Goal: Answer question/provide support

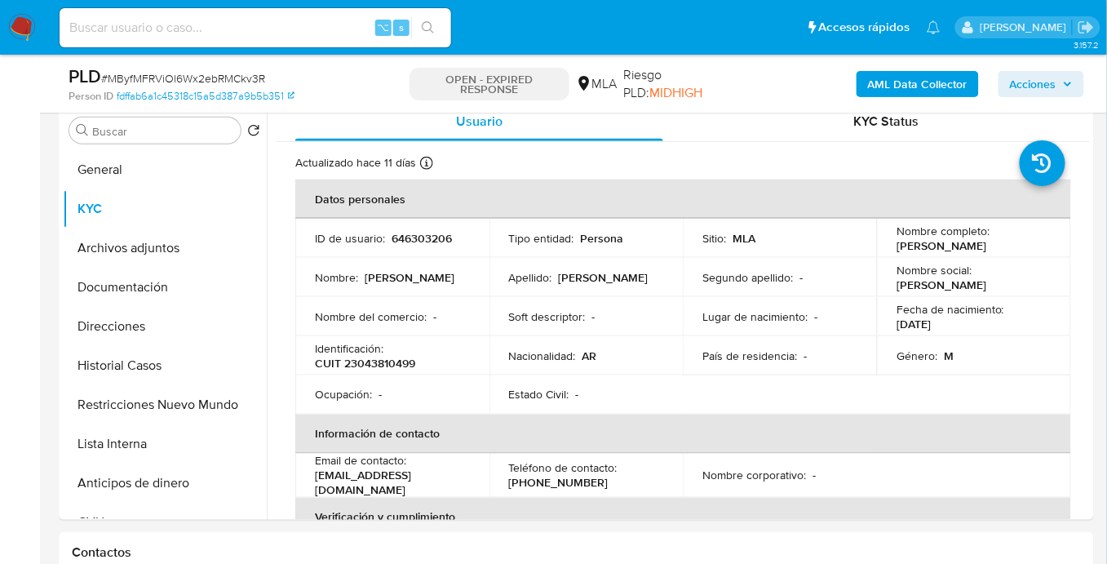
scroll to position [596, 0]
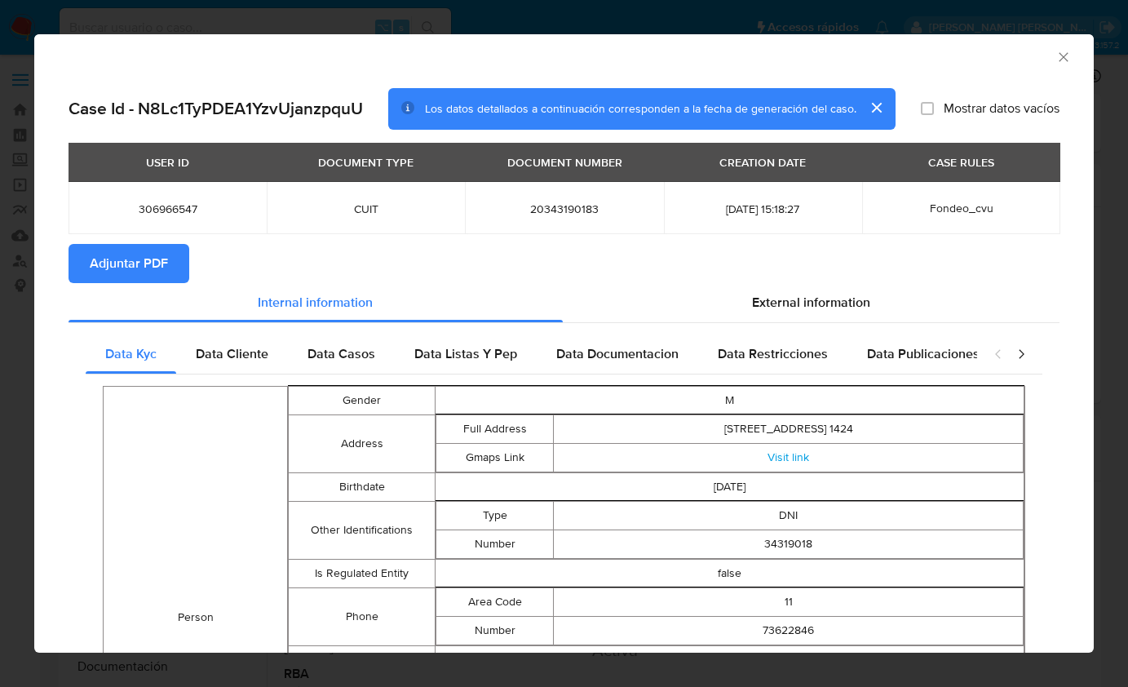
select select "10"
click at [1055, 55] on icon "Cerrar ventana" at bounding box center [1063, 57] width 16 height 16
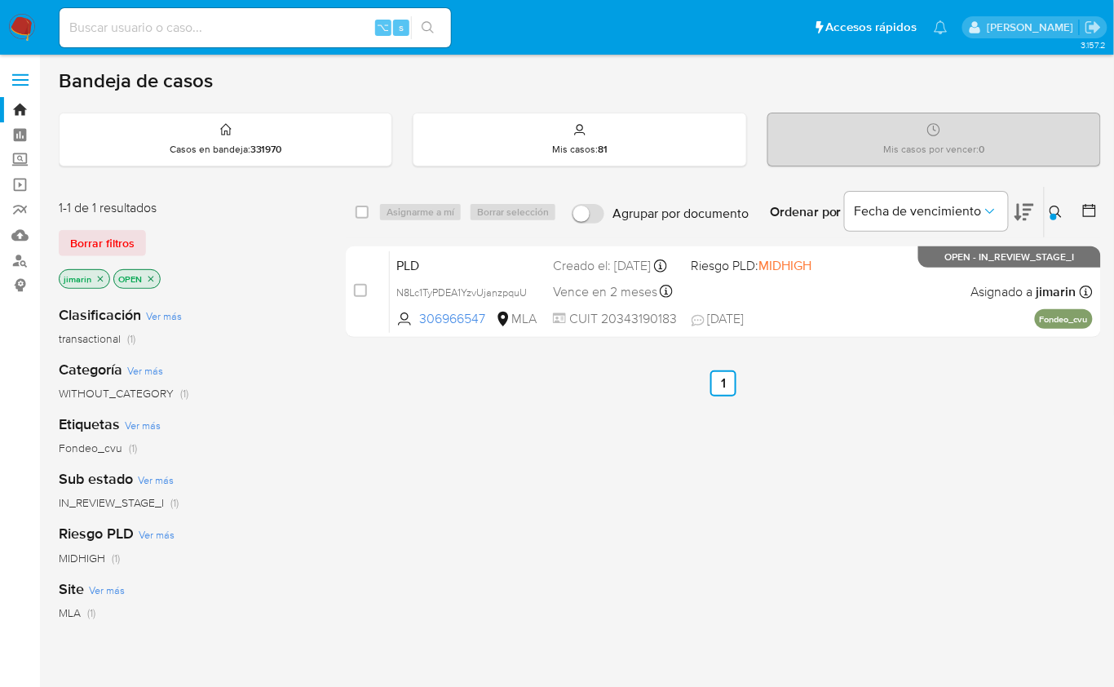
click at [1057, 209] on icon at bounding box center [1056, 212] width 13 height 13
click at [1050, 210] on icon at bounding box center [1056, 212] width 13 height 13
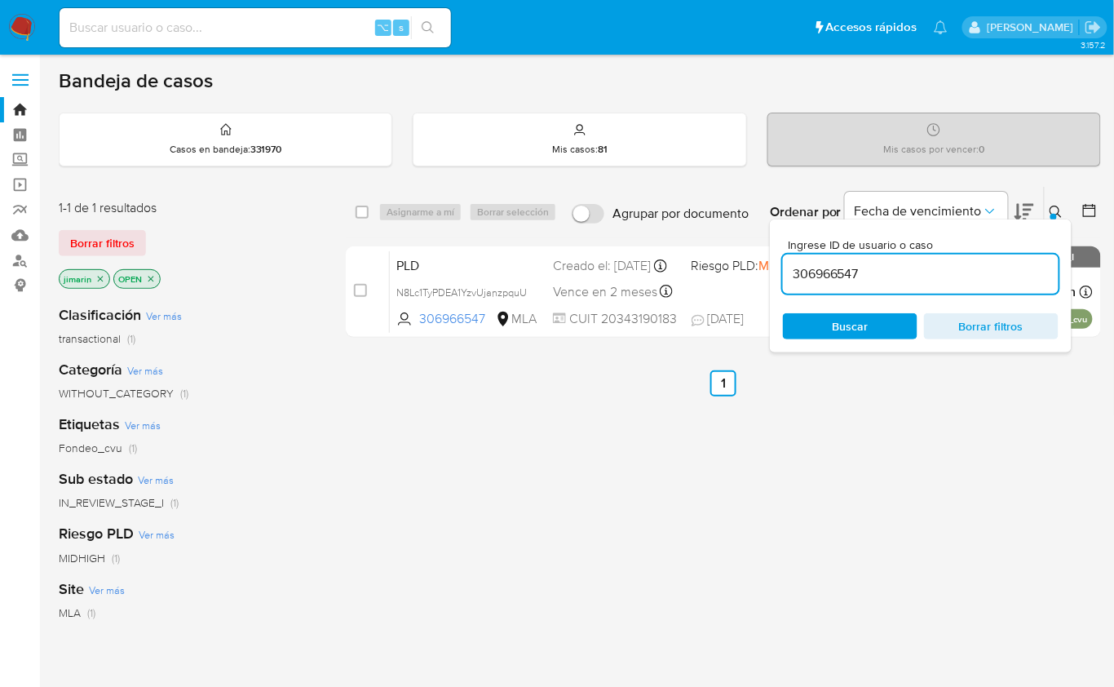
click at [852, 276] on input "306966547" at bounding box center [921, 273] width 276 height 21
type input "646303206"
click at [1053, 210] on icon at bounding box center [1056, 212] width 13 height 13
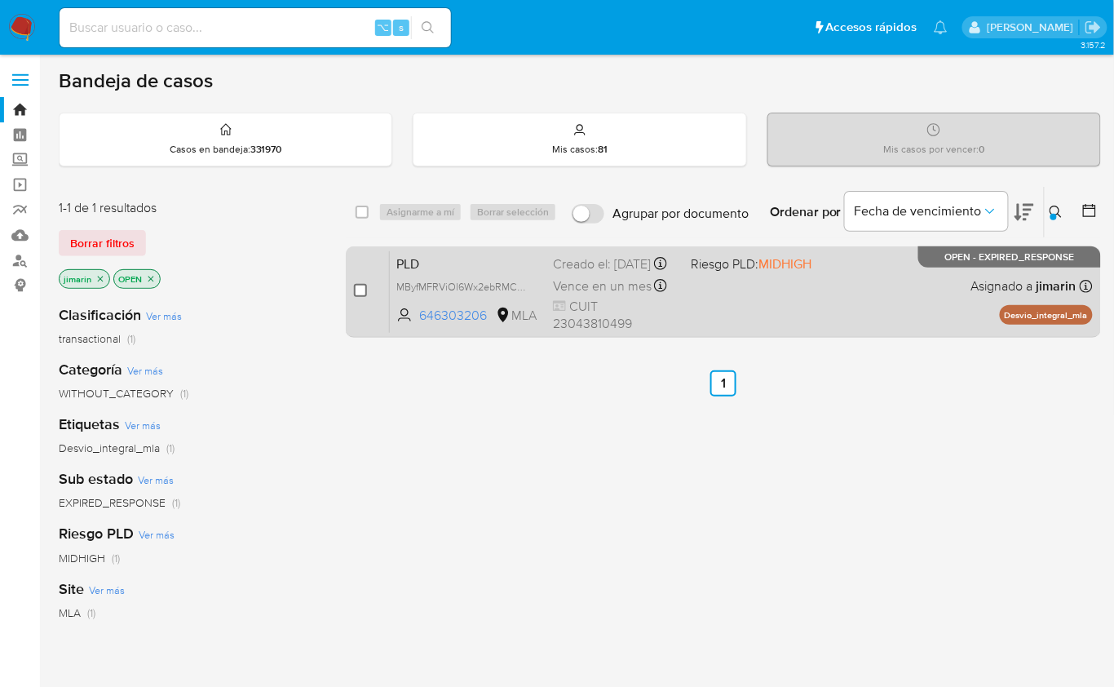
click at [366, 293] on input "checkbox" at bounding box center [360, 290] width 13 height 13
checkbox input "true"
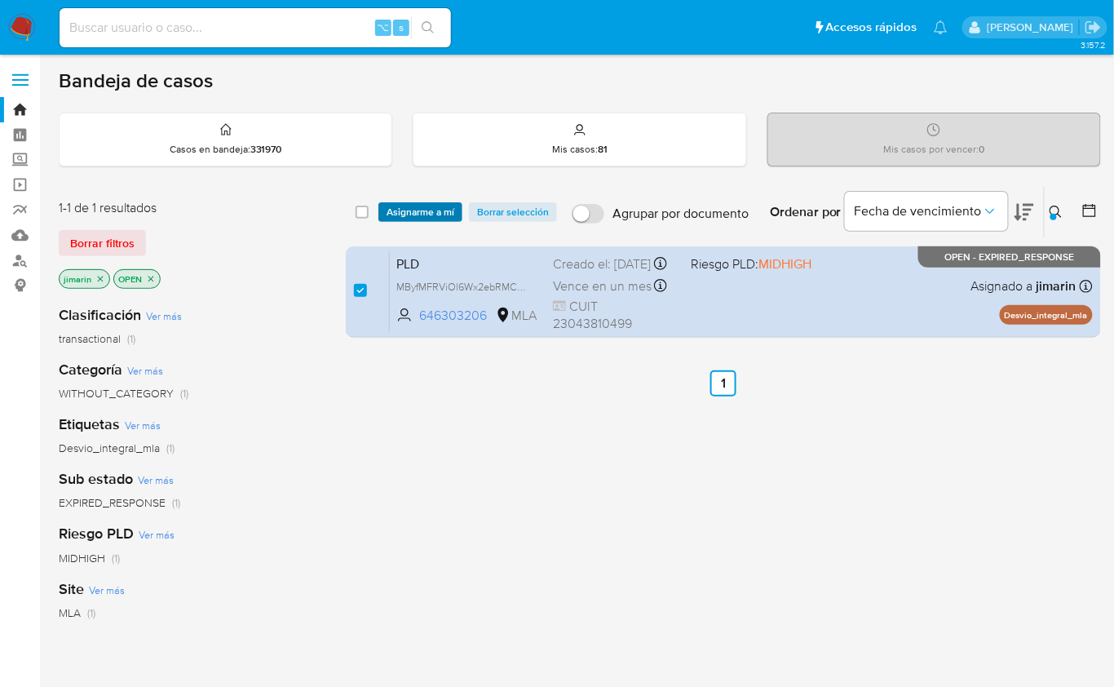
click at [413, 206] on span "Asignarme a mí" at bounding box center [421, 212] width 68 height 16
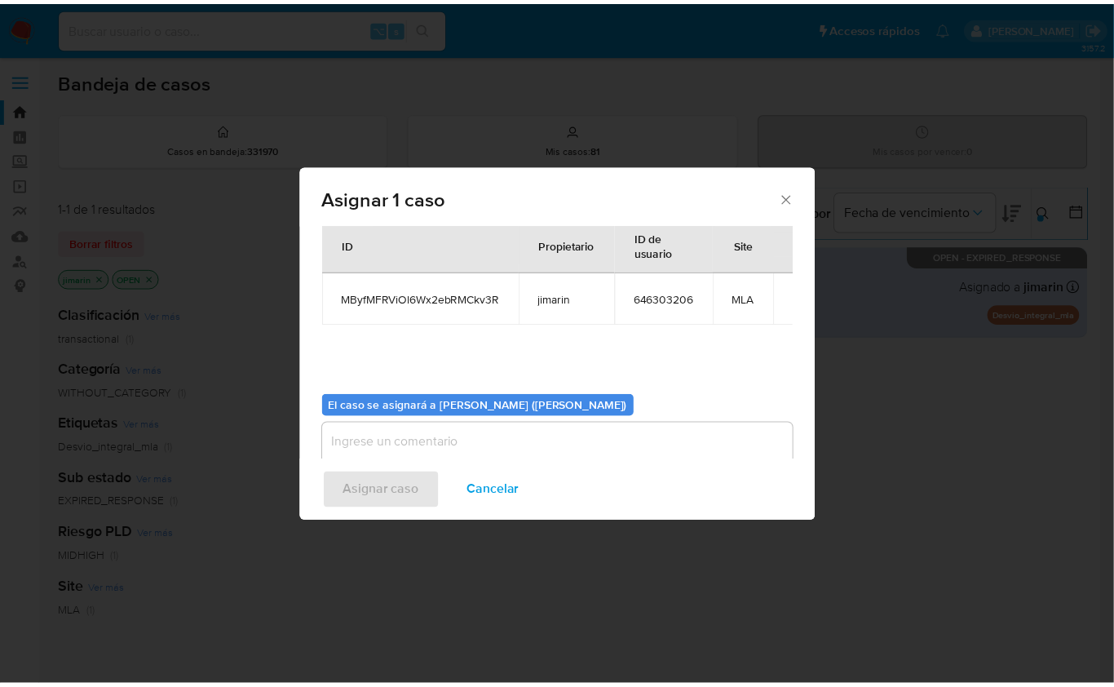
scroll to position [83, 0]
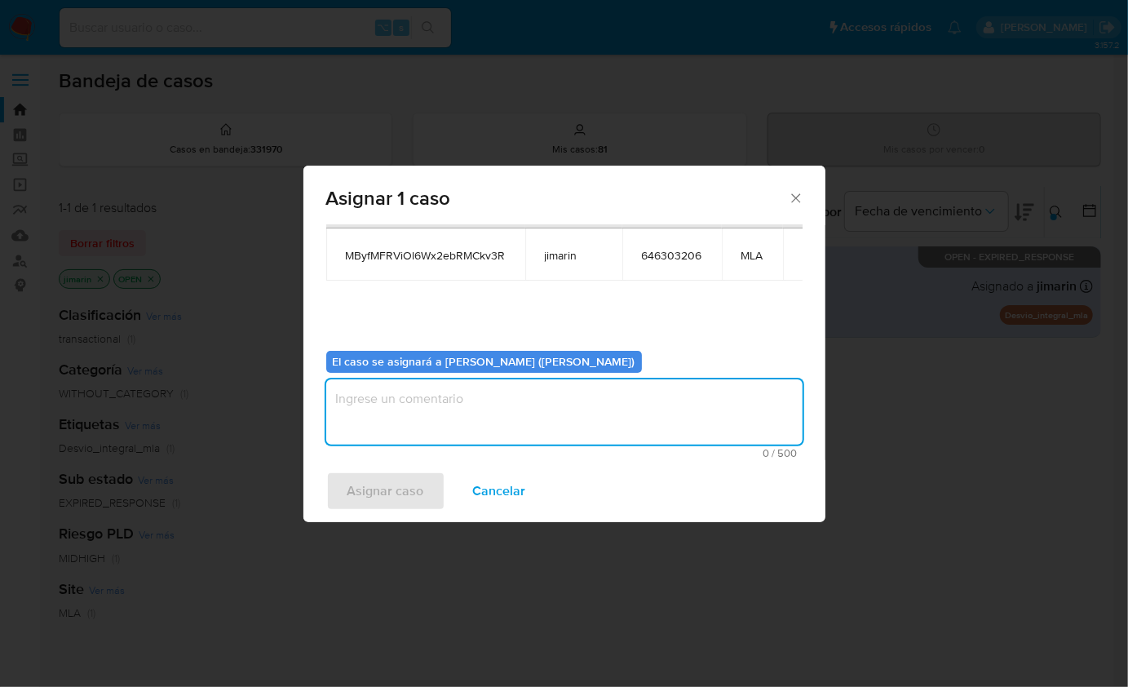
click at [433, 405] on textarea "assign-modal" at bounding box center [564, 411] width 476 height 65
click at [387, 512] on div "Asignar caso Cancelar" at bounding box center [564, 491] width 522 height 62
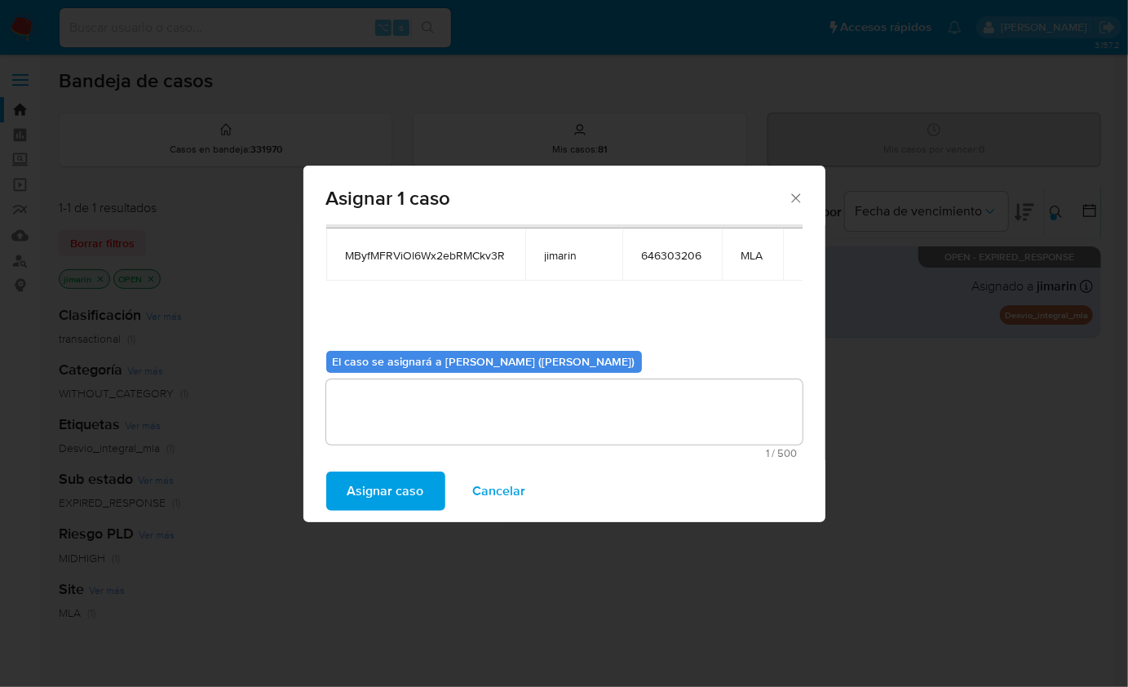
click at [400, 486] on span "Asignar caso" at bounding box center [385, 491] width 77 height 36
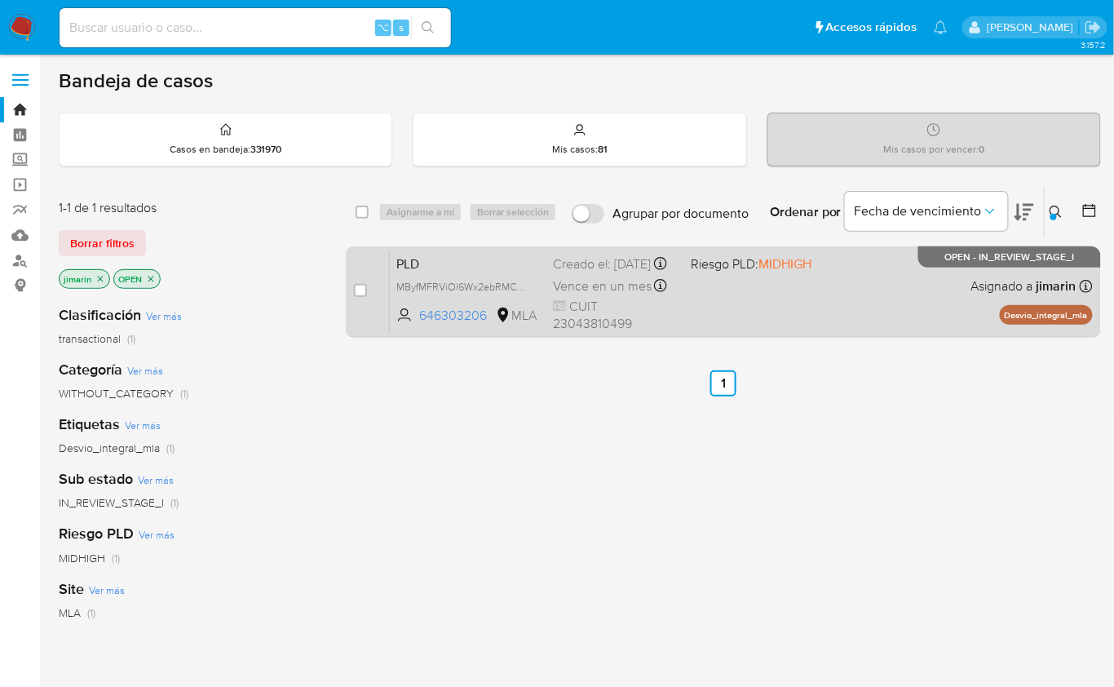
click at [926, 325] on div "PLD MByfMFRViOl6Wx2ebRMCkv3R 646303206 MLA Riesgo PLD: MIDHIGH Creado el: 12/07…" at bounding box center [741, 291] width 703 height 82
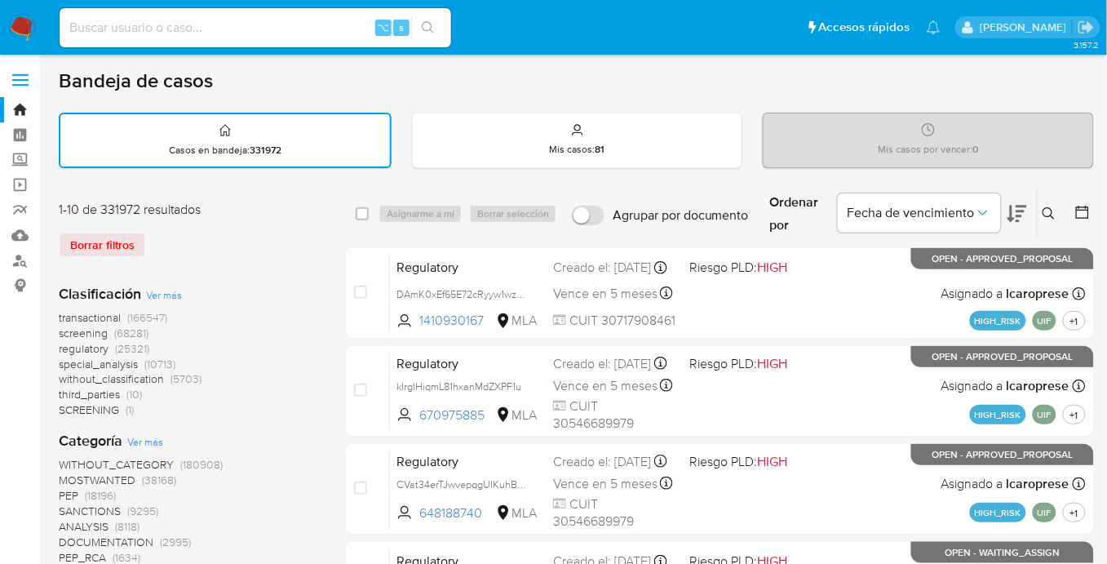
click at [1050, 209] on icon at bounding box center [1048, 213] width 13 height 13
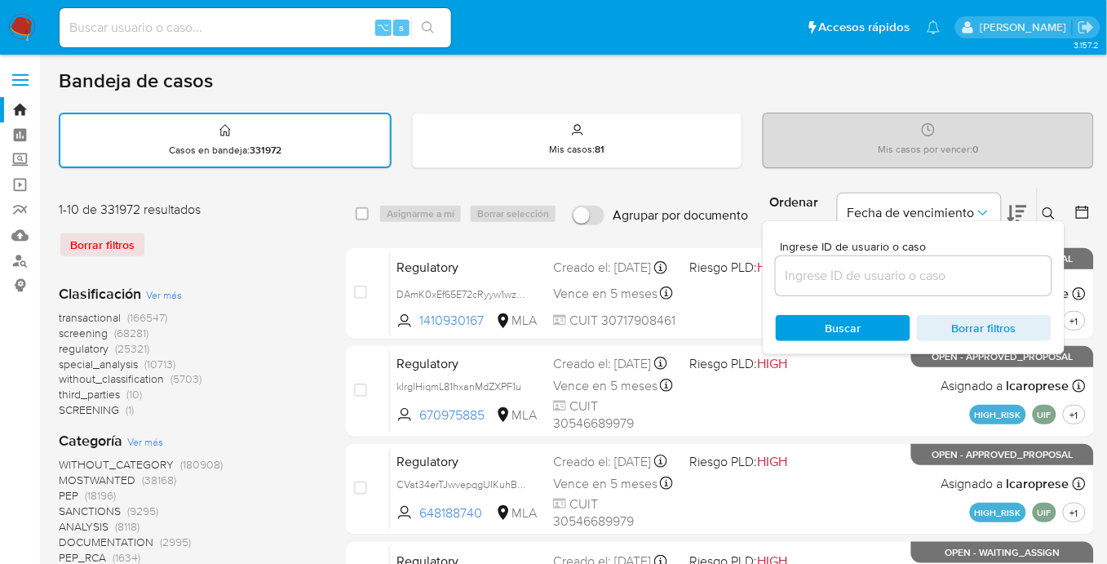
click at [894, 282] on input at bounding box center [914, 275] width 276 height 21
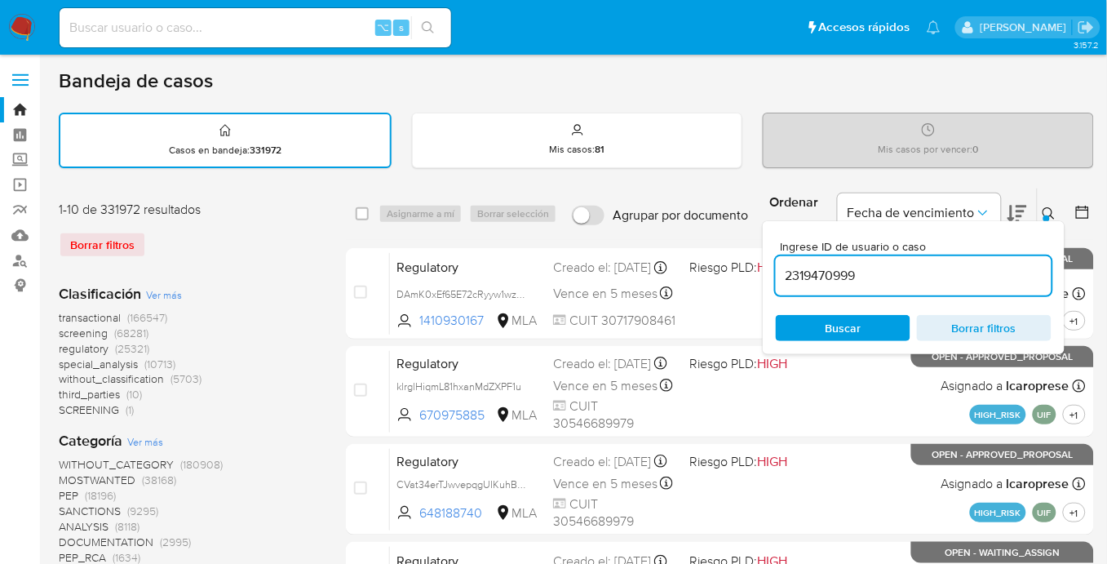
type input "2319470999"
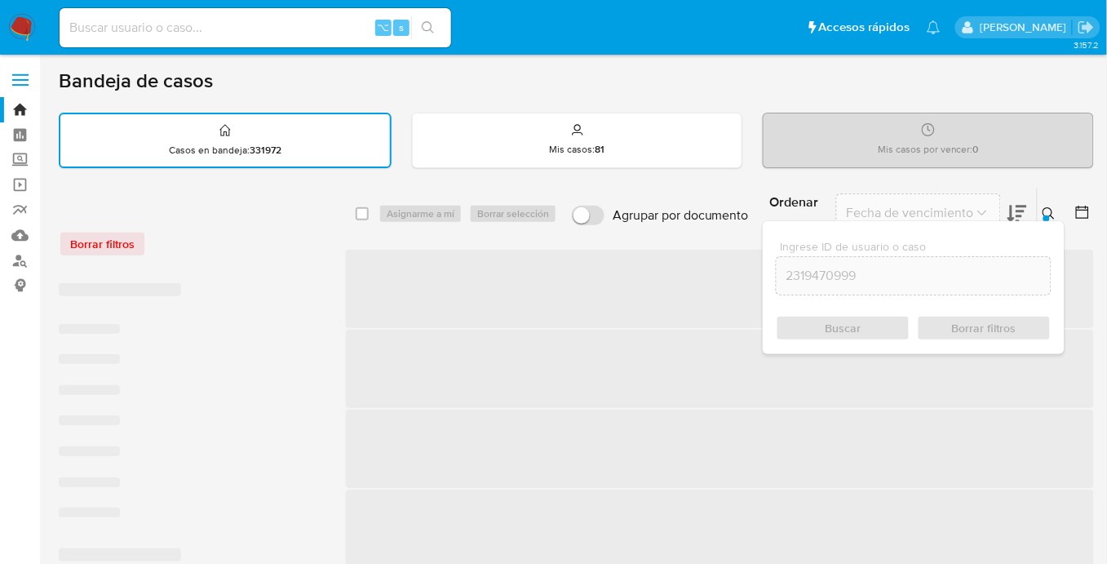
click at [1041, 209] on button at bounding box center [1050, 214] width 27 height 20
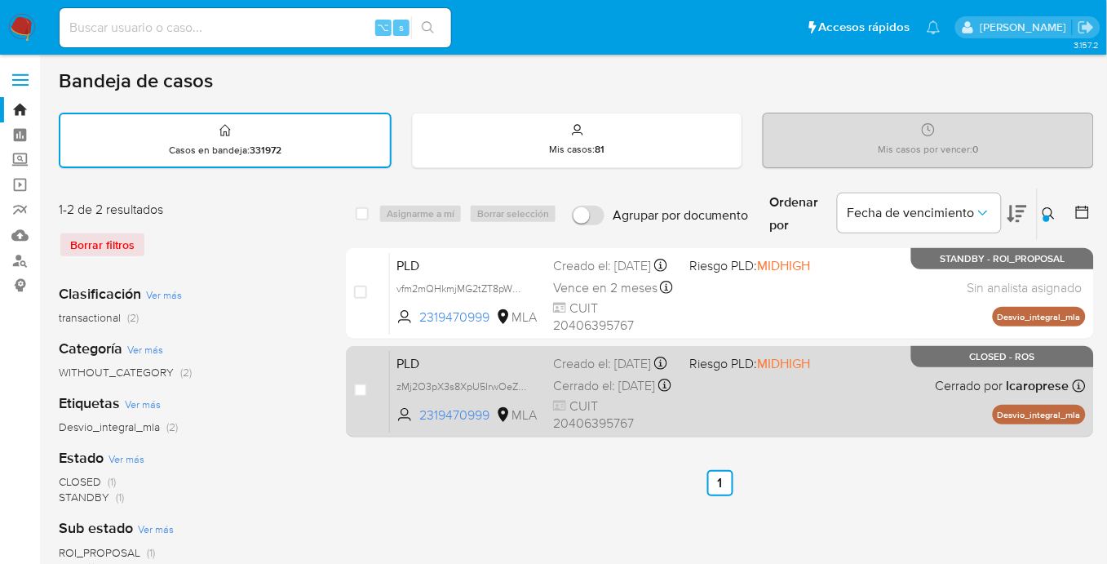
click at [908, 392] on div "PLD zMj2O3pX3s8XpU5IrwOeZ5DP 2319470999 MLA Riesgo PLD: MIDHIGH Creado el: 12/0…" at bounding box center [738, 391] width 696 height 82
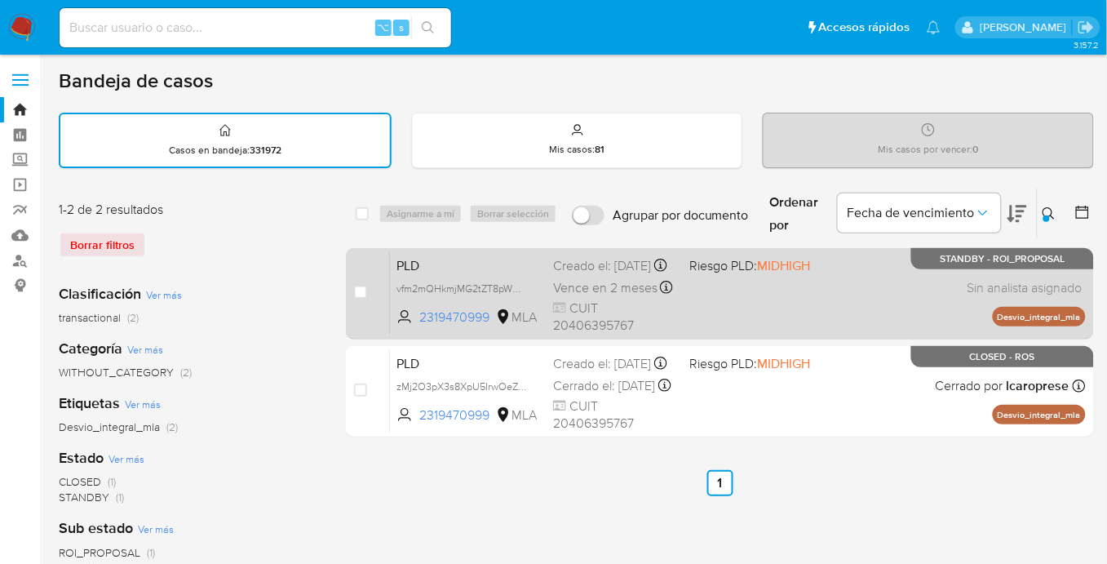
click at [823, 255] on div "PLD vfm2mQHkmjMG2tZT8pWXZo7V 2319470999 MLA Riesgo PLD: MIDHIGH Creado el: 12/0…" at bounding box center [738, 293] width 696 height 82
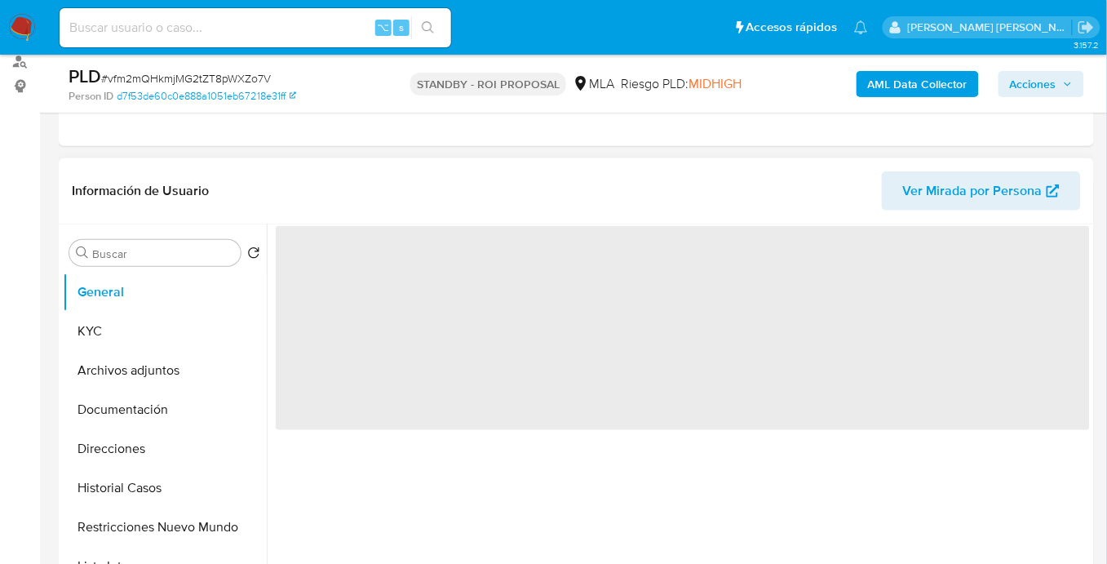
scroll to position [253, 0]
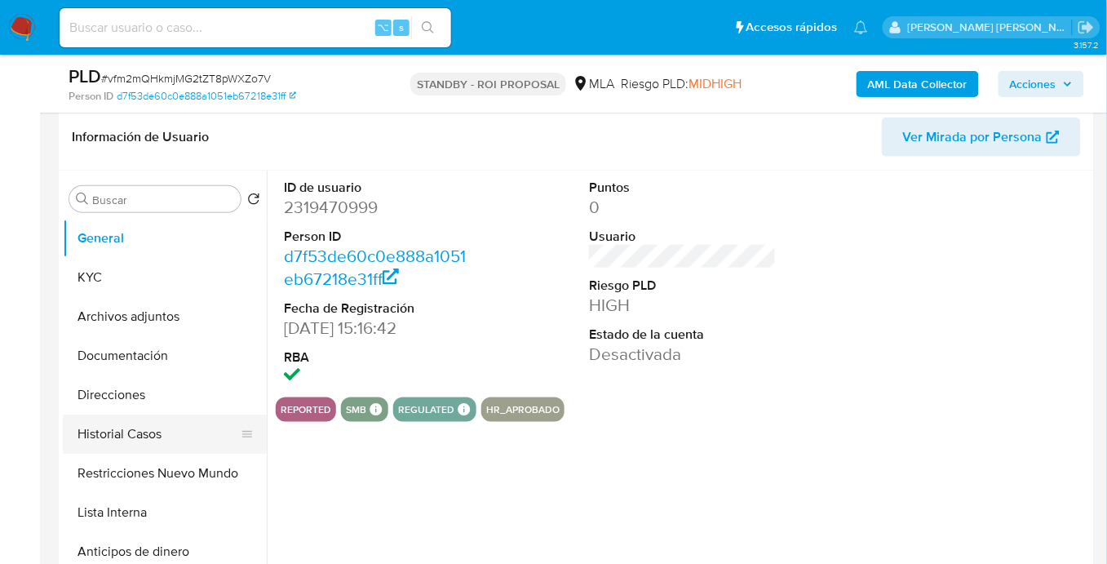
click at [156, 436] on button "Historial Casos" at bounding box center [158, 433] width 191 height 39
select select "10"
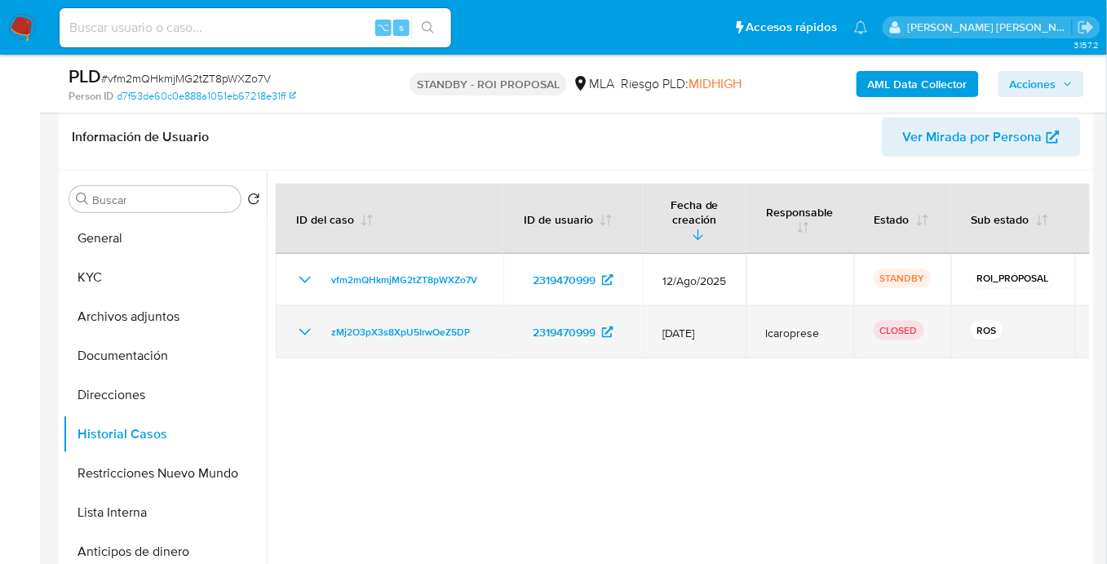
click at [314, 322] on icon "Mostrar/Ocultar" at bounding box center [305, 332] width 20 height 20
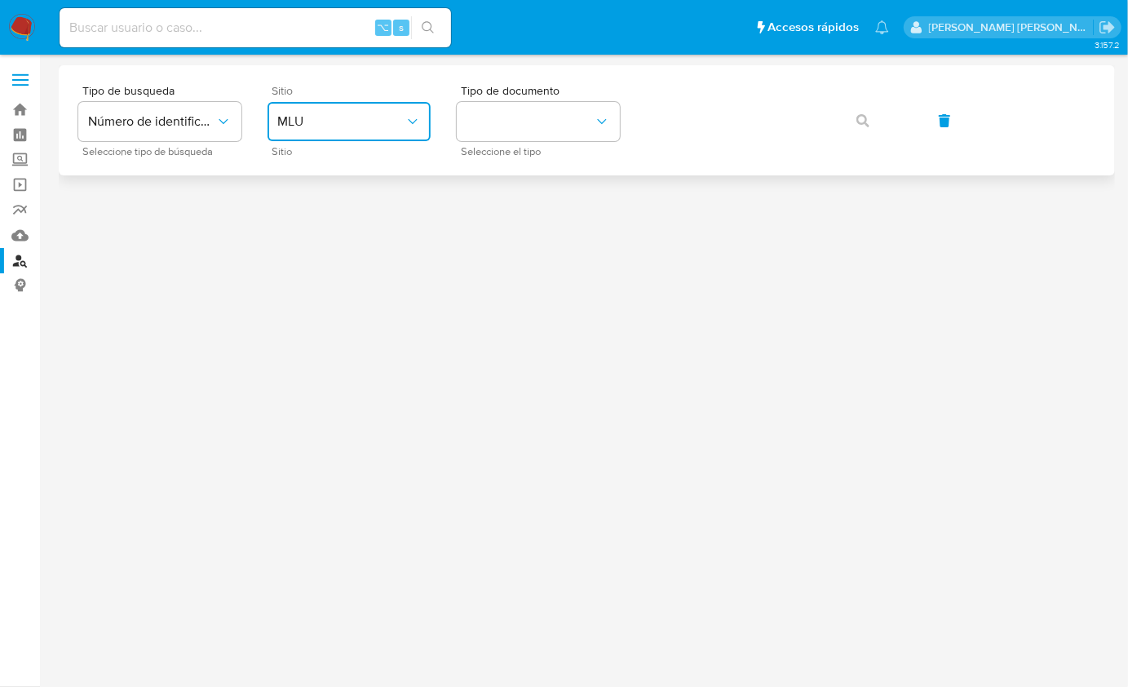
click at [388, 130] on button "MLU" at bounding box center [348, 121] width 163 height 39
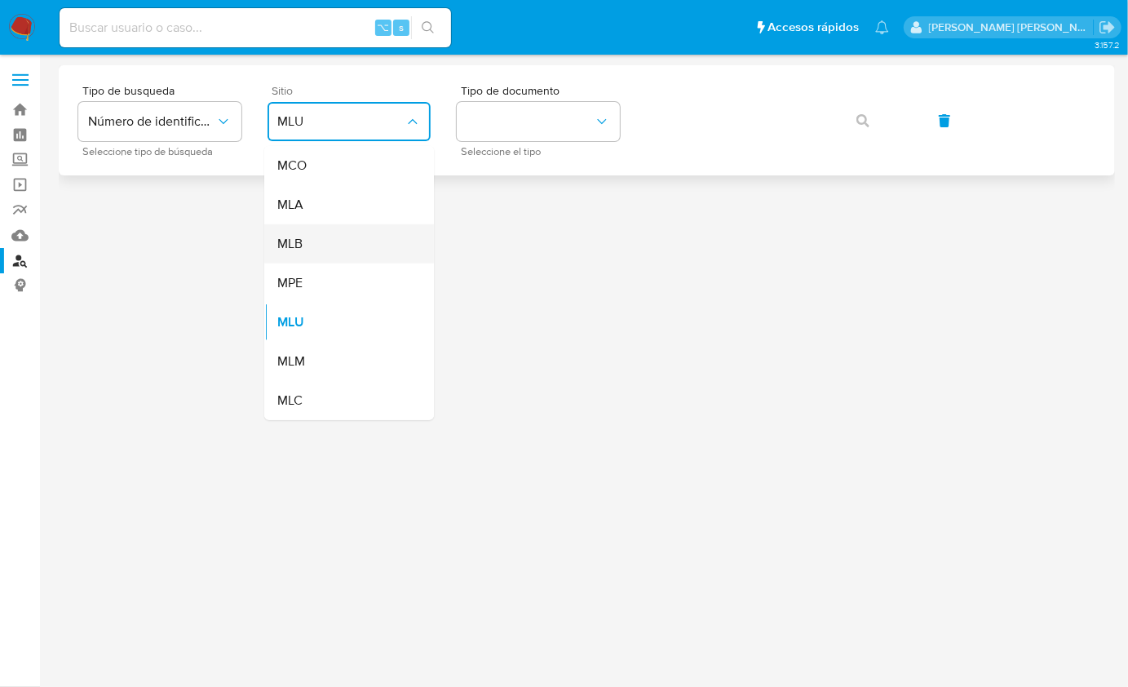
click at [357, 229] on div "MLB" at bounding box center [344, 243] width 134 height 39
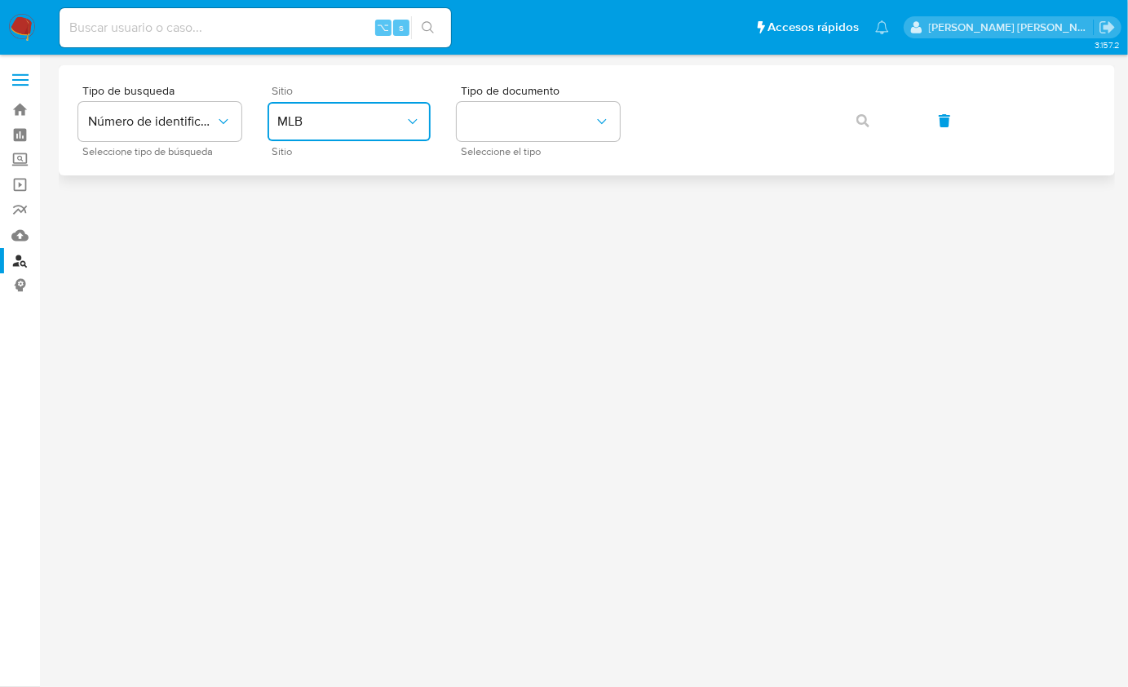
click at [366, 134] on button "MLB" at bounding box center [348, 121] width 163 height 39
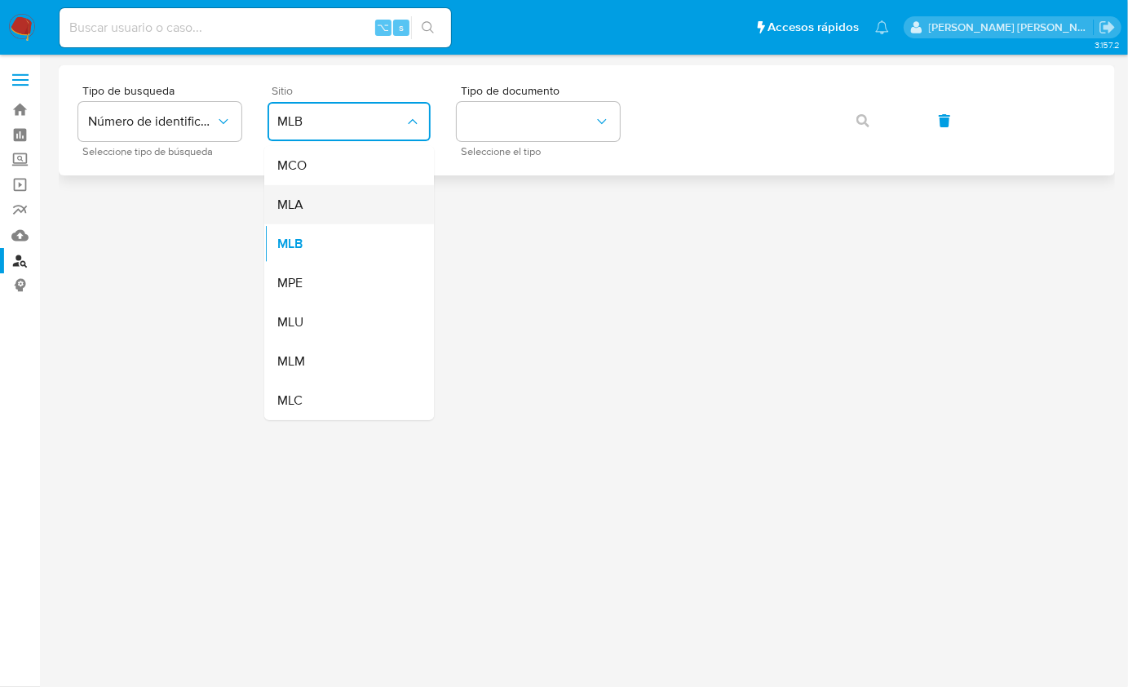
click at [361, 202] on div "MLA" at bounding box center [344, 204] width 134 height 39
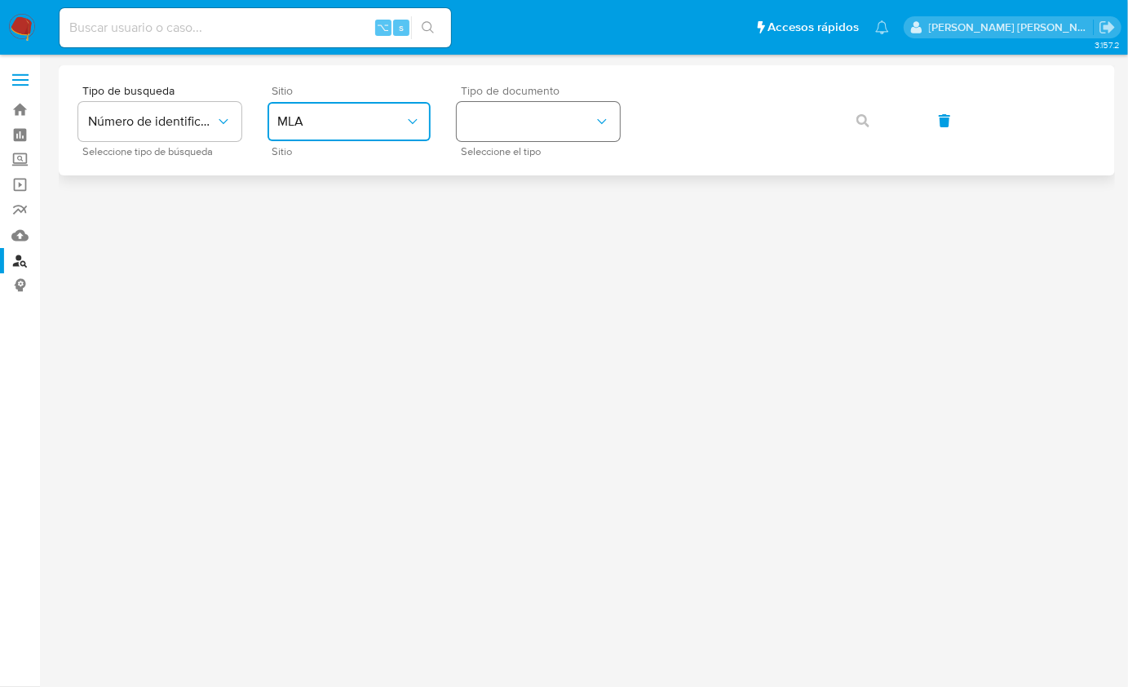
click at [493, 110] on button "identificationType" at bounding box center [538, 121] width 163 height 39
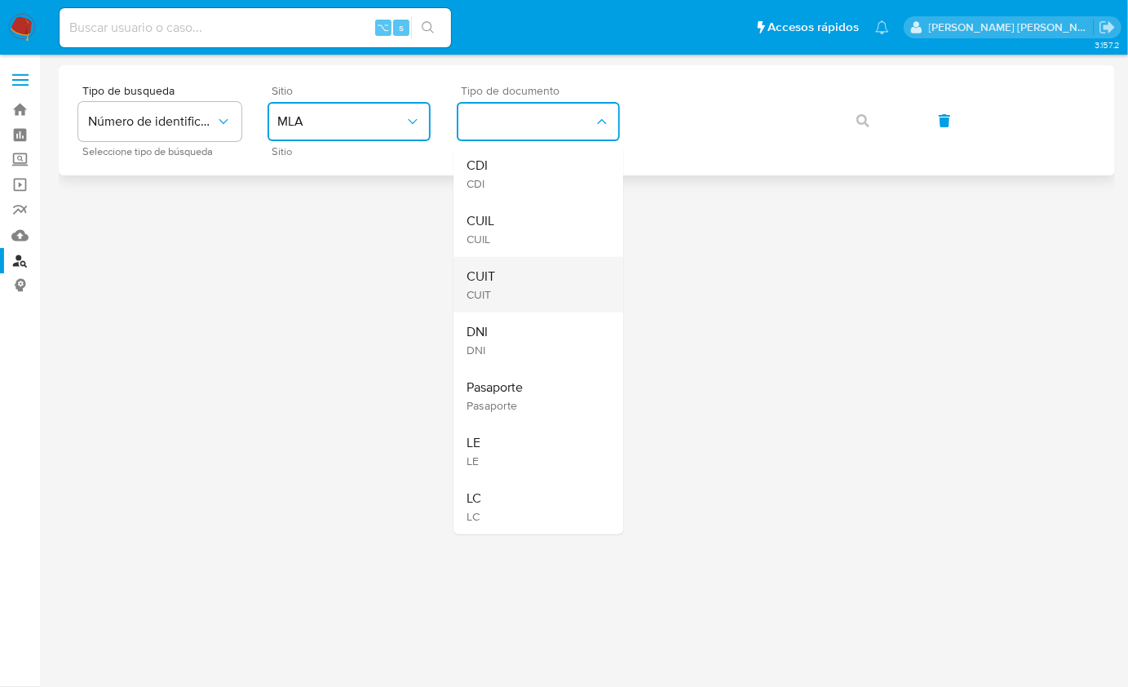
click at [517, 265] on div "CUIT CUIT" at bounding box center [533, 284] width 134 height 55
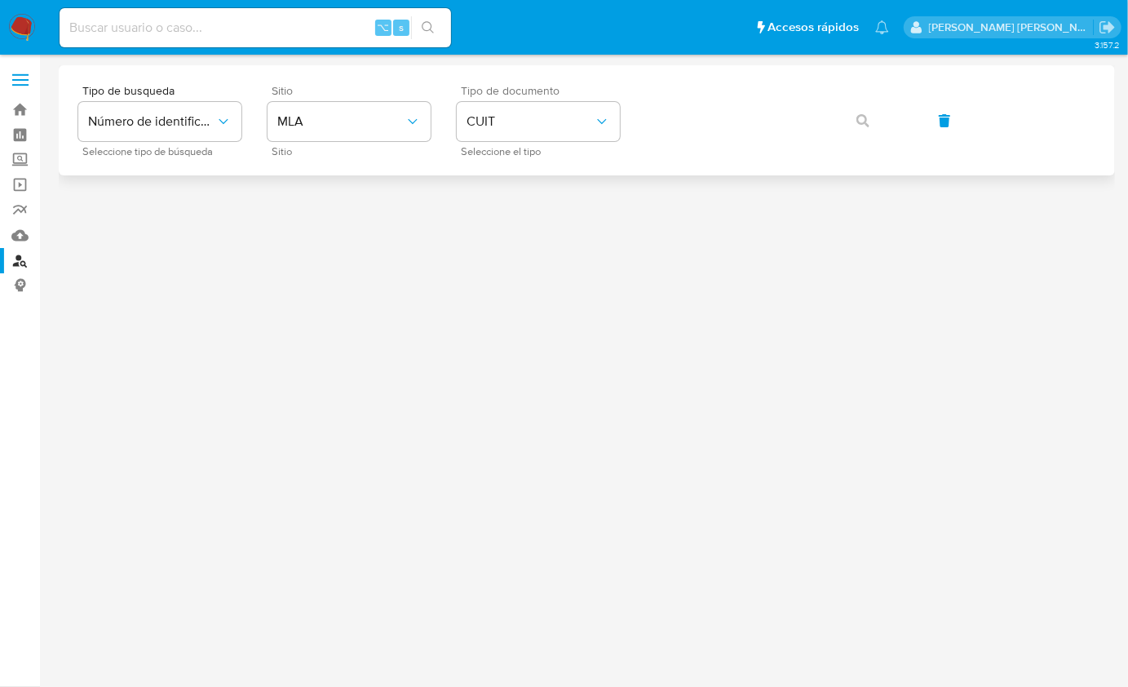
click at [833, 124] on div "Tipo de busqueda Número de identificación Seleccione tipo de búsqueda Sitio MLA…" at bounding box center [586, 120] width 1017 height 71
click at [891, 97] on div "Tipo de busqueda Número de identificación Seleccione tipo de búsqueda Sitio MLA…" at bounding box center [586, 120] width 1017 height 71
drag, startPoint x: 876, startPoint y: 118, endPoint x: 885, endPoint y: 112, distance: 11.1
click at [875, 119] on button "button" at bounding box center [862, 120] width 55 height 39
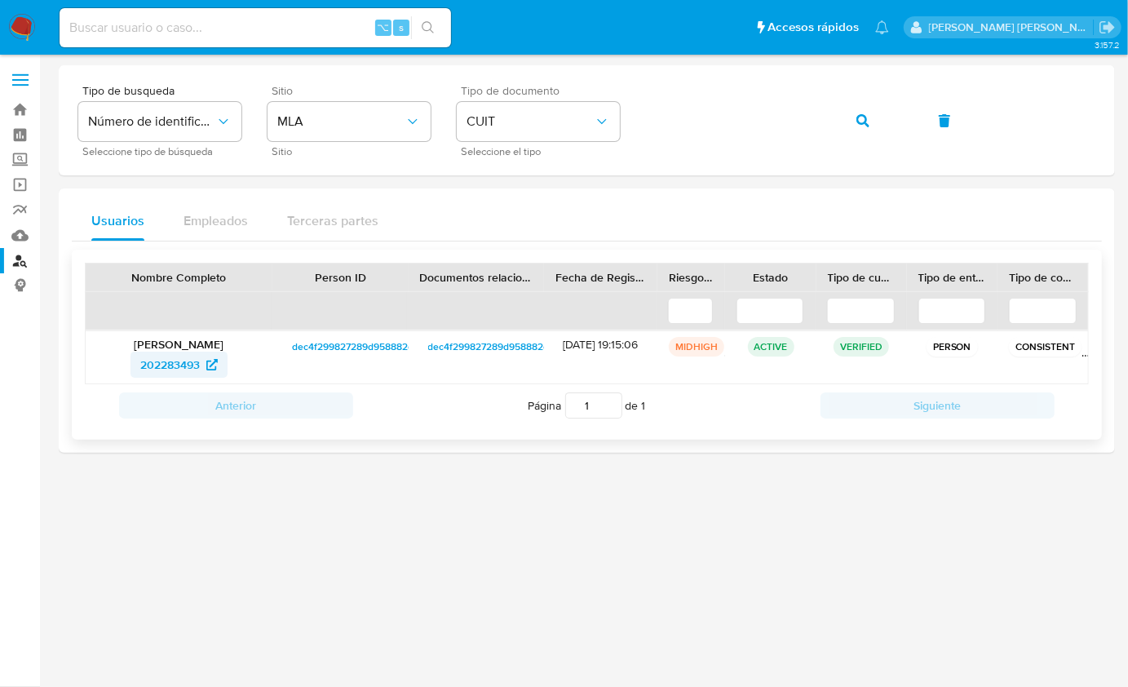
click at [170, 358] on span "202283493" at bounding box center [170, 364] width 60 height 26
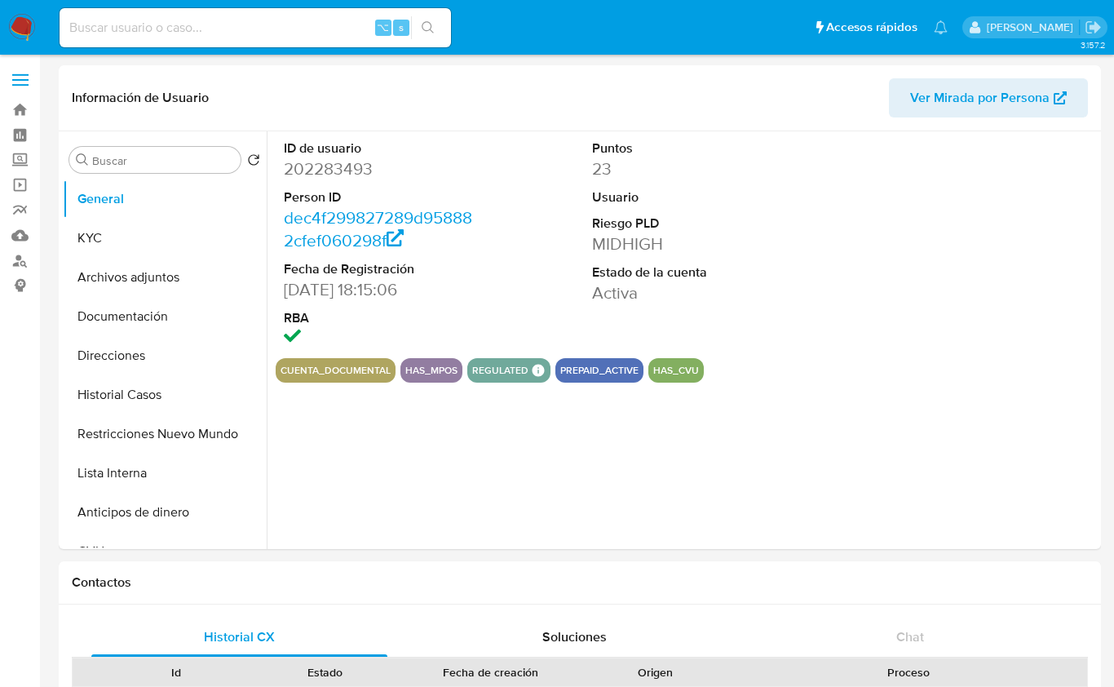
select select "10"
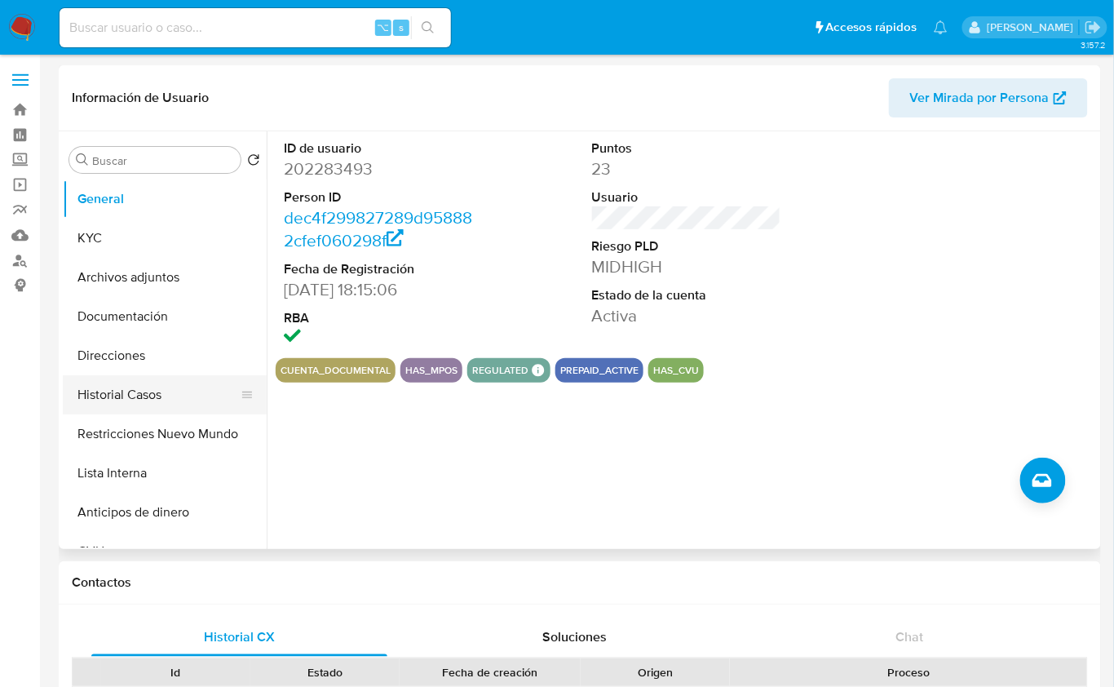
click at [187, 385] on button "Historial Casos" at bounding box center [158, 394] width 191 height 39
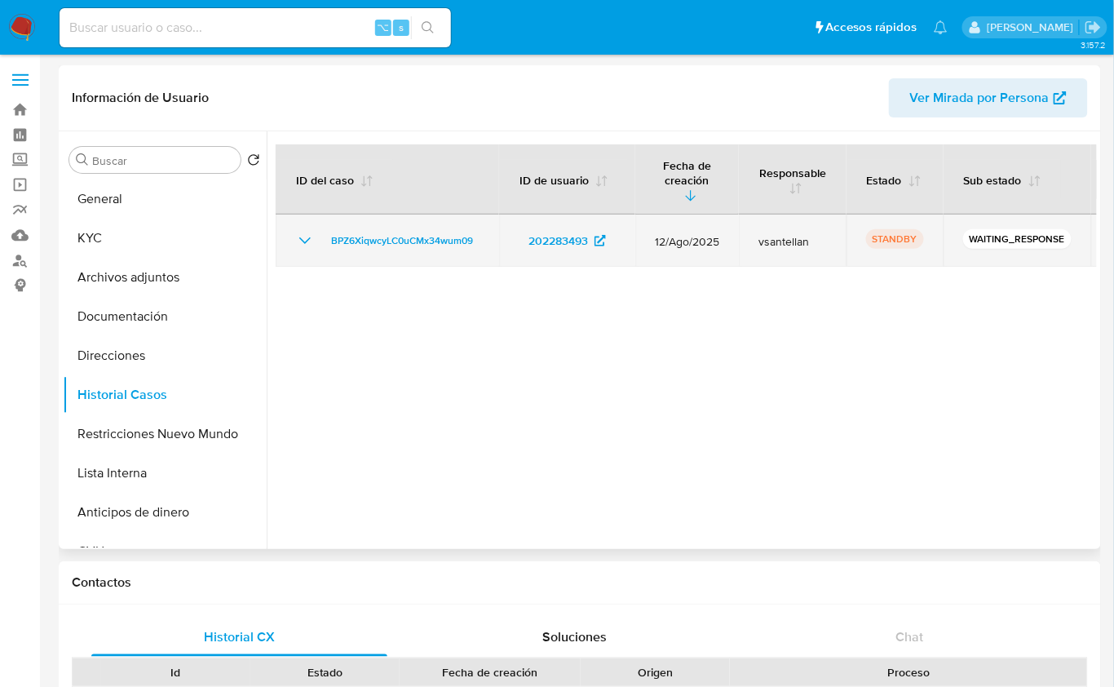
click at [307, 237] on icon "Mostrar/Ocultar" at bounding box center [304, 240] width 11 height 7
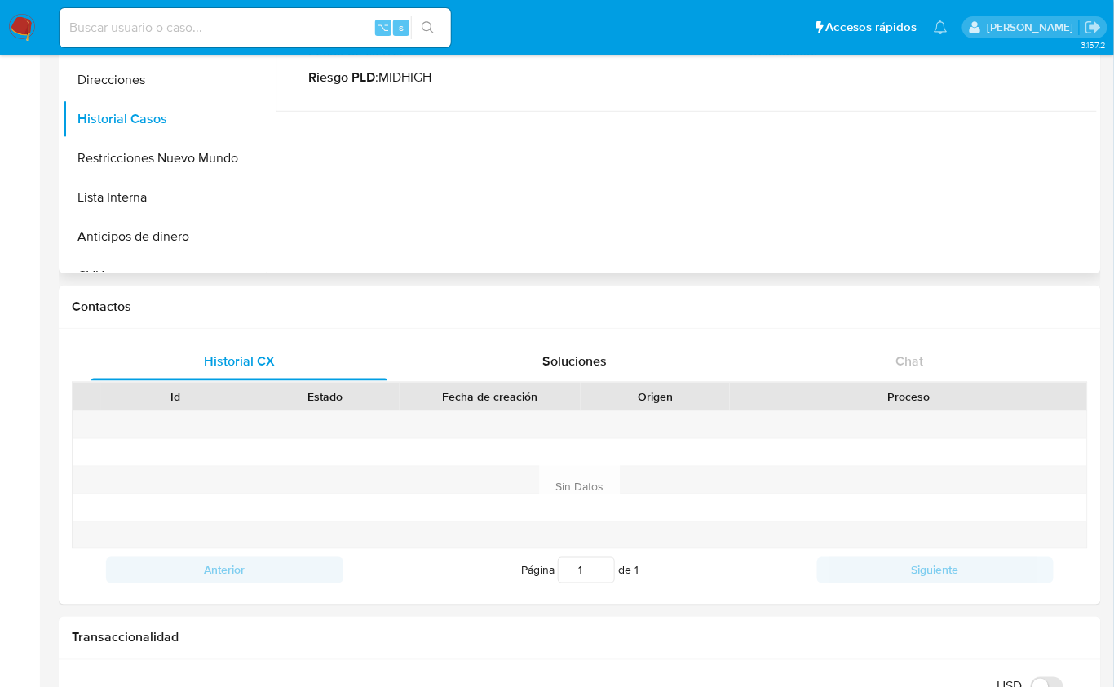
scroll to position [53, 0]
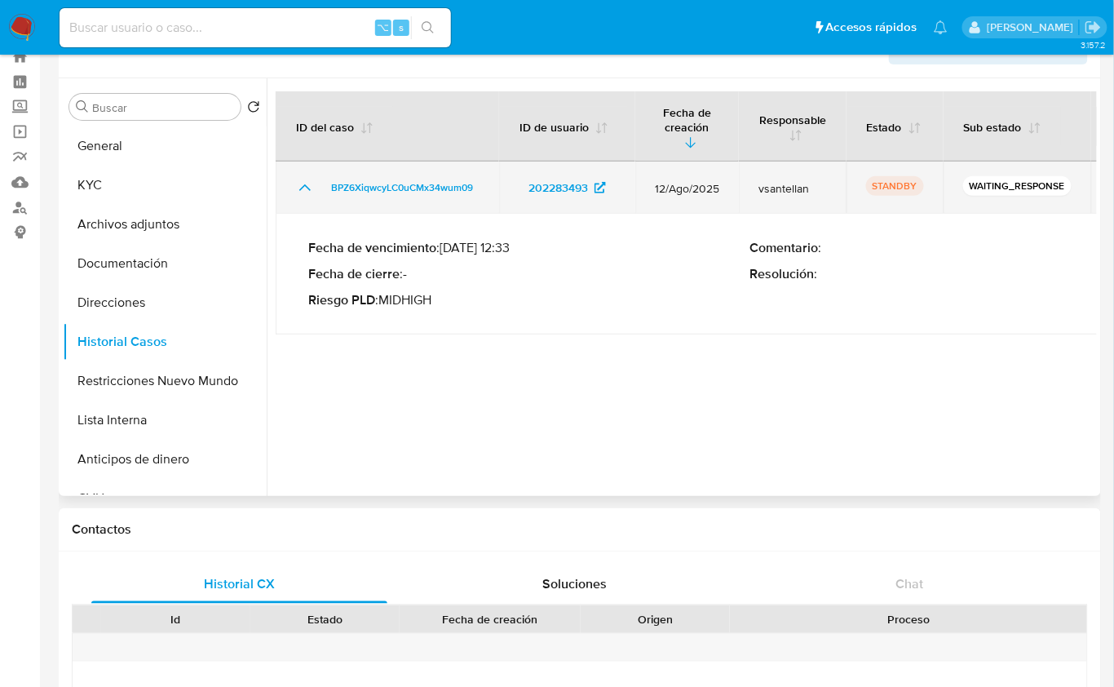
click at [451, 184] on td "BPZ6XiqwcyLC0uCMx34wum09" at bounding box center [387, 187] width 223 height 52
click at [448, 178] on span "BPZ6XiqwcyLC0uCMx34wum09" at bounding box center [402, 188] width 142 height 20
click at [786, 181] on span "vsantellan" at bounding box center [792, 188] width 69 height 15
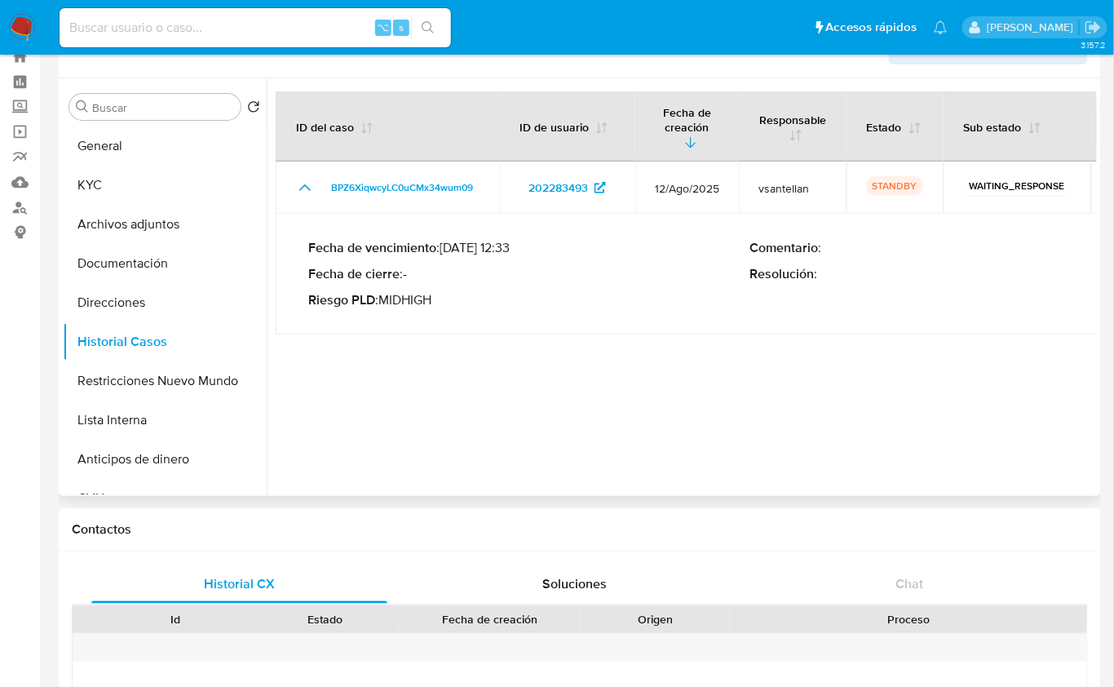
click at [823, 487] on div at bounding box center [682, 287] width 830 height 418
click at [811, 463] on div at bounding box center [682, 287] width 830 height 418
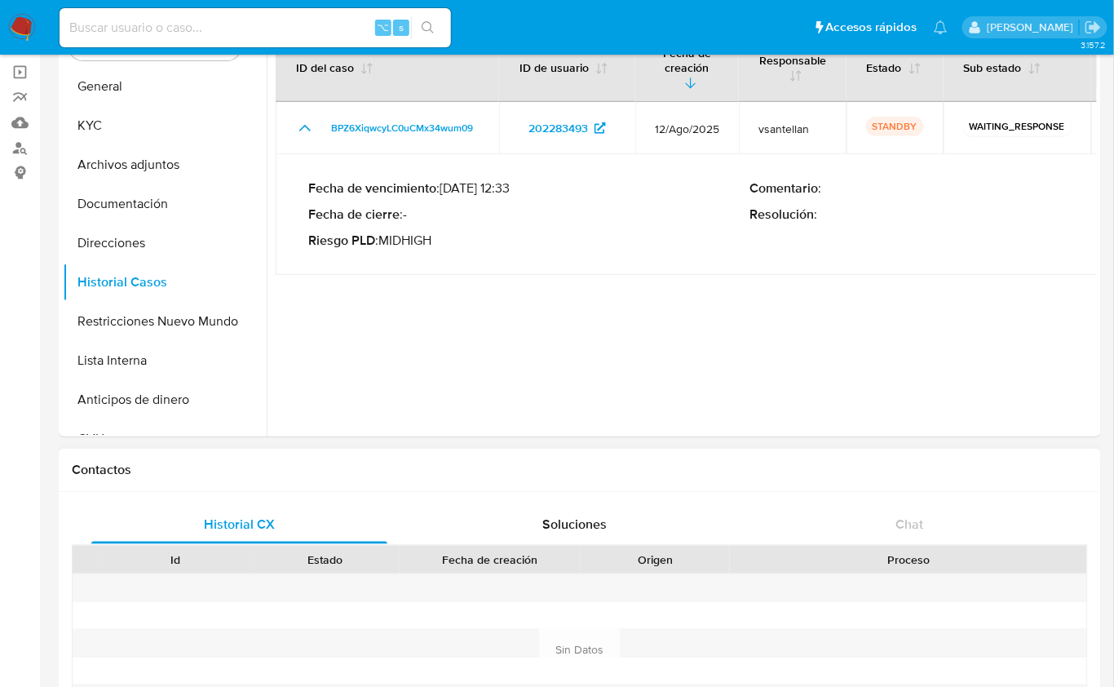
click at [948, 480] on div "Contactos" at bounding box center [580, 470] width 1042 height 43
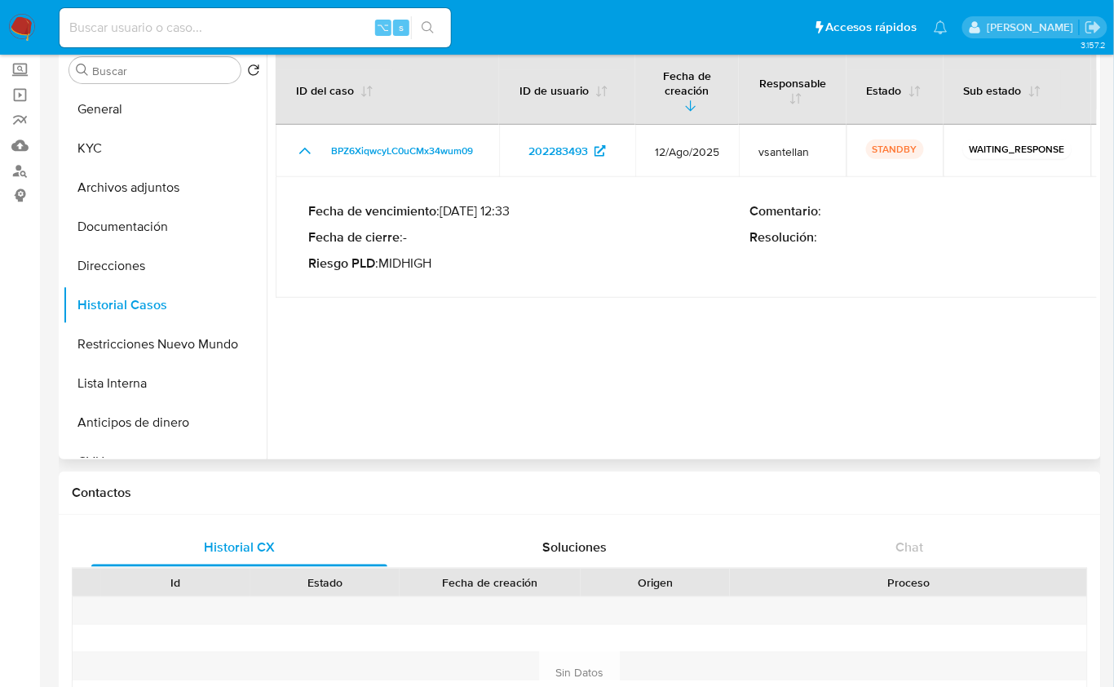
scroll to position [80, 0]
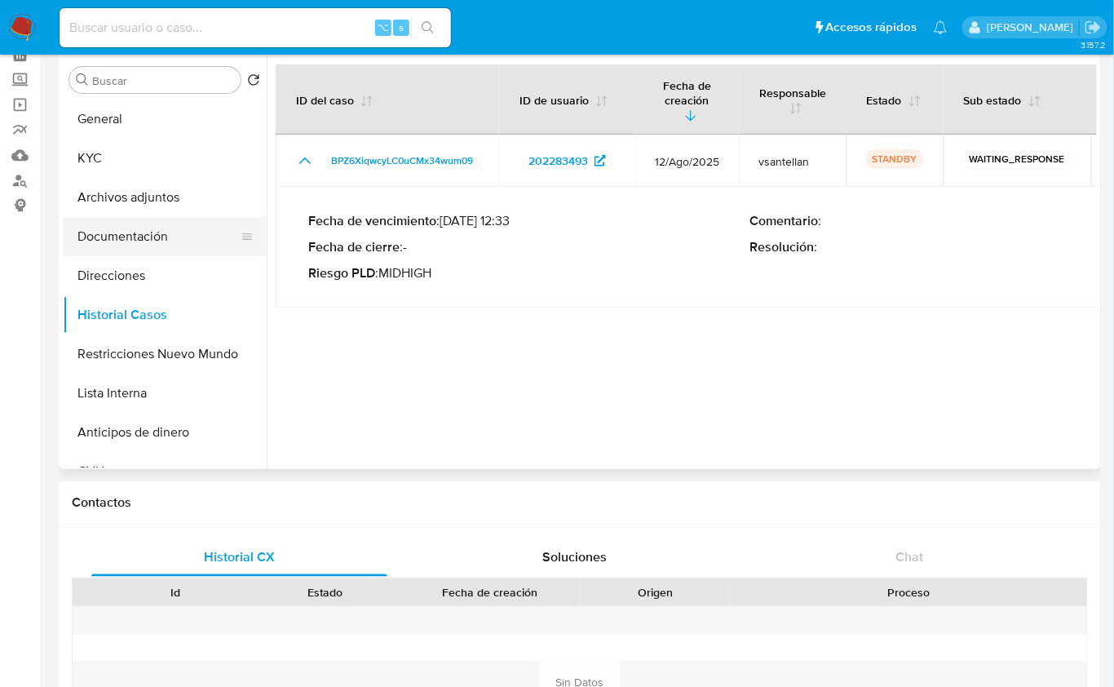
click at [136, 228] on button "Documentación" at bounding box center [158, 236] width 191 height 39
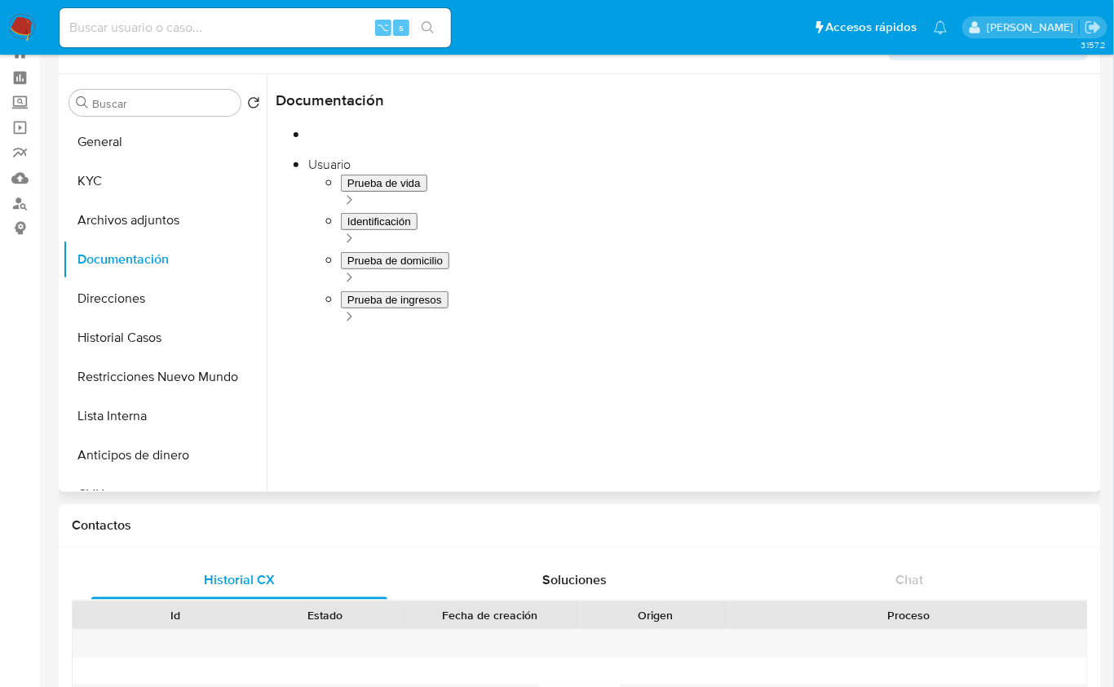
scroll to position [55, 0]
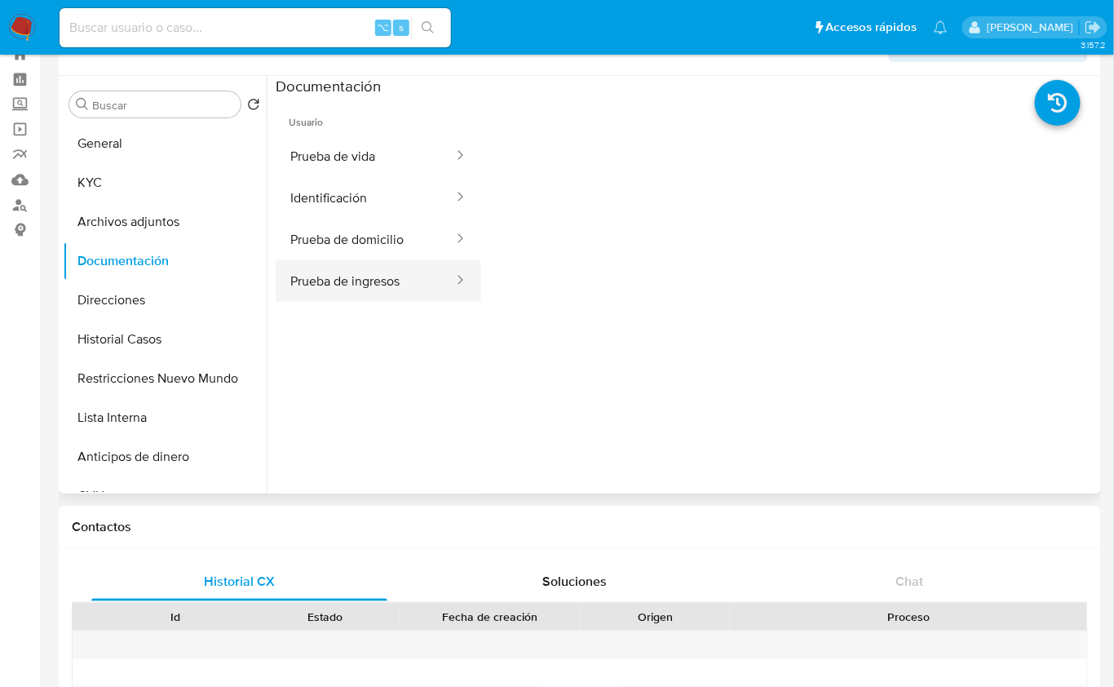
click at [362, 269] on button "Prueba de ingresos" at bounding box center [365, 281] width 179 height 42
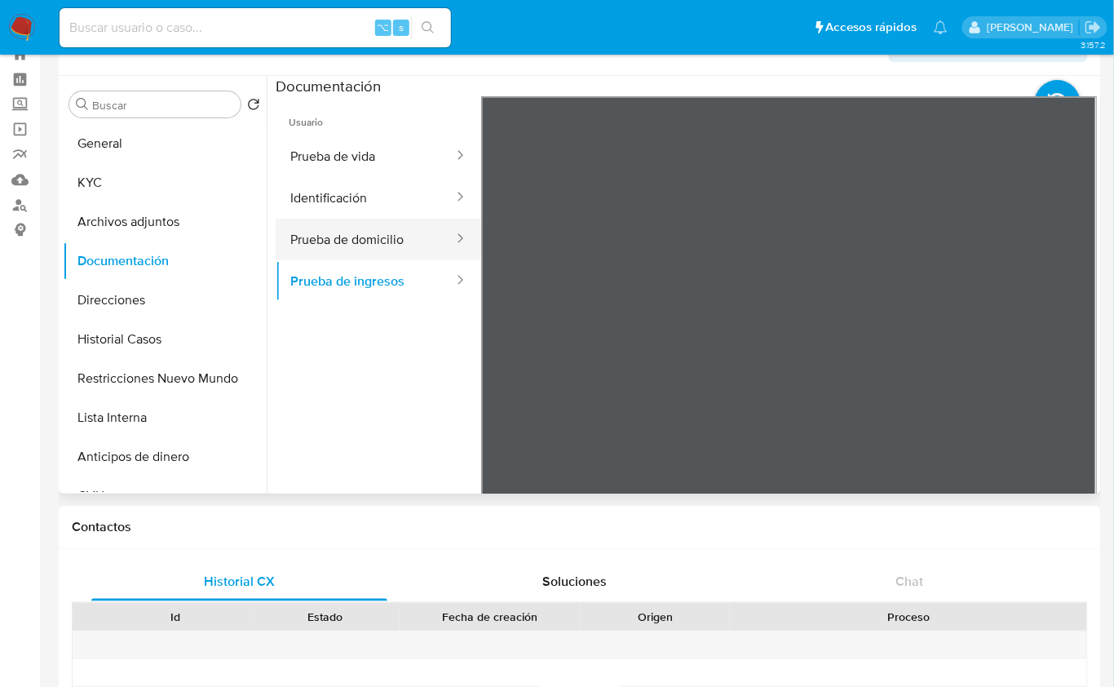
click at [387, 238] on button "Prueba de domicilio" at bounding box center [365, 240] width 179 height 42
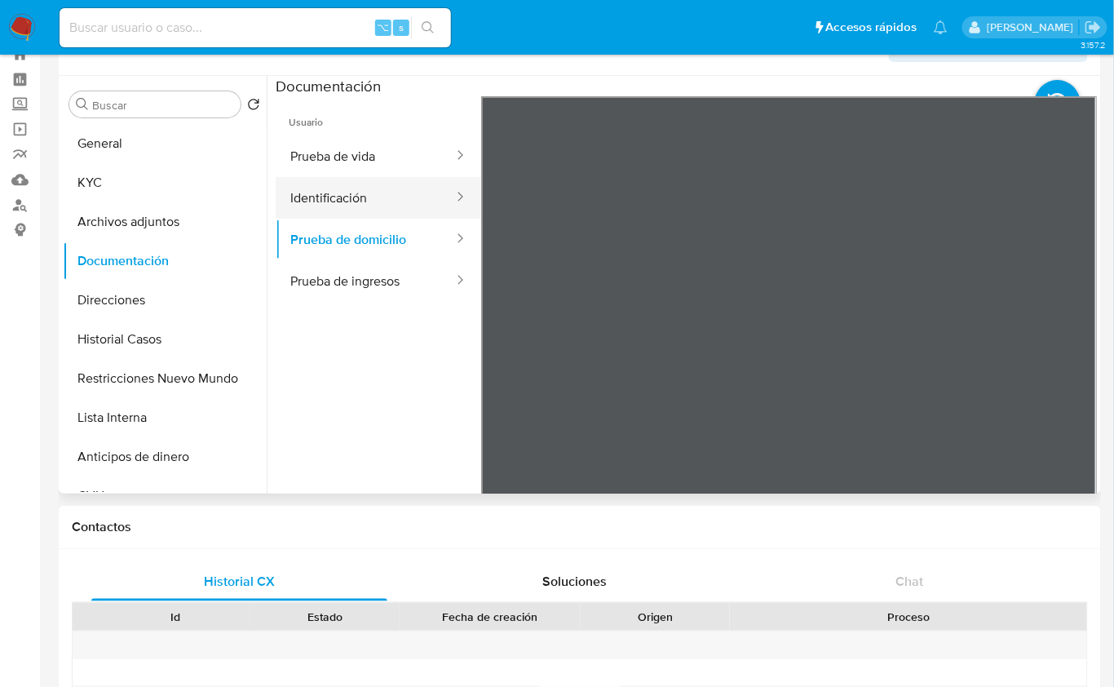
click at [357, 197] on button "Identificación" at bounding box center [365, 198] width 179 height 42
click at [1072, 356] on icon at bounding box center [1076, 361] width 33 height 33
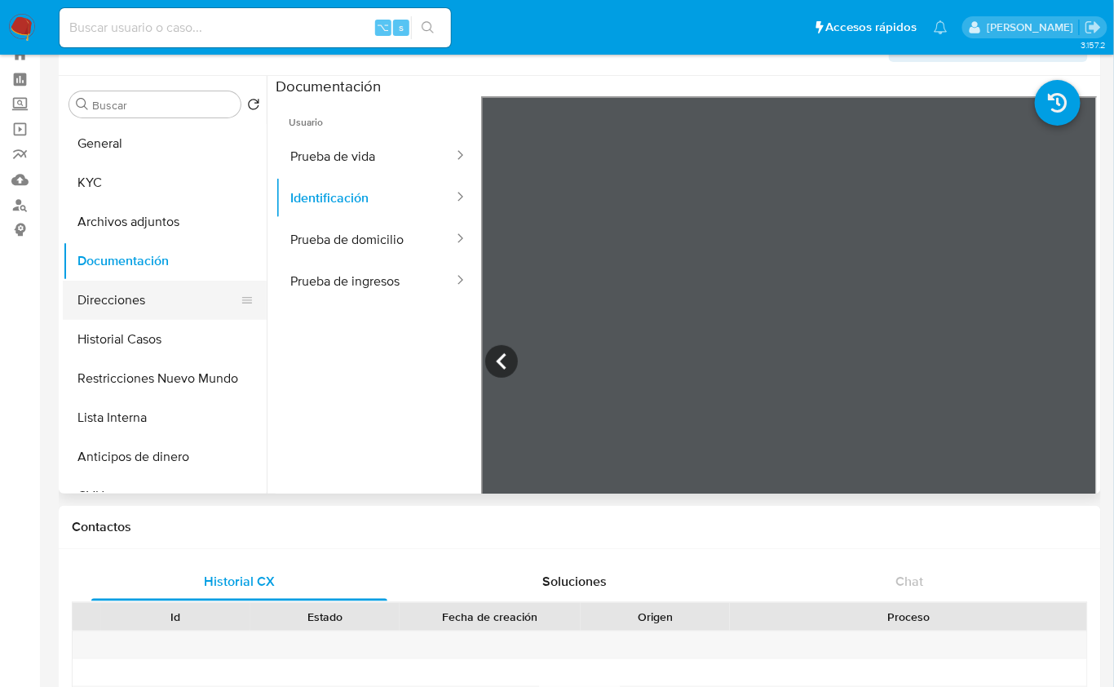
click at [189, 309] on button "Direcciones" at bounding box center [158, 300] width 191 height 39
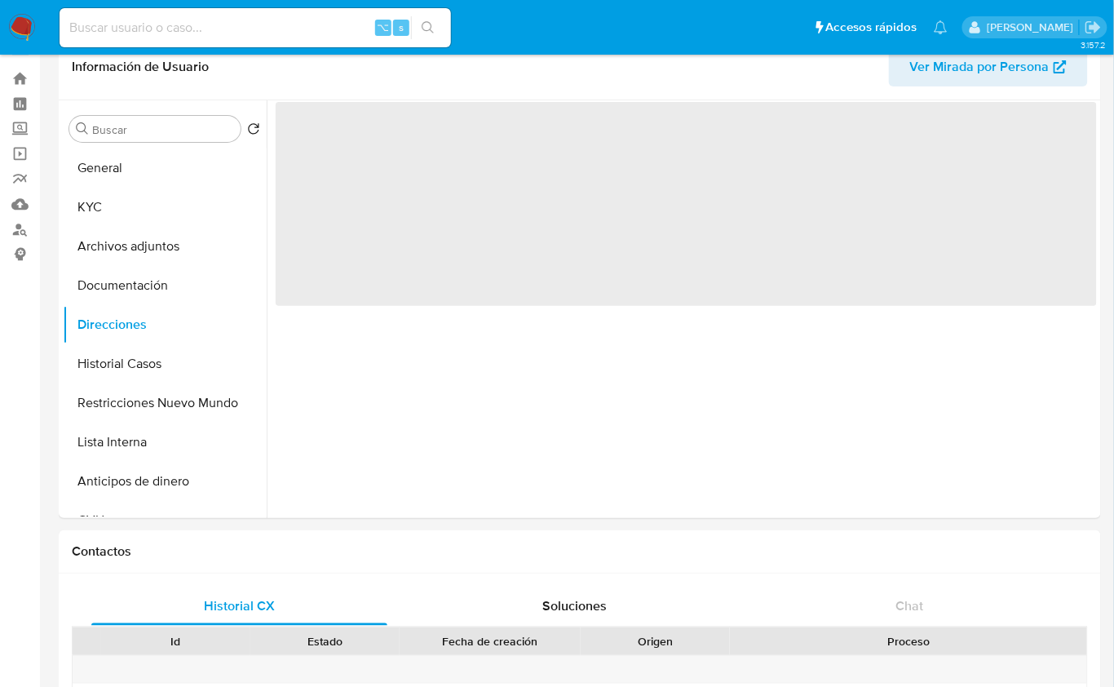
scroll to position [31, 0]
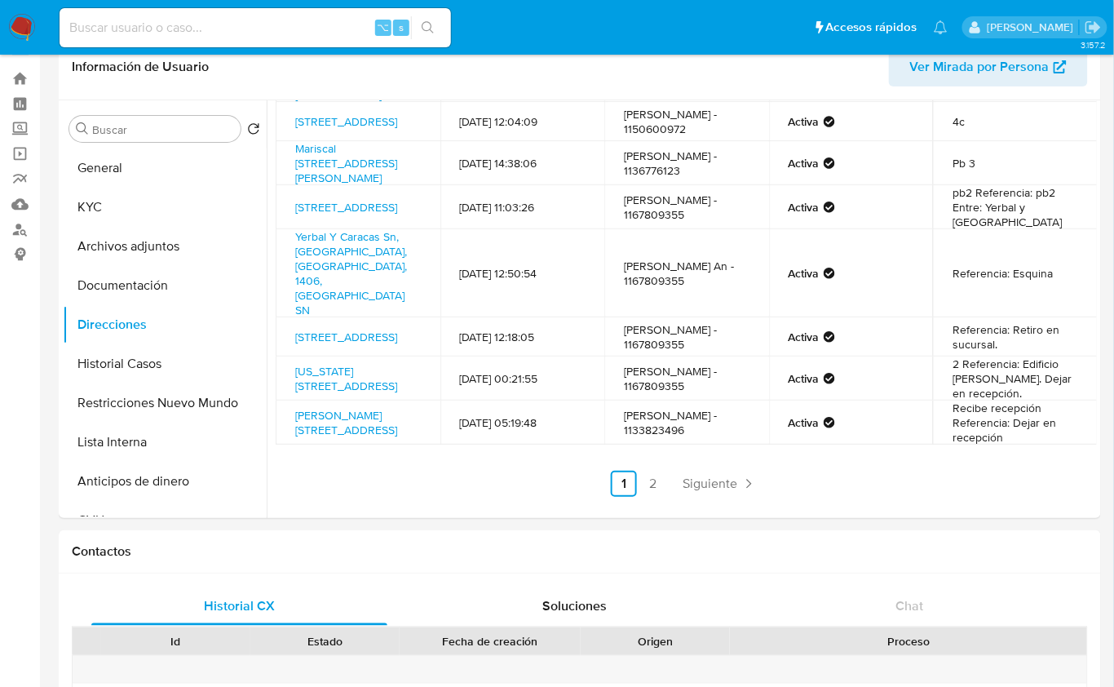
click at [648, 489] on link "2" at bounding box center [653, 484] width 26 height 26
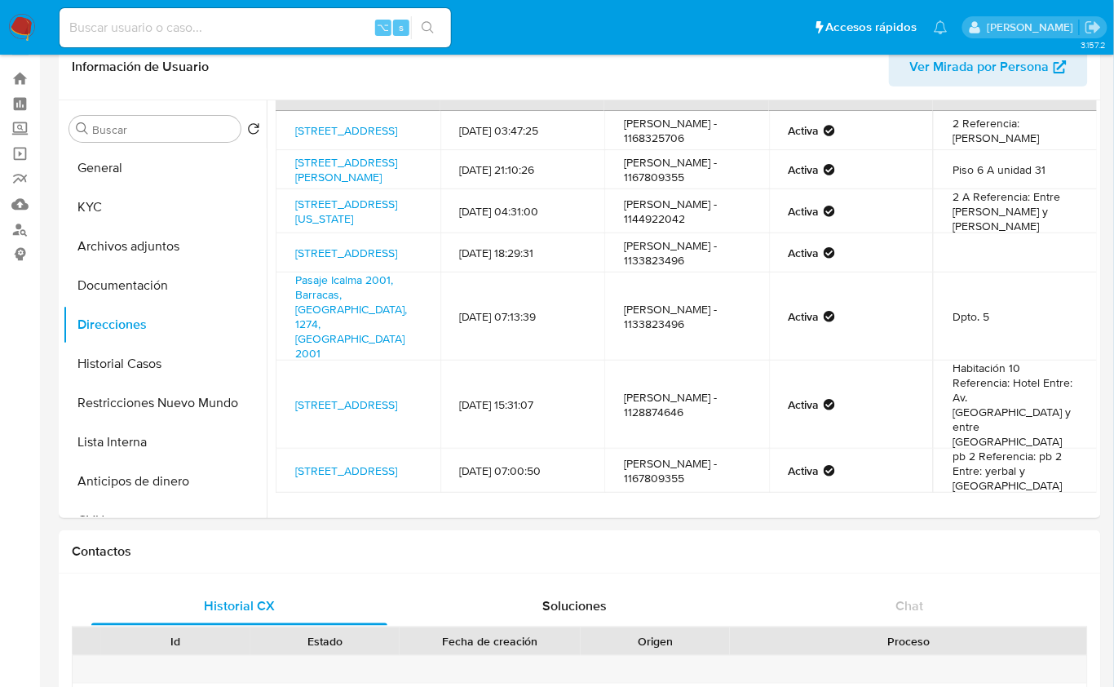
scroll to position [20, 0]
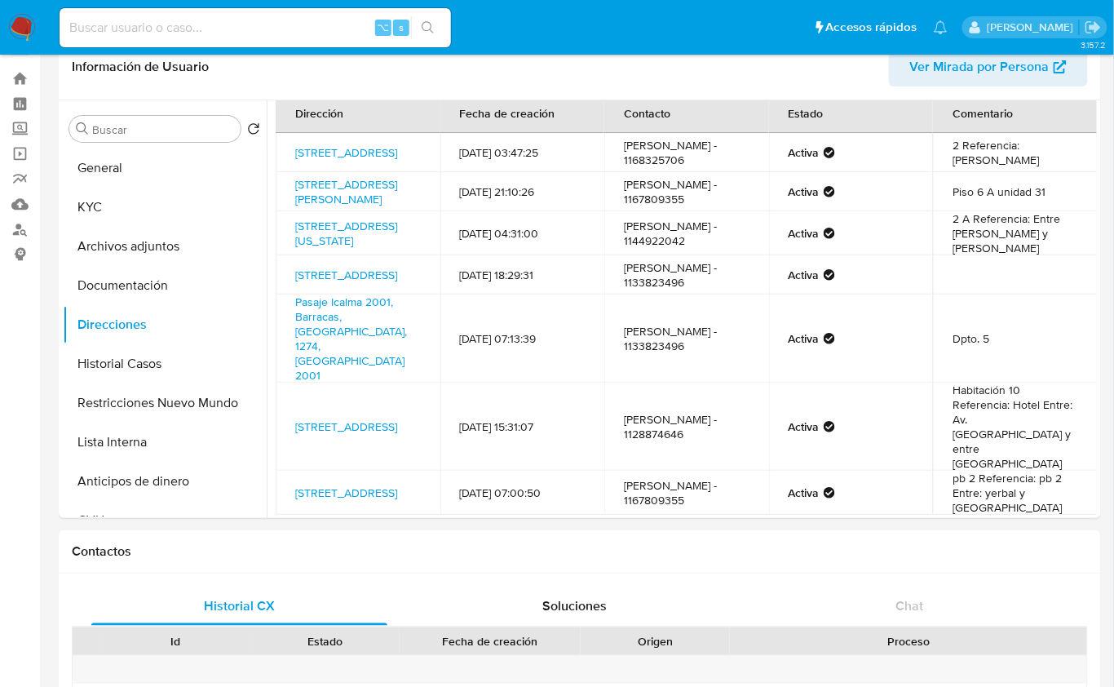
click at [704, 252] on td "Hugo Alberto Jorge - 1144922042" at bounding box center [686, 233] width 165 height 44
click at [1017, 255] on td "2 A Referencia: Entre Marcelo T Alvear y Ricardo Rojas" at bounding box center [1015, 233] width 165 height 44
click at [665, 253] on td "Hugo Alberto Jorge - 1144922042" at bounding box center [686, 233] width 165 height 44
click at [146, 373] on button "Historial Casos" at bounding box center [158, 363] width 191 height 39
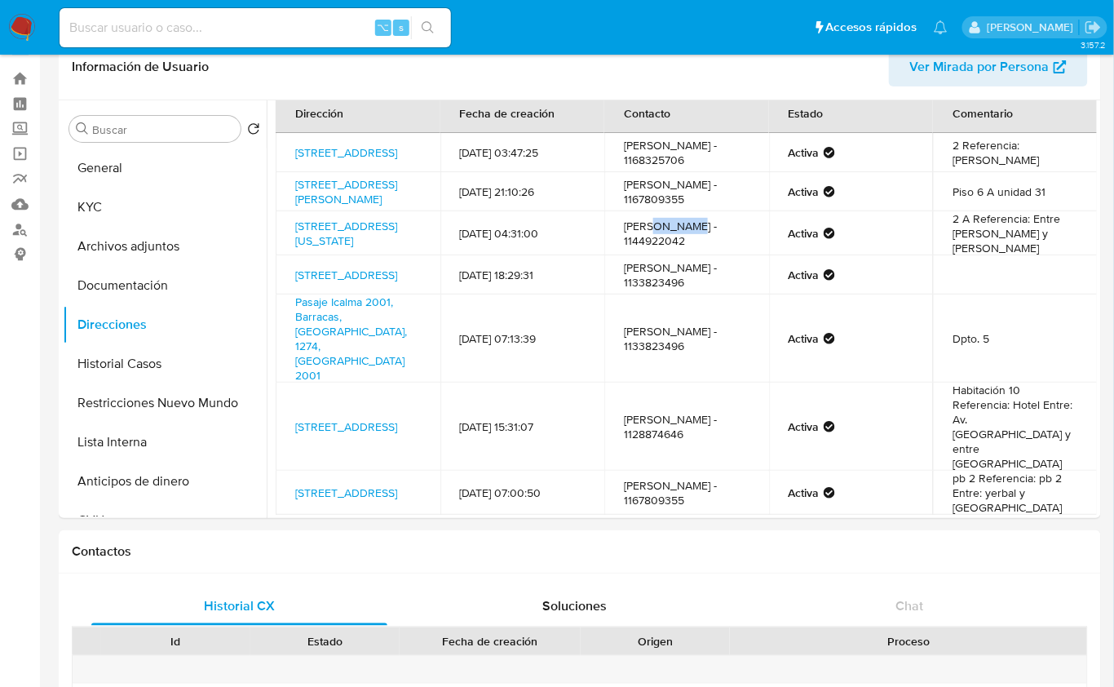
scroll to position [0, 0]
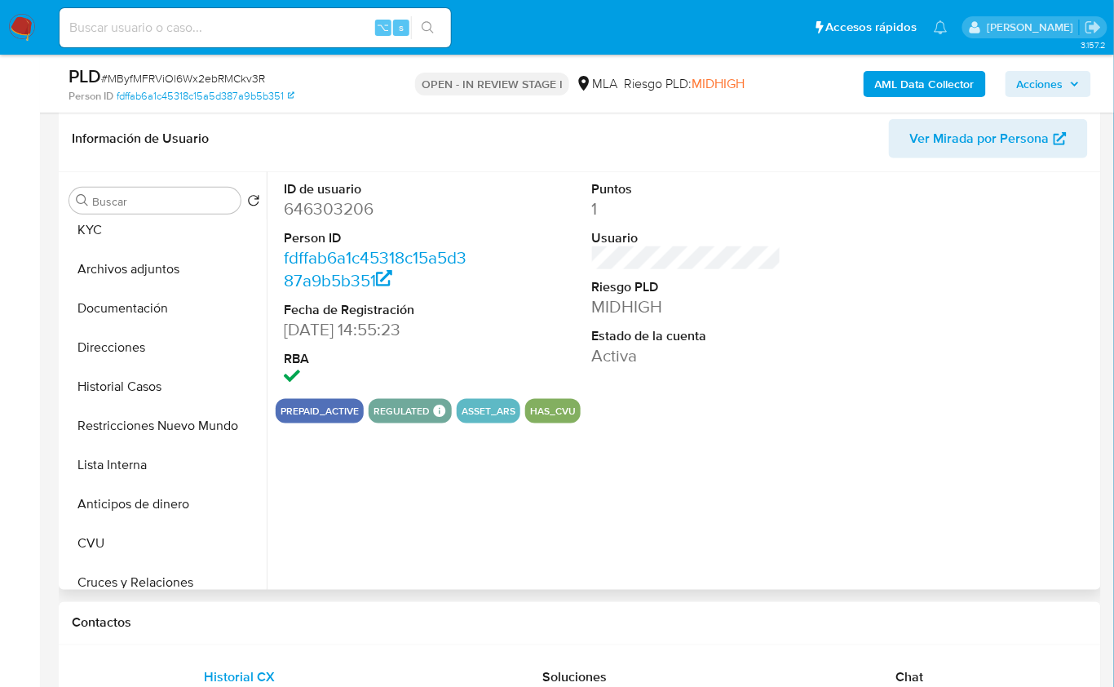
scroll to position [117, 0]
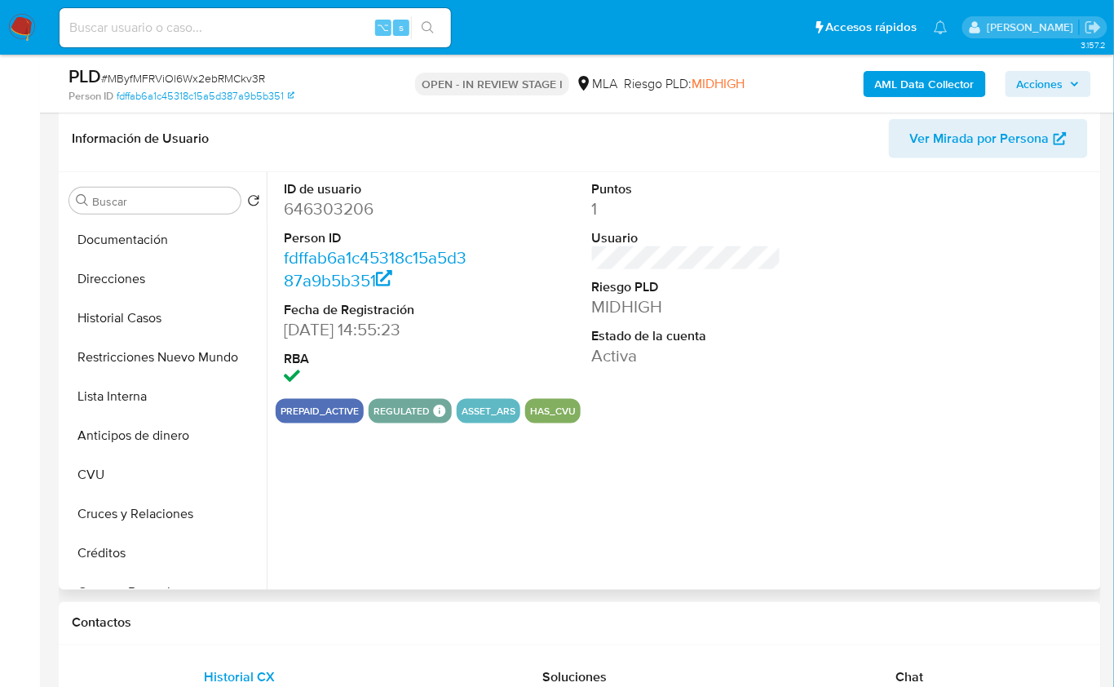
select select "10"
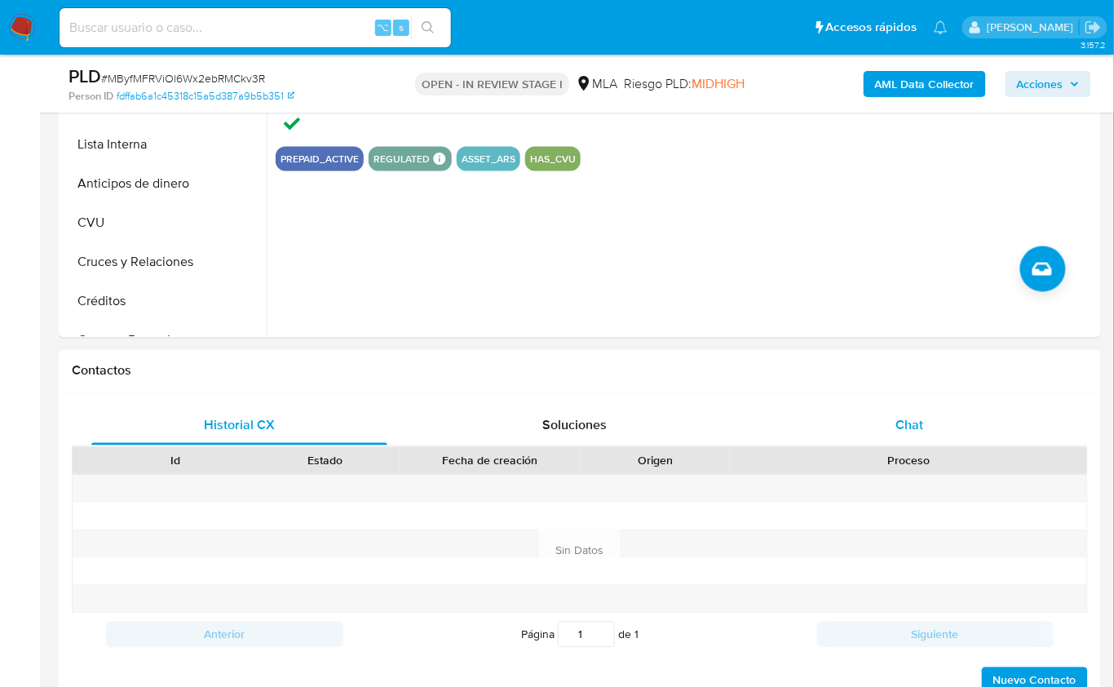
click at [898, 410] on div "Chat" at bounding box center [910, 425] width 296 height 39
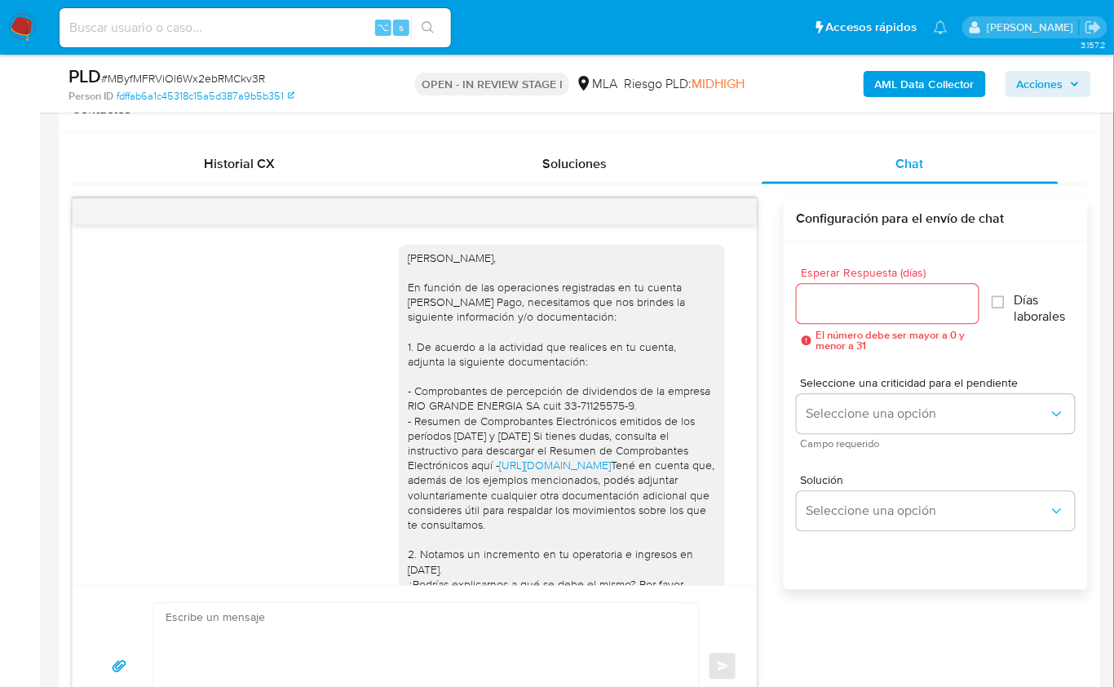
scroll to position [595, 0]
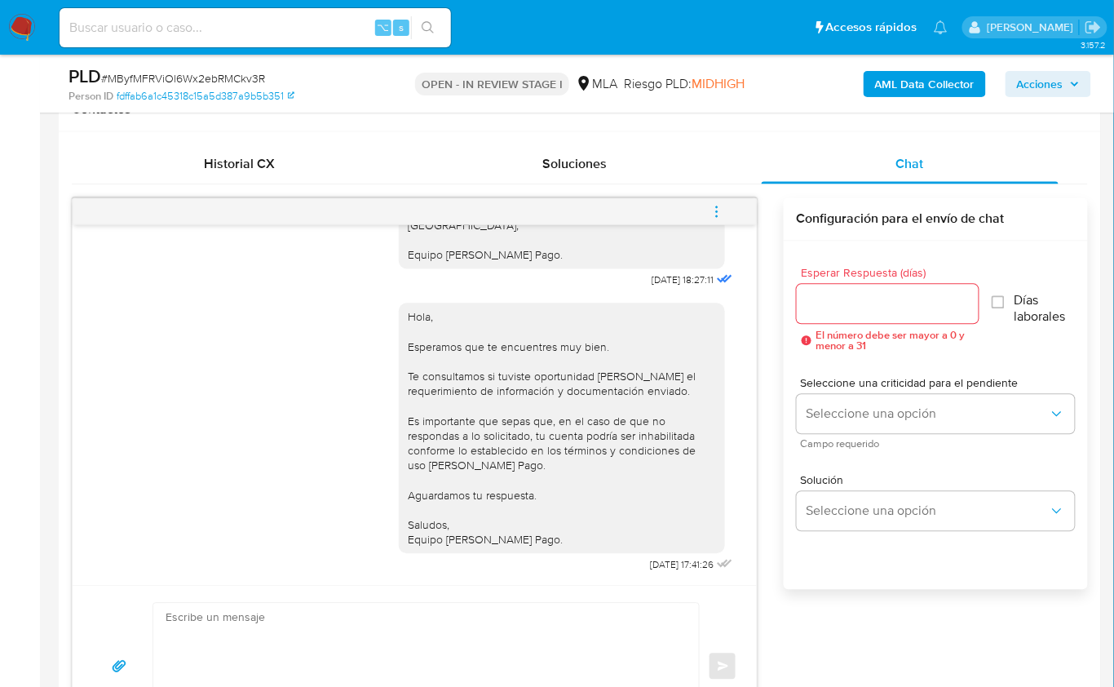
click at [720, 211] on icon "menu-action" at bounding box center [717, 212] width 15 height 15
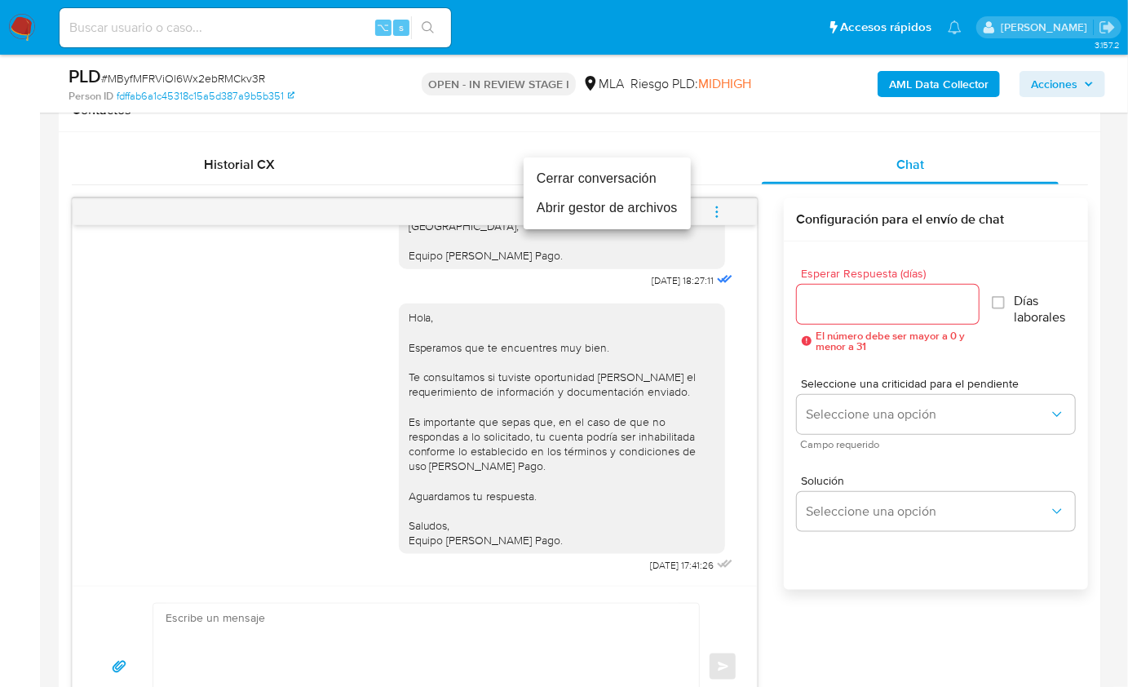
click at [636, 183] on li "Cerrar conversación" at bounding box center [607, 178] width 167 height 29
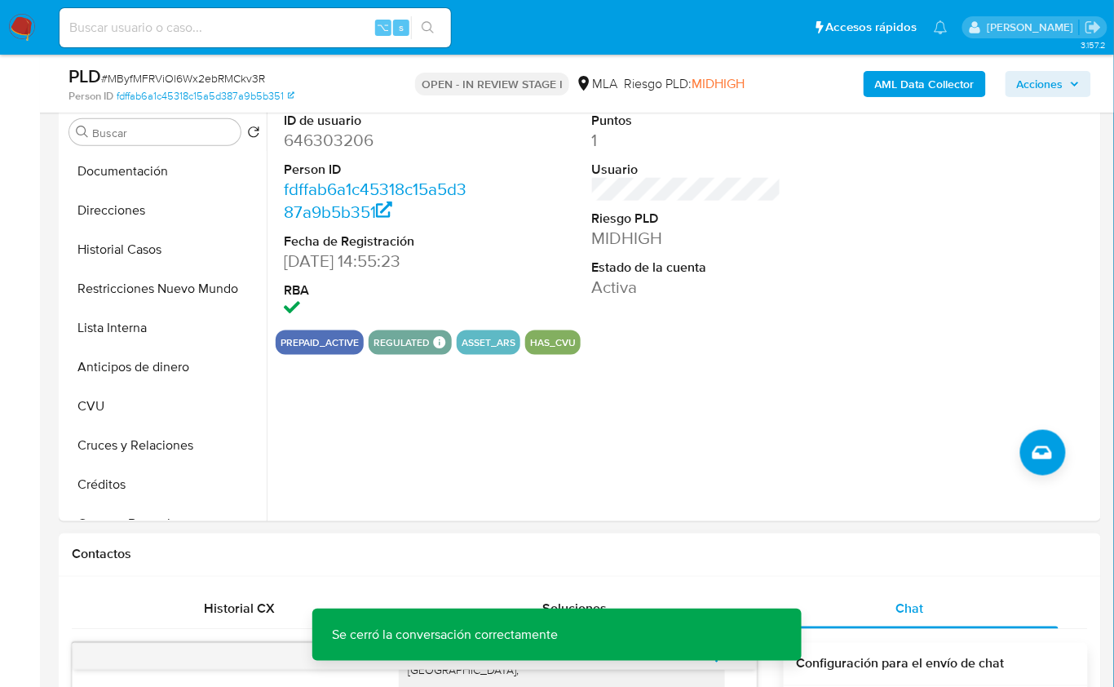
scroll to position [316, 0]
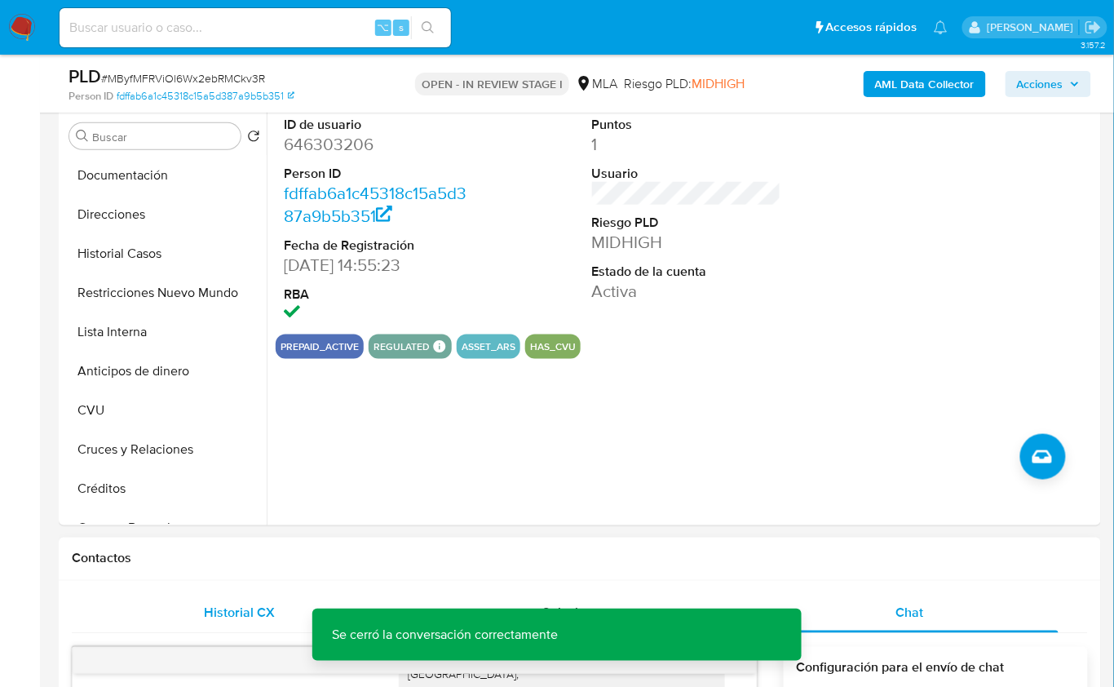
click at [219, 607] on span "Historial CX" at bounding box center [239, 612] width 71 height 19
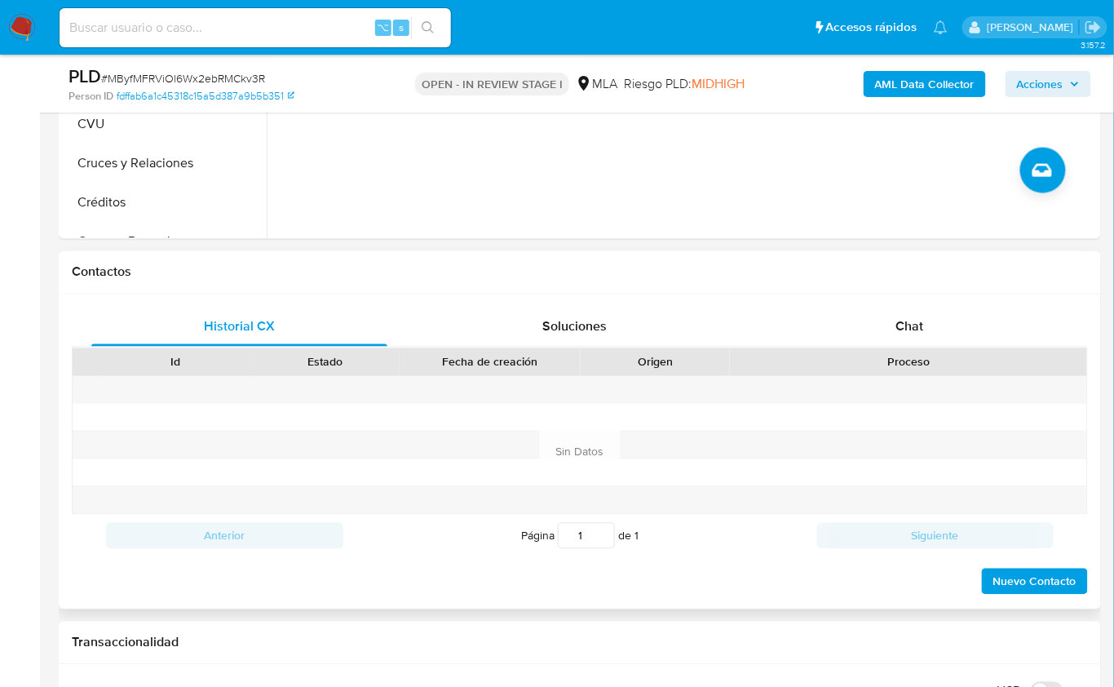
scroll to position [152, 0]
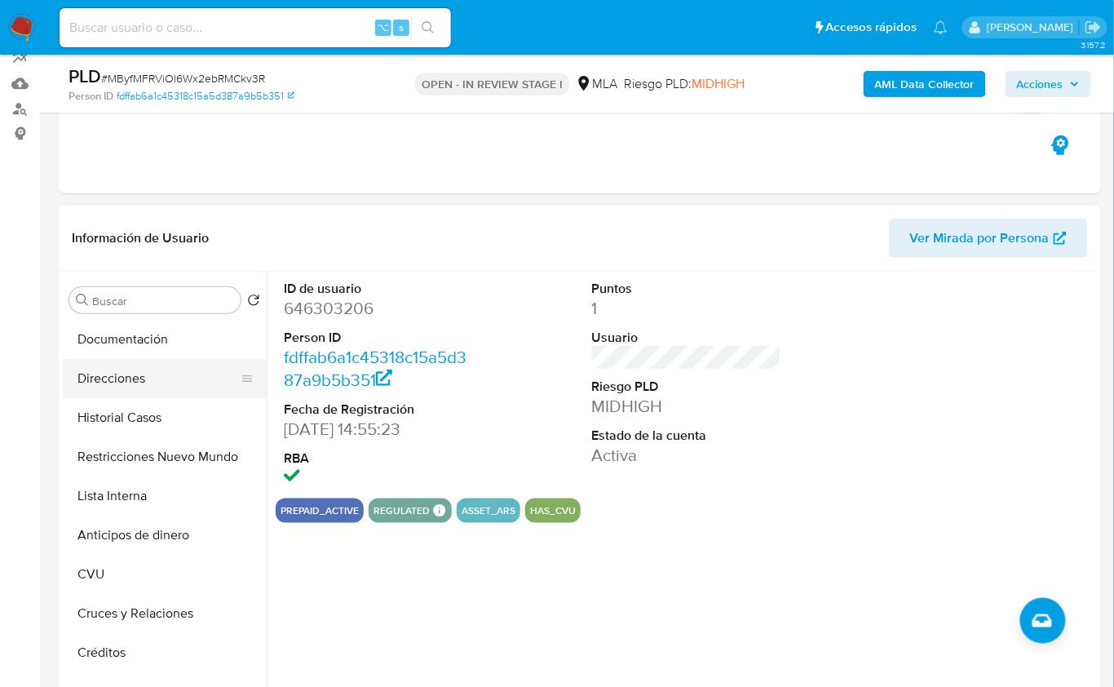
click at [139, 375] on button "Direcciones" at bounding box center [158, 378] width 191 height 39
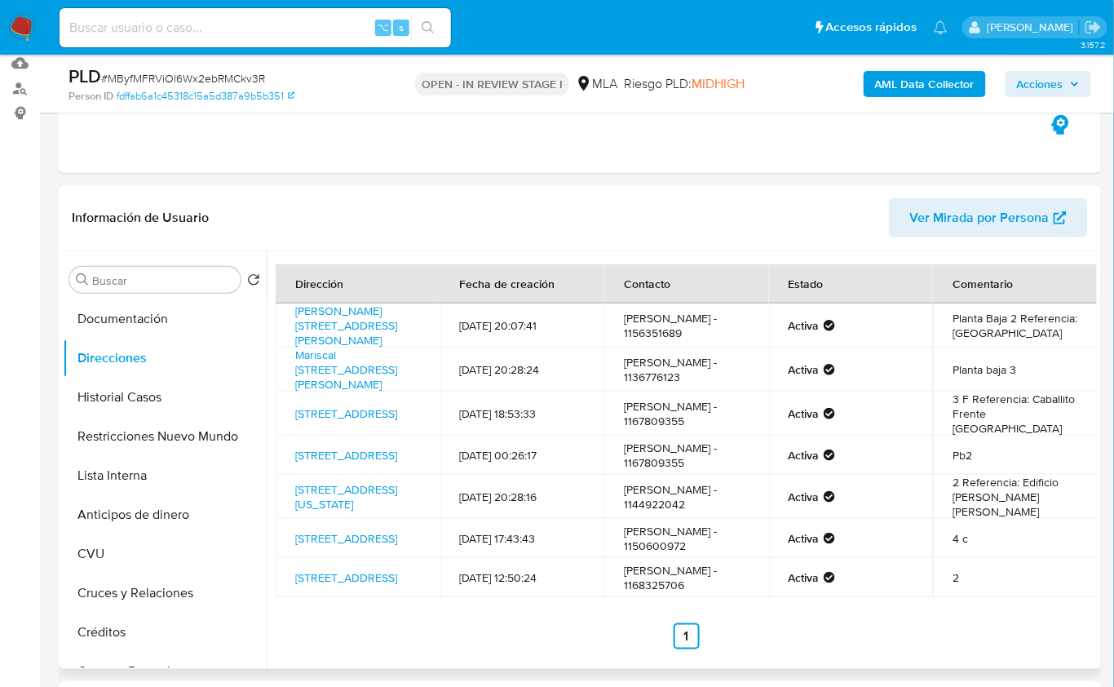
scroll to position [21, 0]
click at [724, 427] on td "MICAELA EMILIA ANTAR - 1167809355" at bounding box center [686, 412] width 165 height 44
click at [737, 432] on td "MICAELA EMILIA ANTAR - 1167809355" at bounding box center [686, 412] width 165 height 44
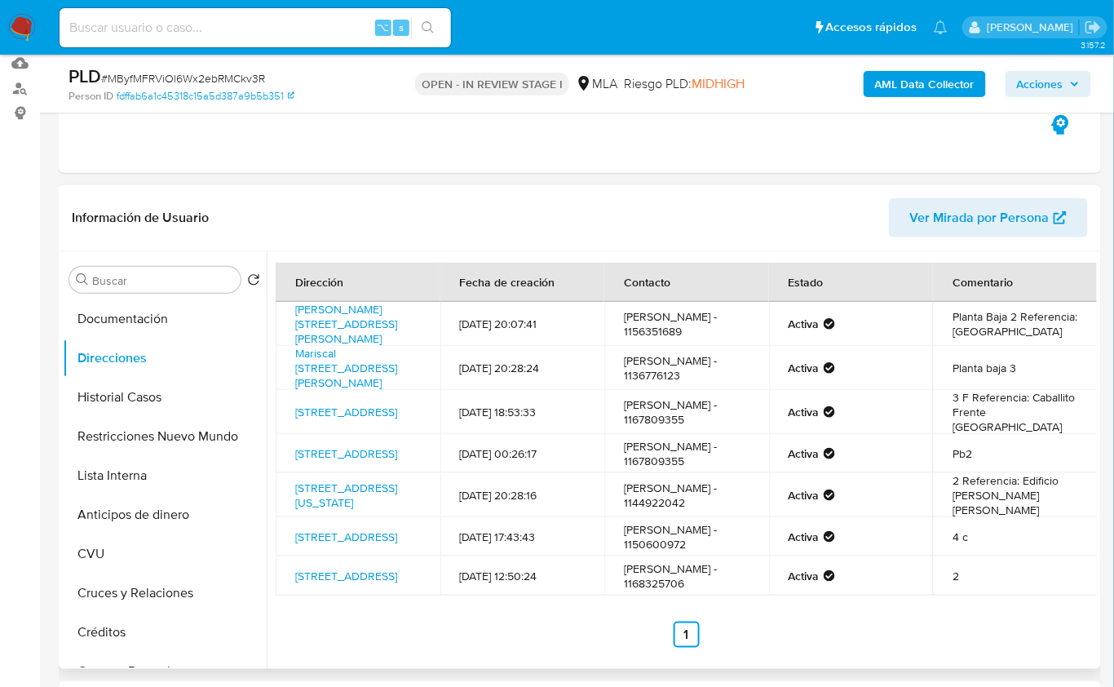
click at [692, 395] on td "MICAELA EMILIA ANTAR - 1167809355" at bounding box center [686, 412] width 165 height 44
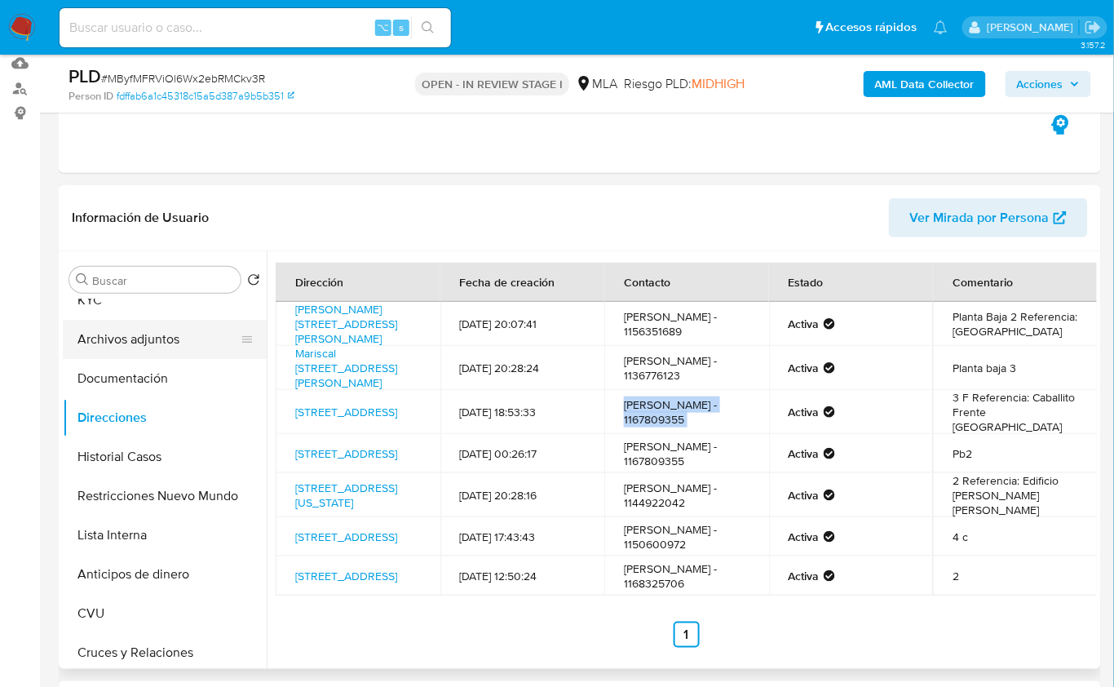
scroll to position [0, 0]
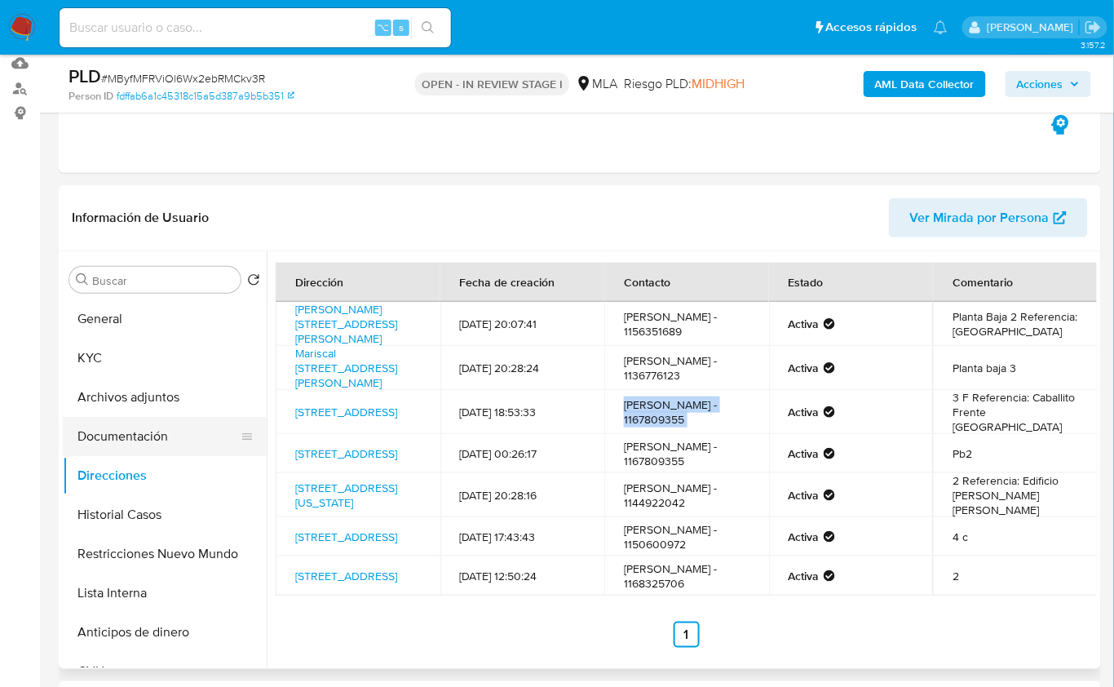
click at [166, 431] on button "Documentación" at bounding box center [158, 436] width 191 height 39
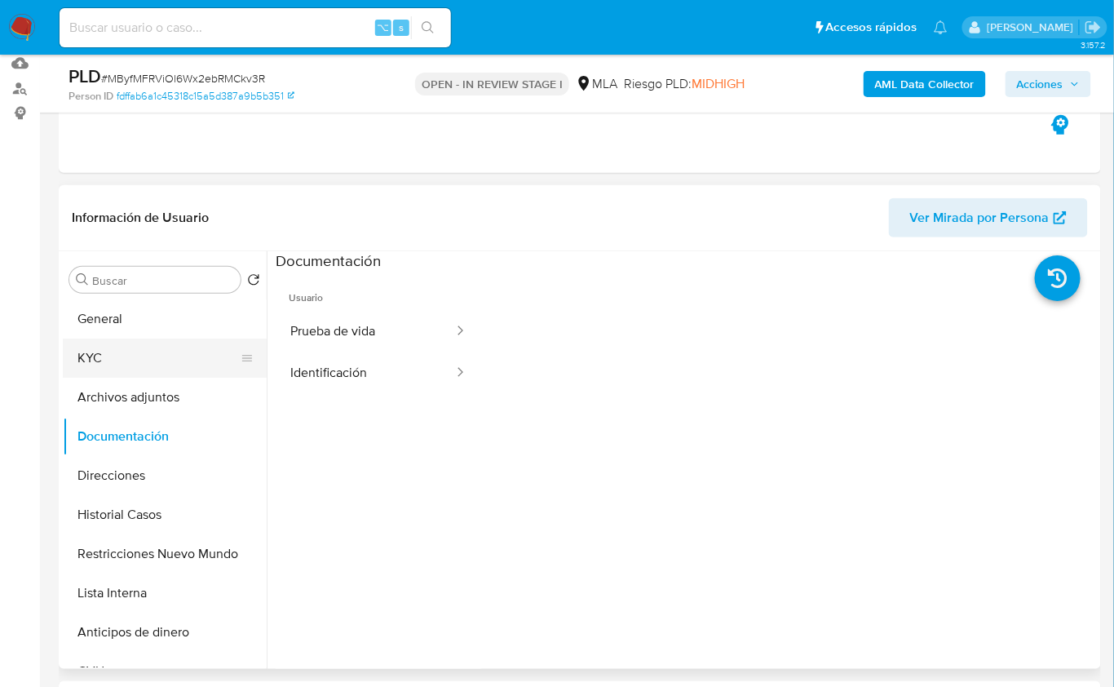
click at [127, 356] on button "KYC" at bounding box center [158, 357] width 191 height 39
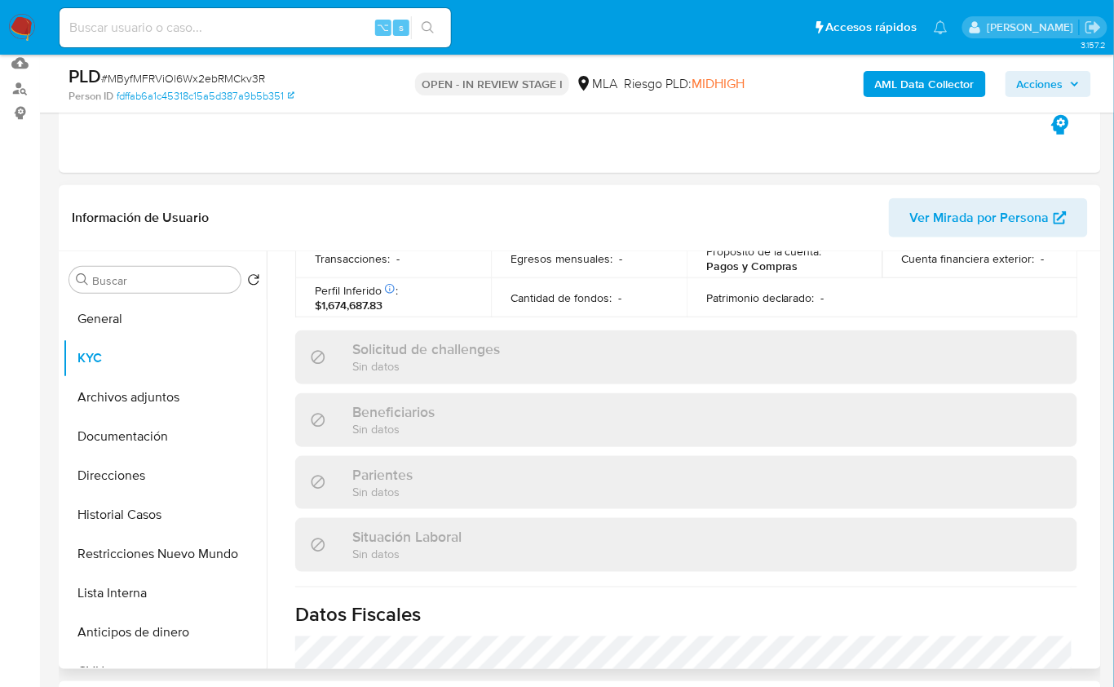
scroll to position [316, 0]
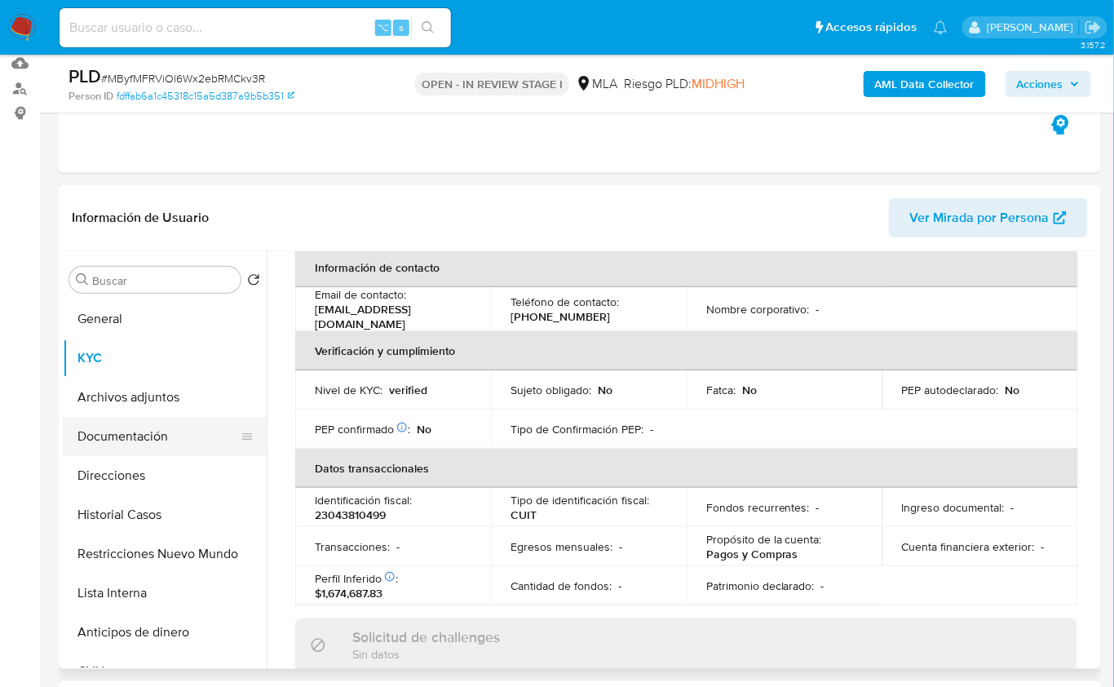
click at [157, 451] on button "Documentación" at bounding box center [158, 436] width 191 height 39
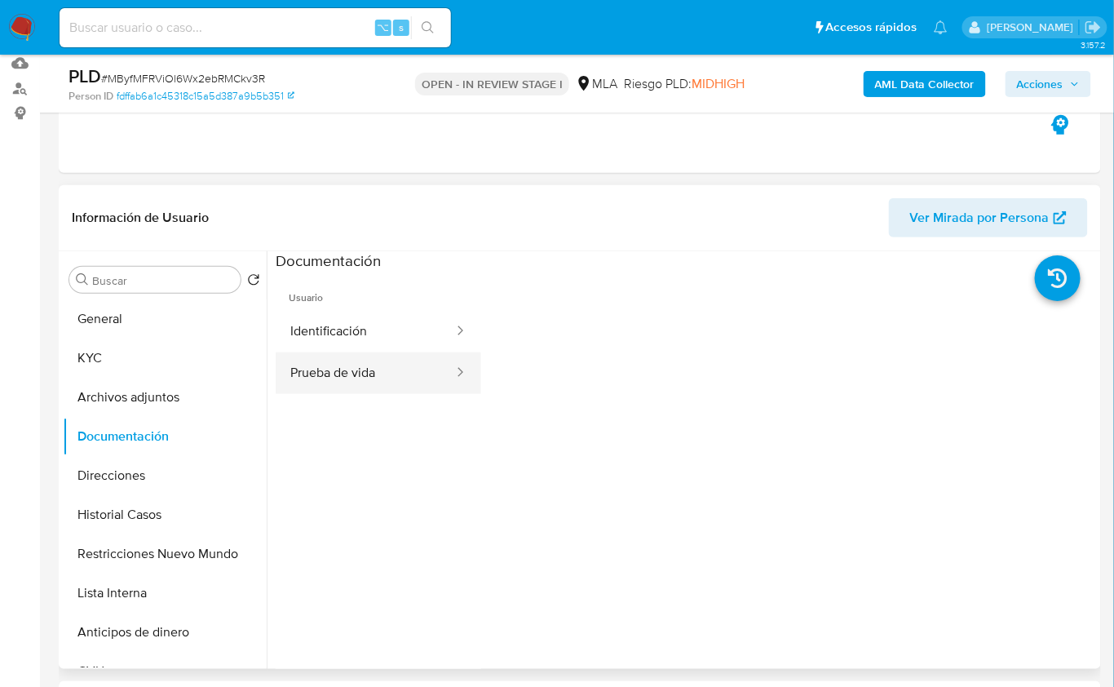
click at [372, 362] on button "Prueba de vida" at bounding box center [365, 373] width 179 height 42
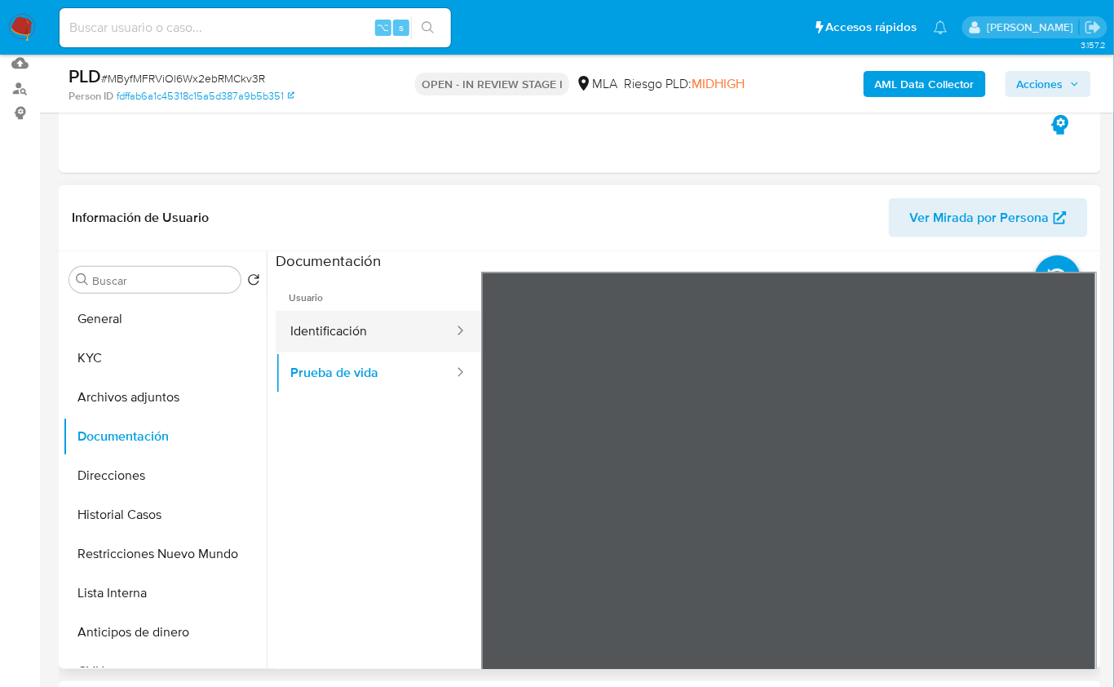
click at [376, 341] on button "Identificación" at bounding box center [365, 332] width 179 height 42
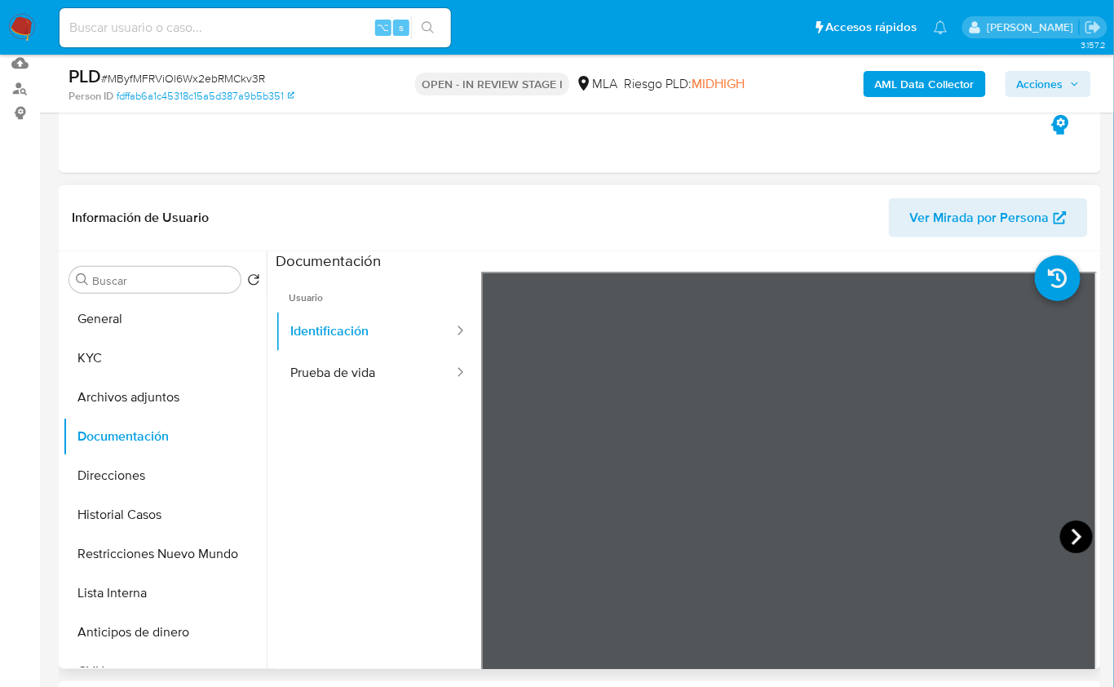
click at [1081, 533] on icon at bounding box center [1076, 536] width 33 height 33
click at [492, 546] on icon at bounding box center [501, 536] width 33 height 33
click at [406, 391] on button "Prueba de vida" at bounding box center [365, 373] width 179 height 42
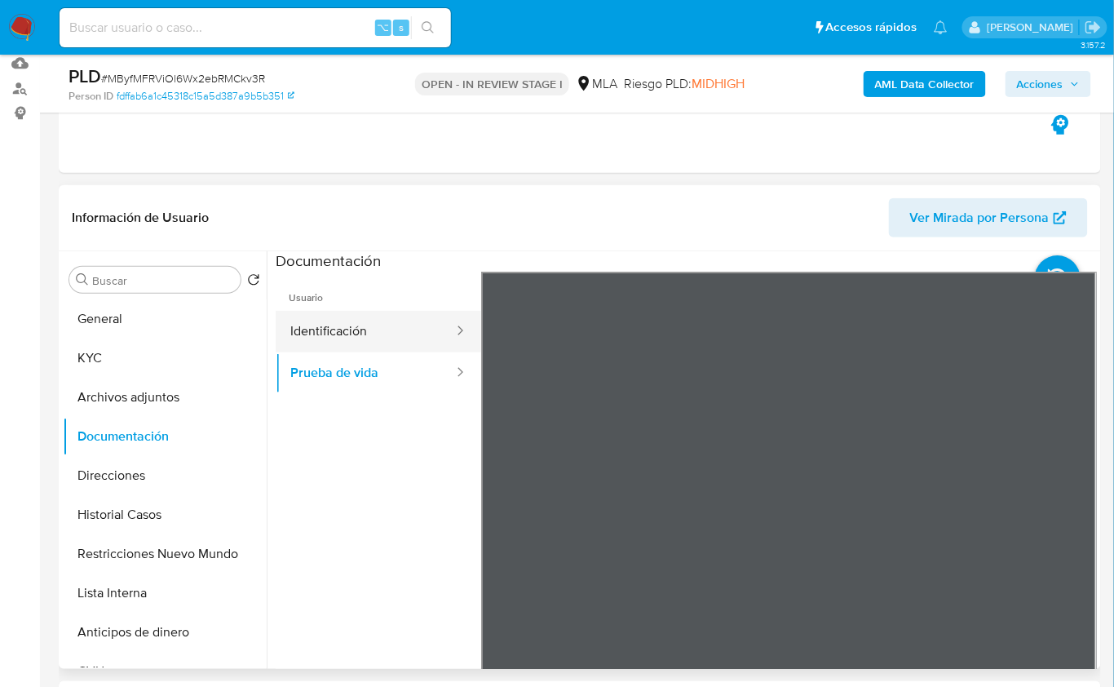
click at [400, 341] on button "Identificación" at bounding box center [365, 332] width 179 height 42
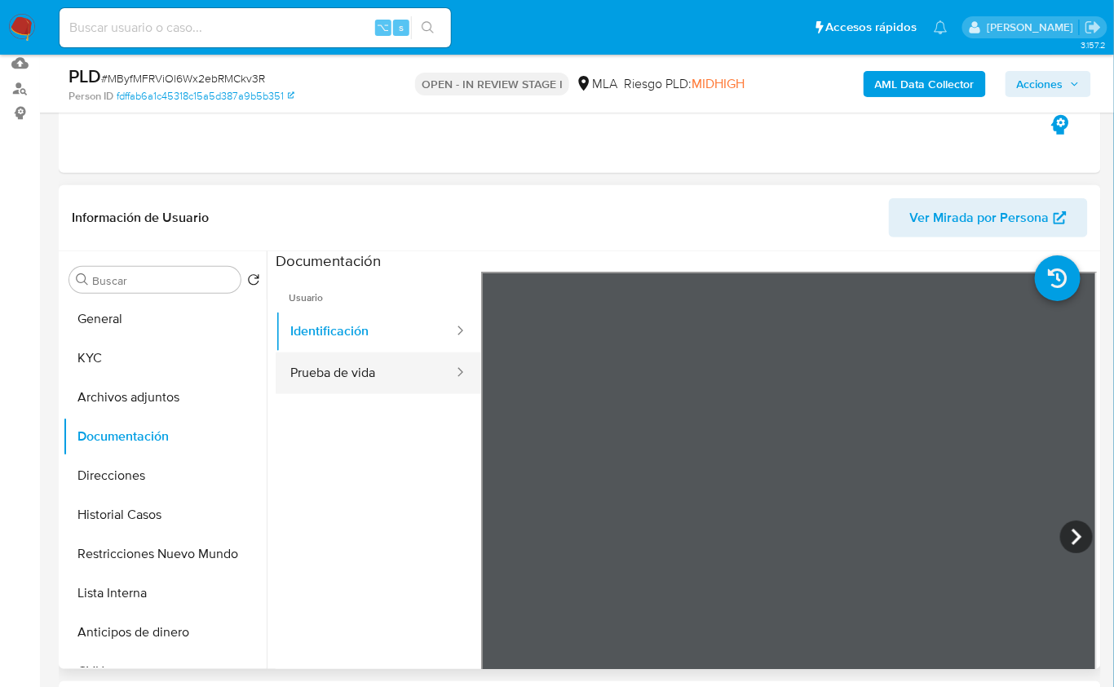
click at [356, 374] on button "Prueba de vida" at bounding box center [365, 373] width 179 height 42
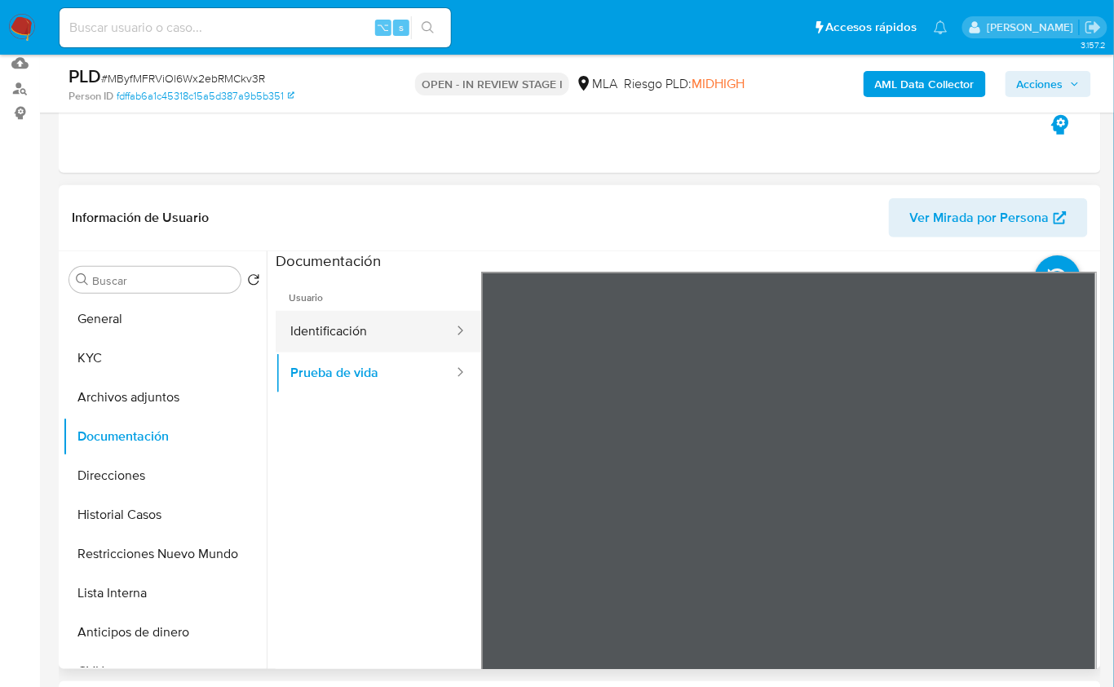
click at [398, 336] on button "Identificación" at bounding box center [365, 332] width 179 height 42
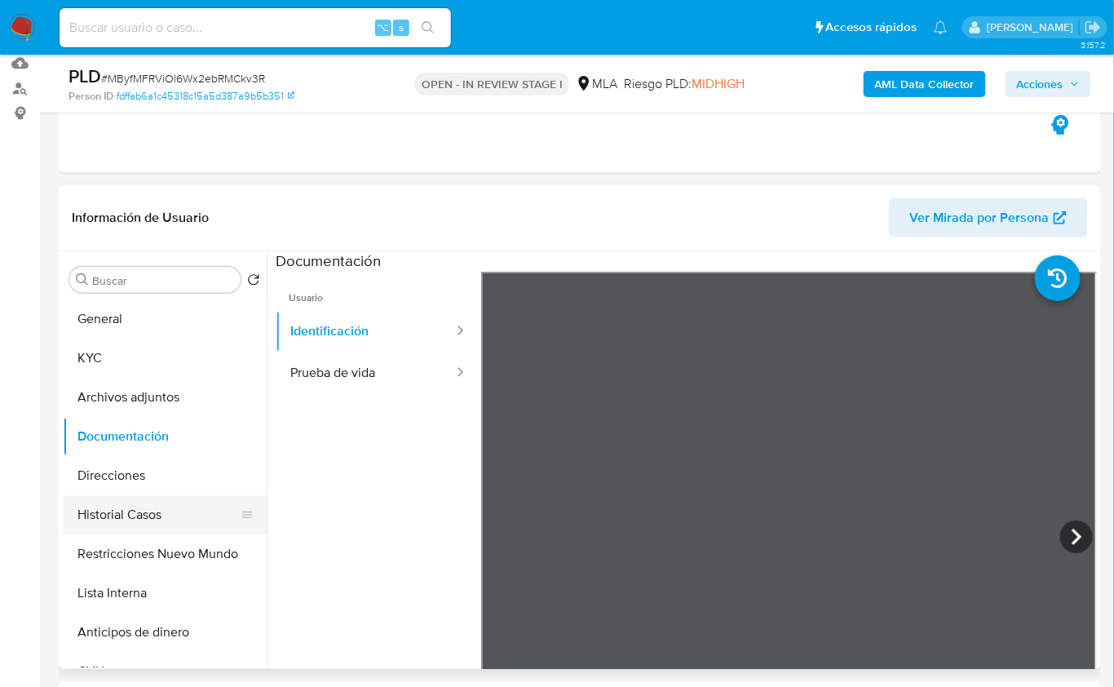
click at [162, 512] on button "Historial Casos" at bounding box center [158, 514] width 191 height 39
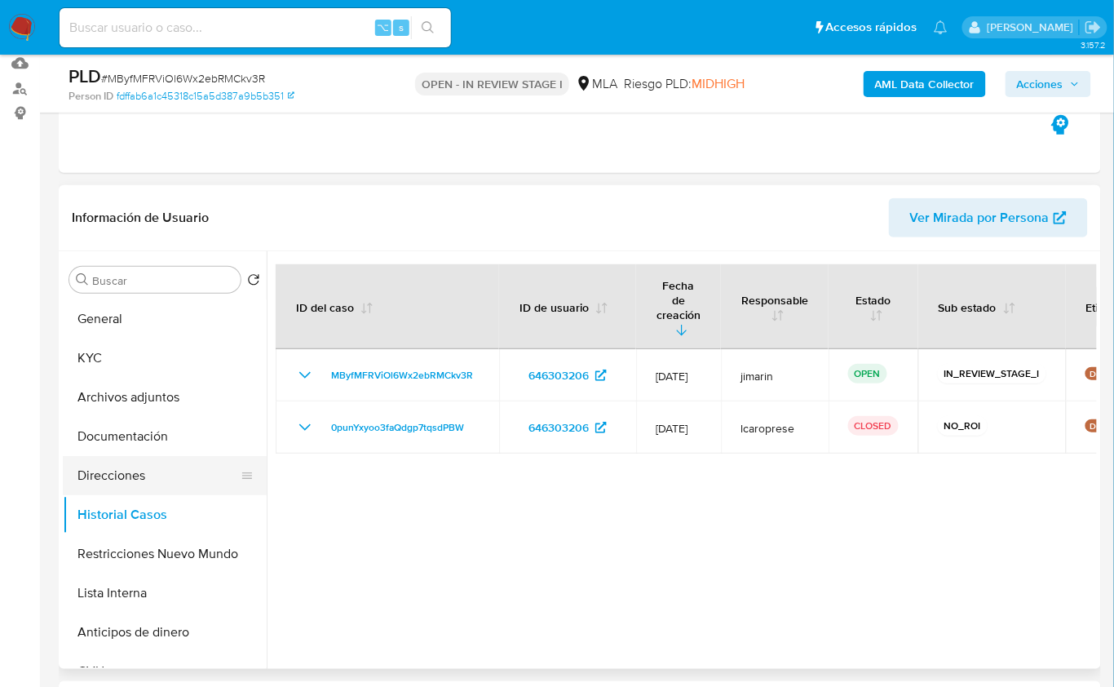
click at [153, 469] on button "Direcciones" at bounding box center [158, 475] width 191 height 39
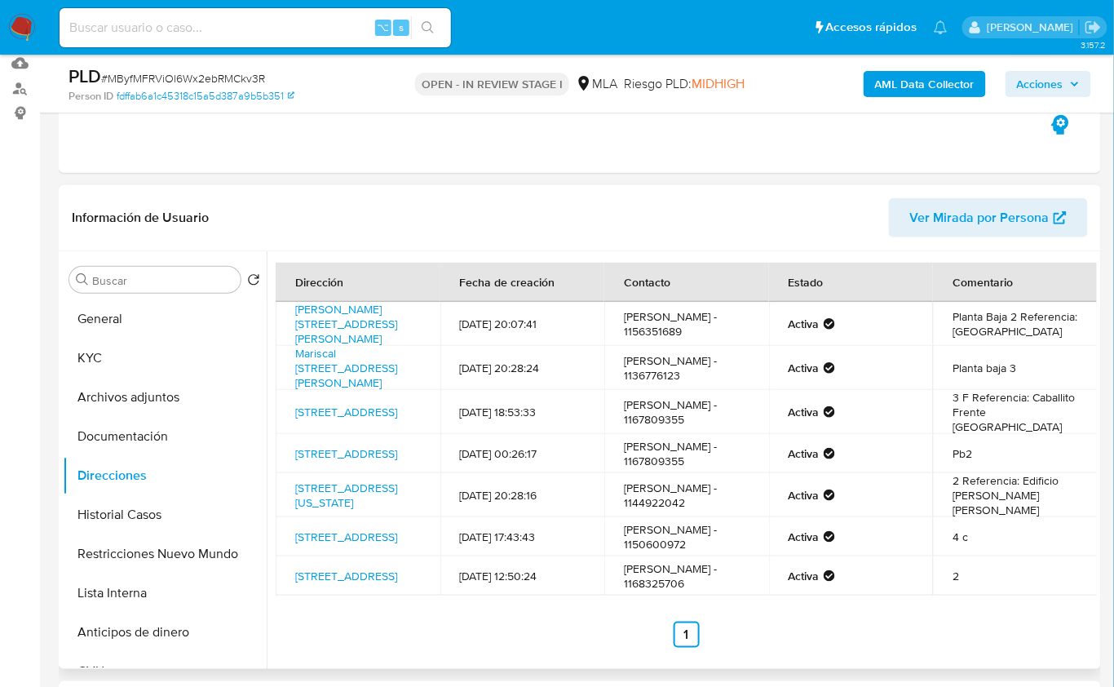
scroll to position [11, 0]
click at [629, 430] on td "MICAELA EMILIA ANTAR - 1167809355" at bounding box center [686, 412] width 165 height 44
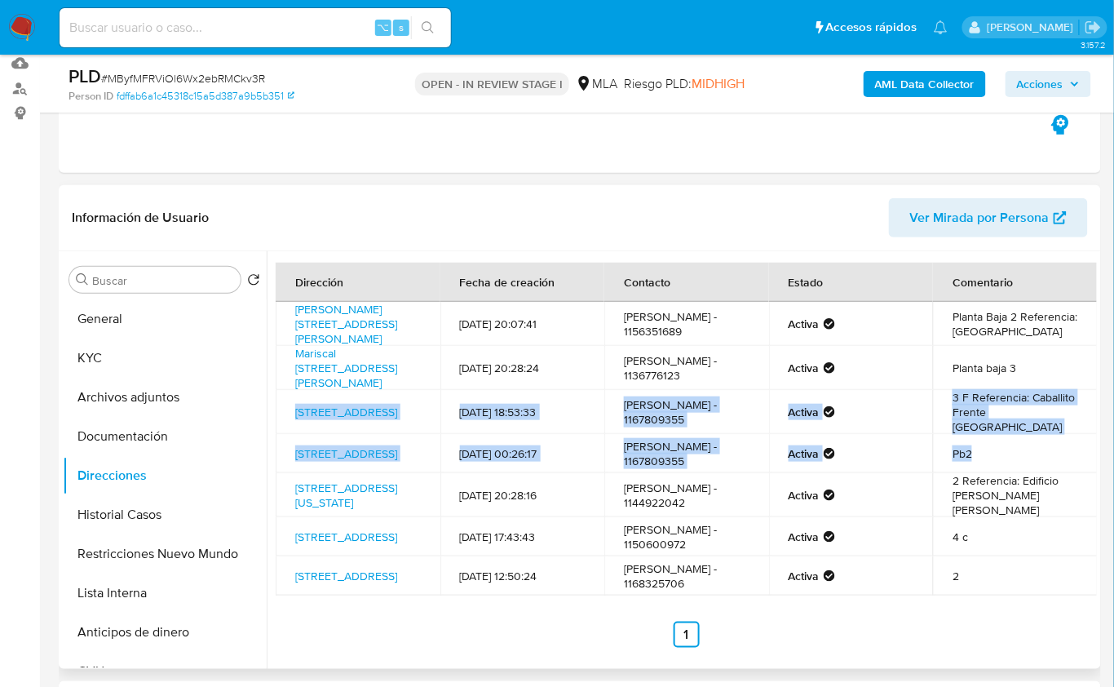
drag, startPoint x: 282, startPoint y: 411, endPoint x: 1012, endPoint y: 490, distance: 734.2
click at [1012, 490] on tbody "Cobo 2174, Mariano Acosta, Buenos Aires, 1723, Argentina 2174 16/08/2025 20:07:…" at bounding box center [687, 449] width 822 height 294
click at [124, 350] on button "KYC" at bounding box center [158, 357] width 191 height 39
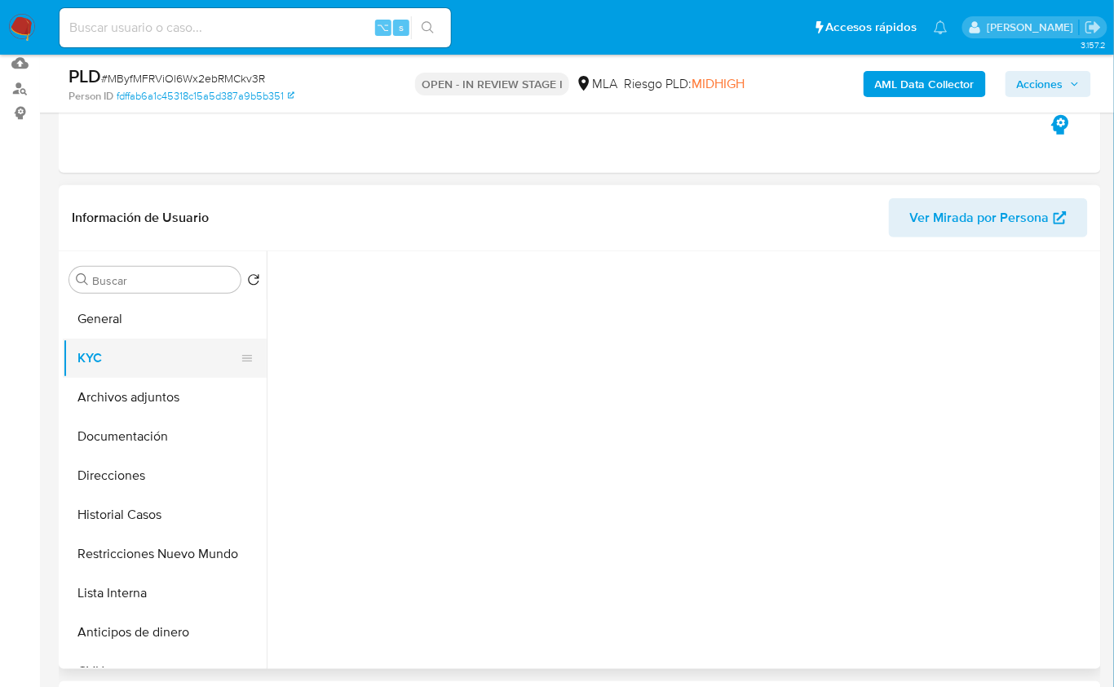
scroll to position [0, 0]
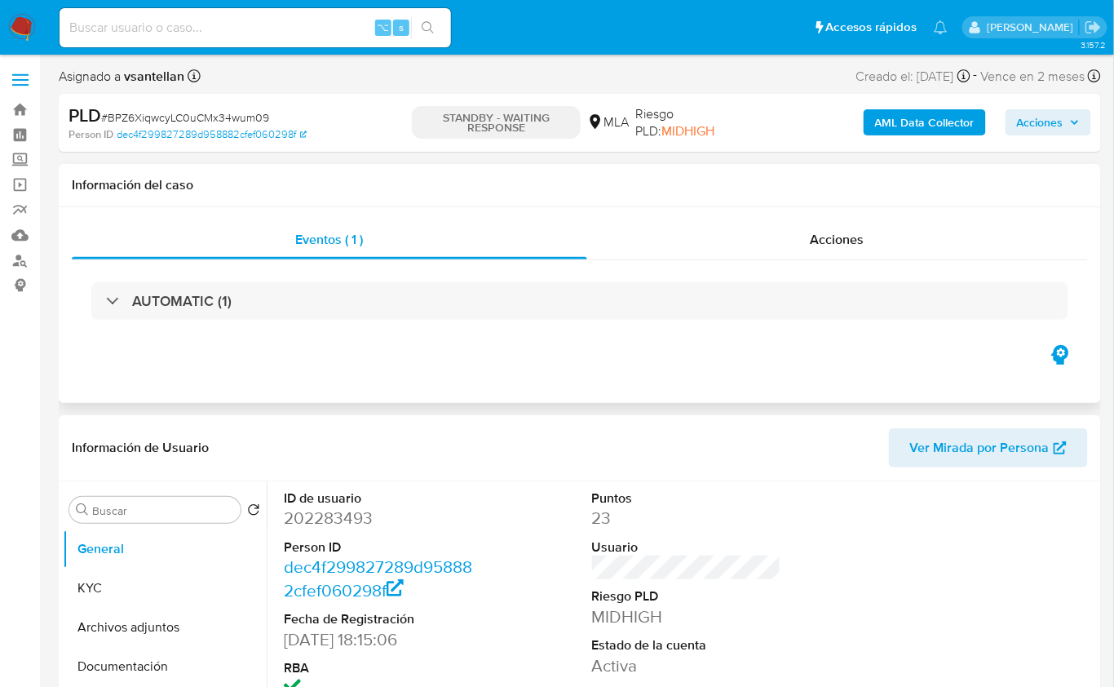
select select "10"
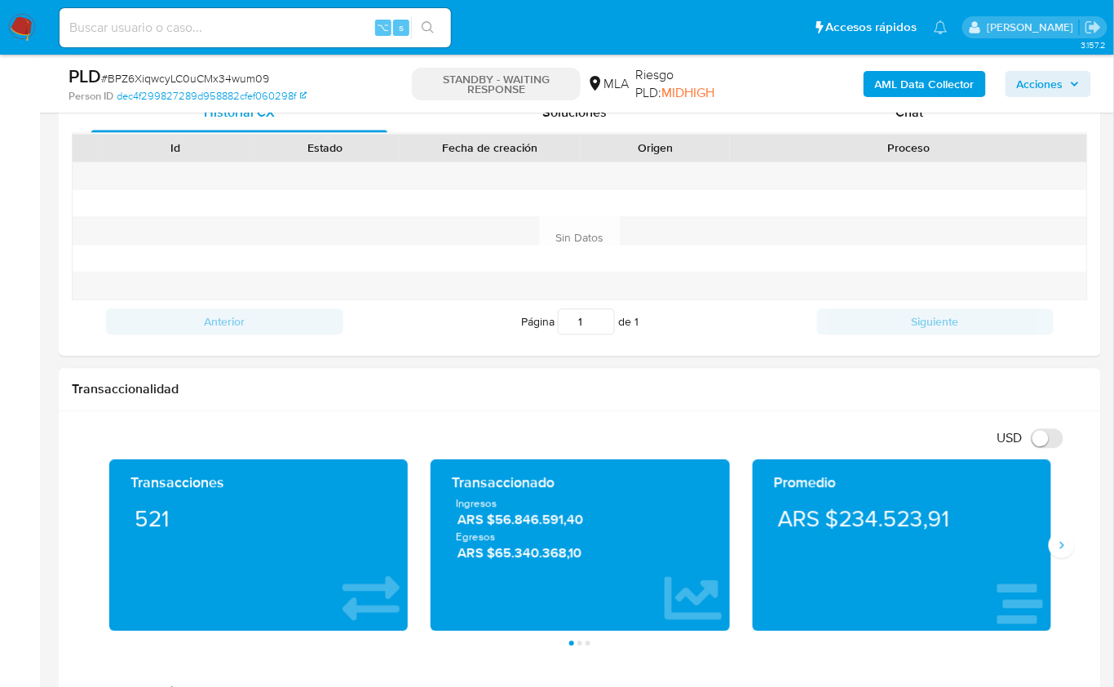
scroll to position [732, 0]
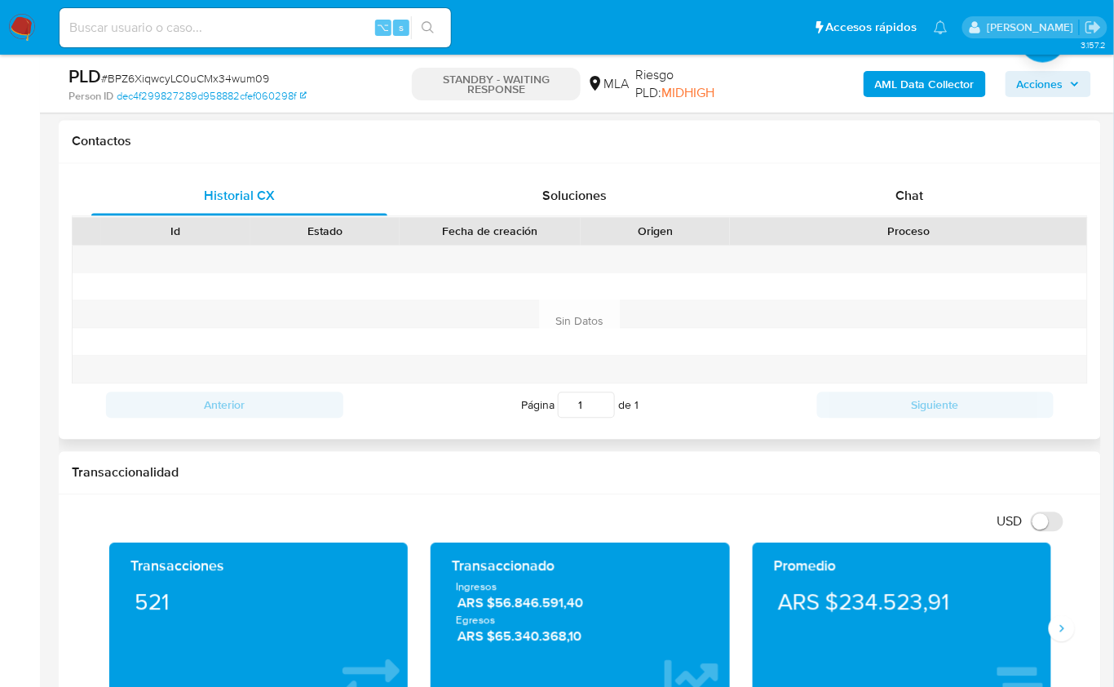
click at [940, 223] on div "Proceso" at bounding box center [908, 231] width 334 height 16
click at [930, 204] on div "Chat" at bounding box center [910, 196] width 296 height 39
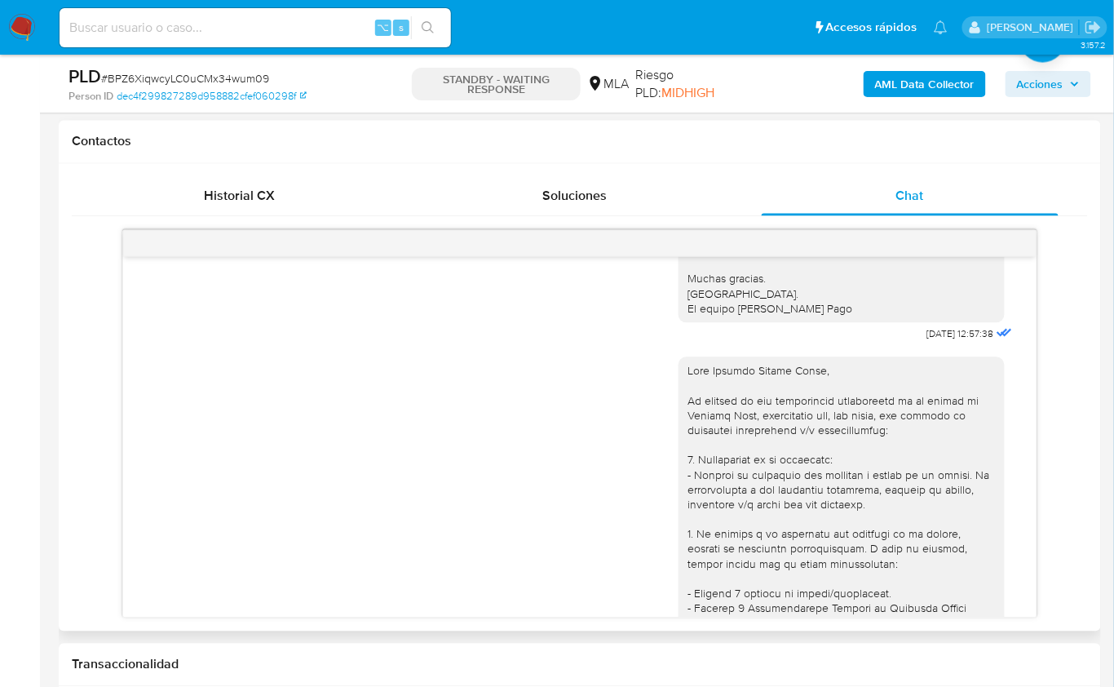
scroll to position [1756, 0]
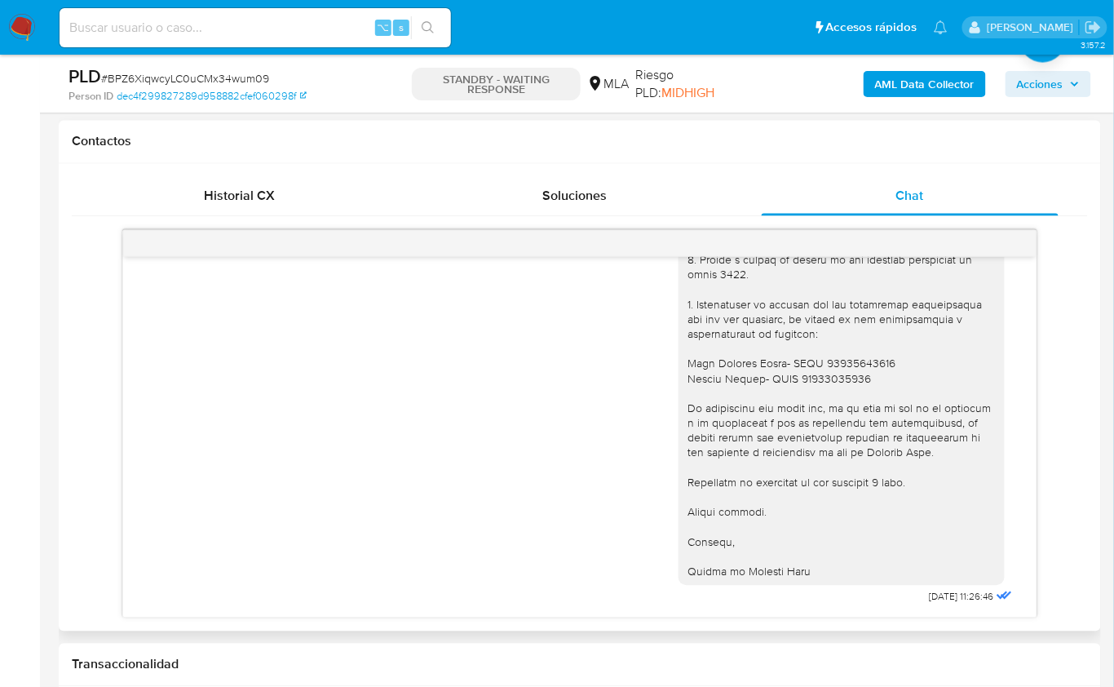
click at [1064, 321] on div "[DATE] 17:21:13 Hola, Esperamos que te encuentres muy bien. Te consultamos si t…" at bounding box center [580, 424] width 1016 height 388
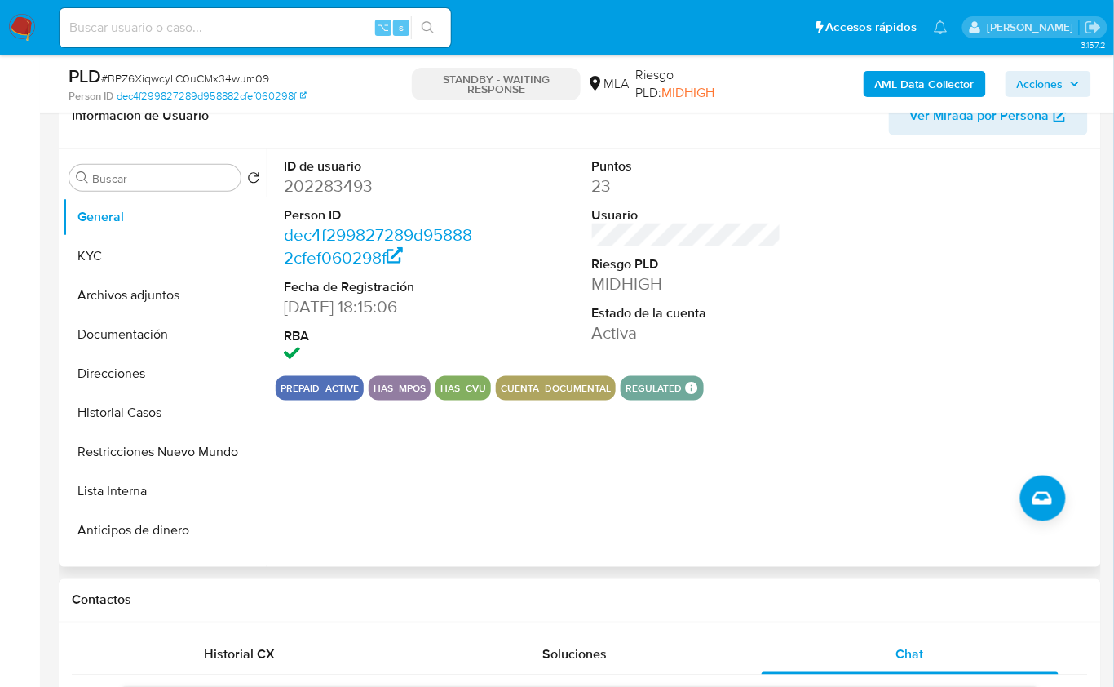
scroll to position [206, 0]
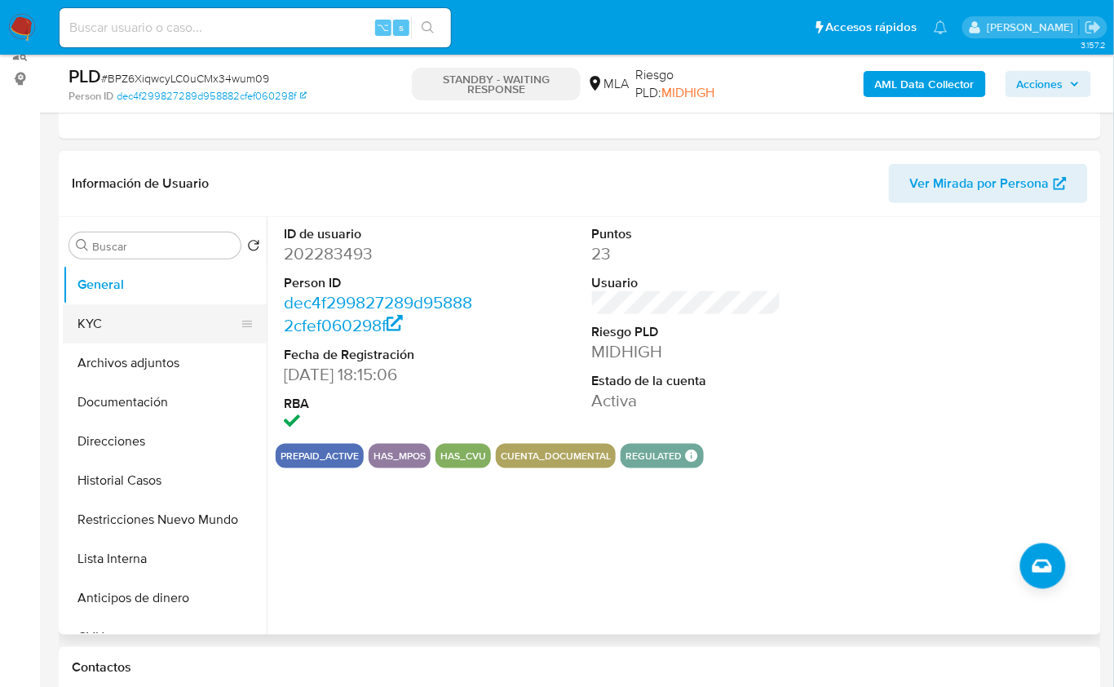
click at [81, 318] on button "KYC" at bounding box center [158, 323] width 191 height 39
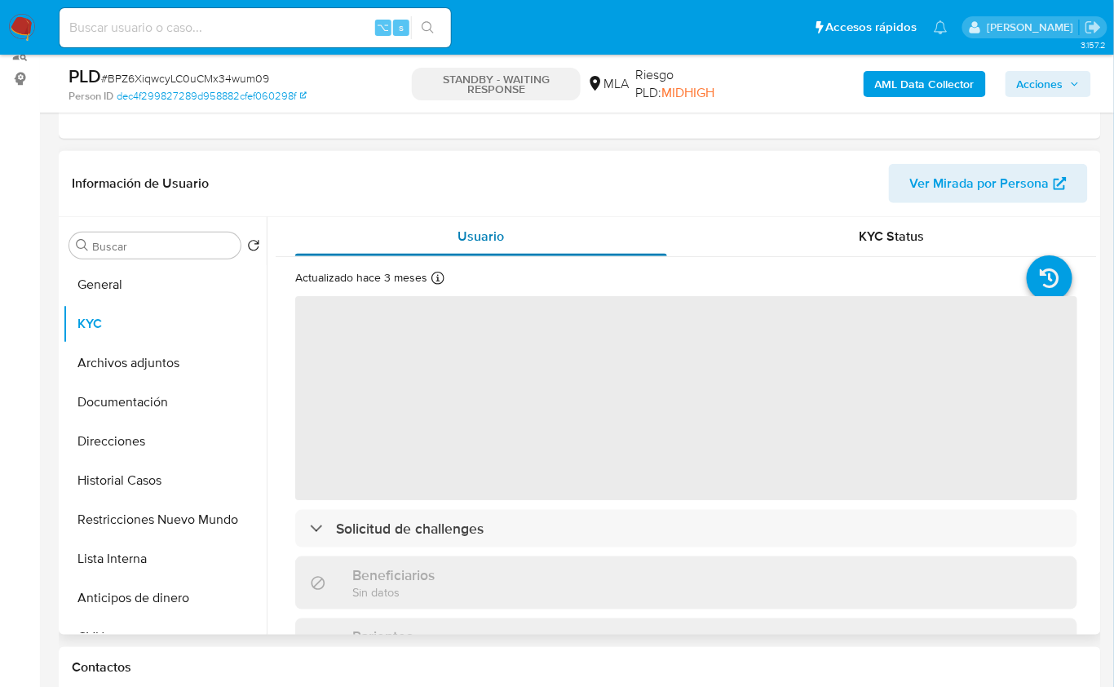
click at [564, 219] on div "Usuario" at bounding box center [481, 236] width 372 height 39
click at [583, 185] on header "Información de Usuario Ver Mirada por Persona" at bounding box center [580, 183] width 1016 height 39
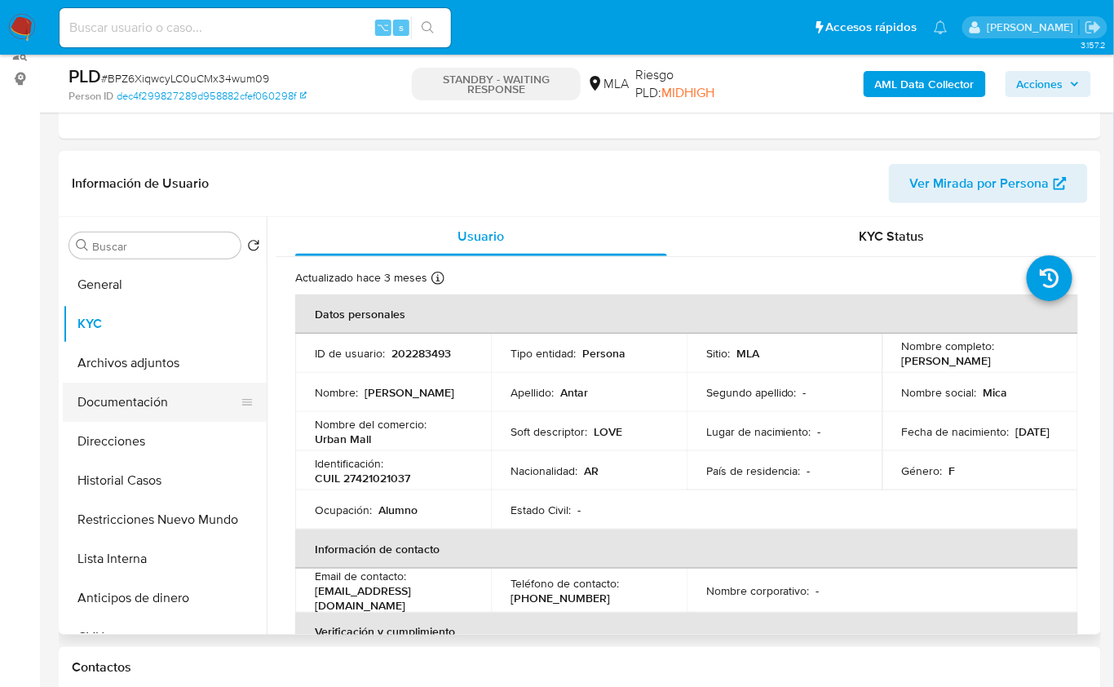
click at [133, 407] on button "Documentación" at bounding box center [158, 401] width 191 height 39
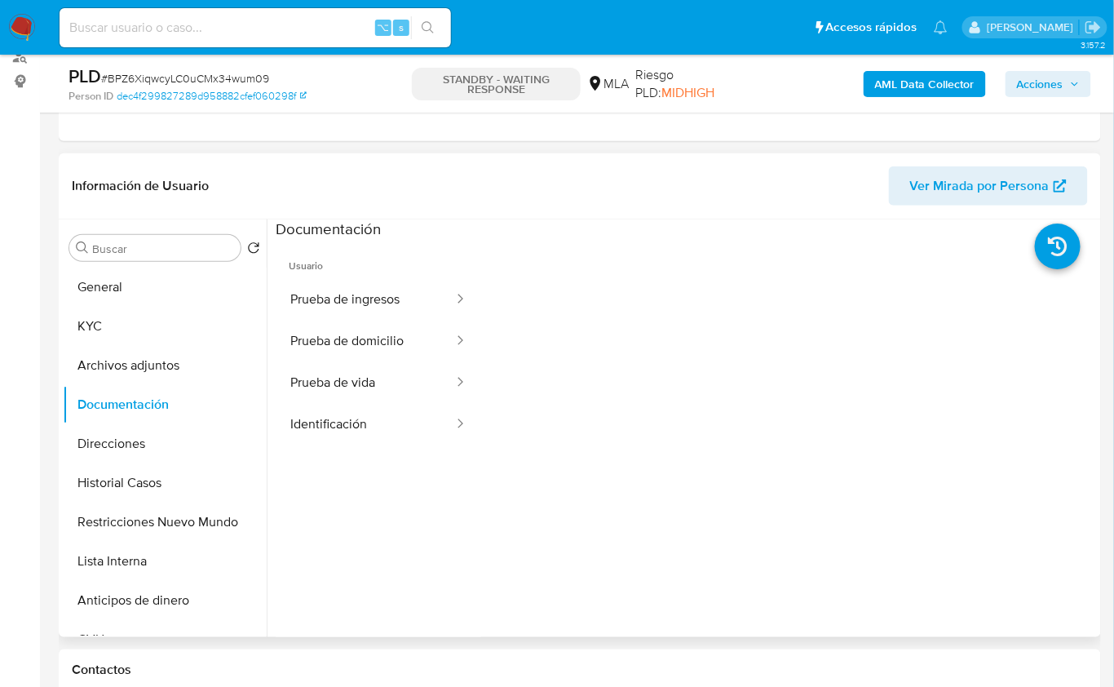
scroll to position [203, 0]
click at [389, 296] on button "Prueba de ingresos" at bounding box center [365, 301] width 179 height 42
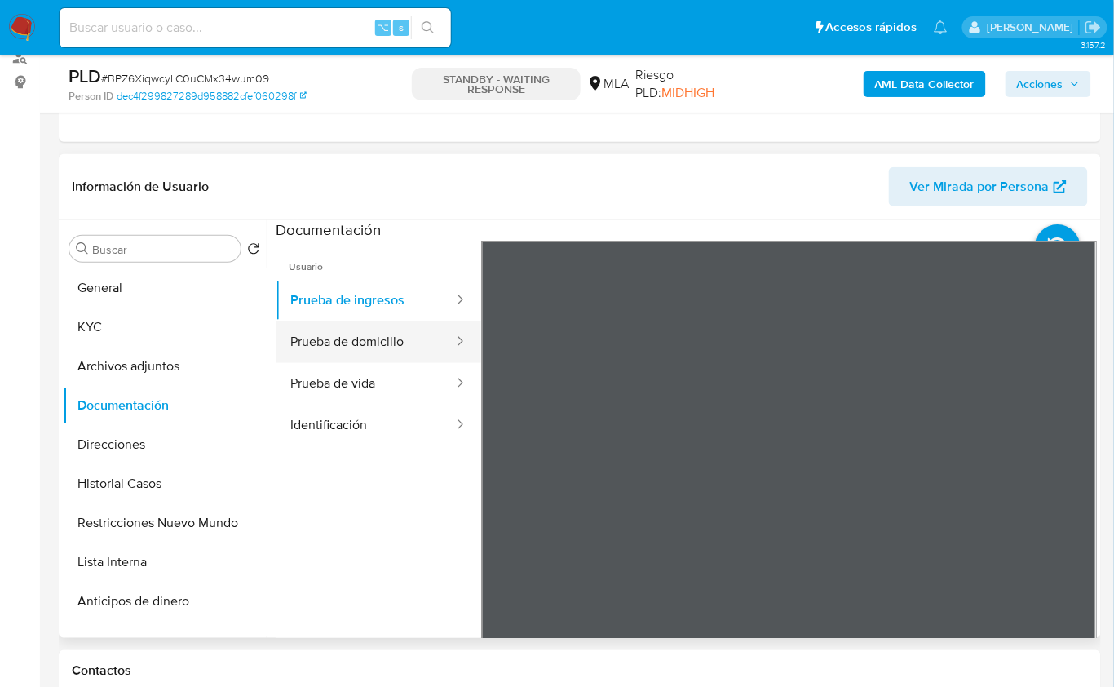
click at [369, 338] on button "Prueba de domicilio" at bounding box center [365, 342] width 179 height 42
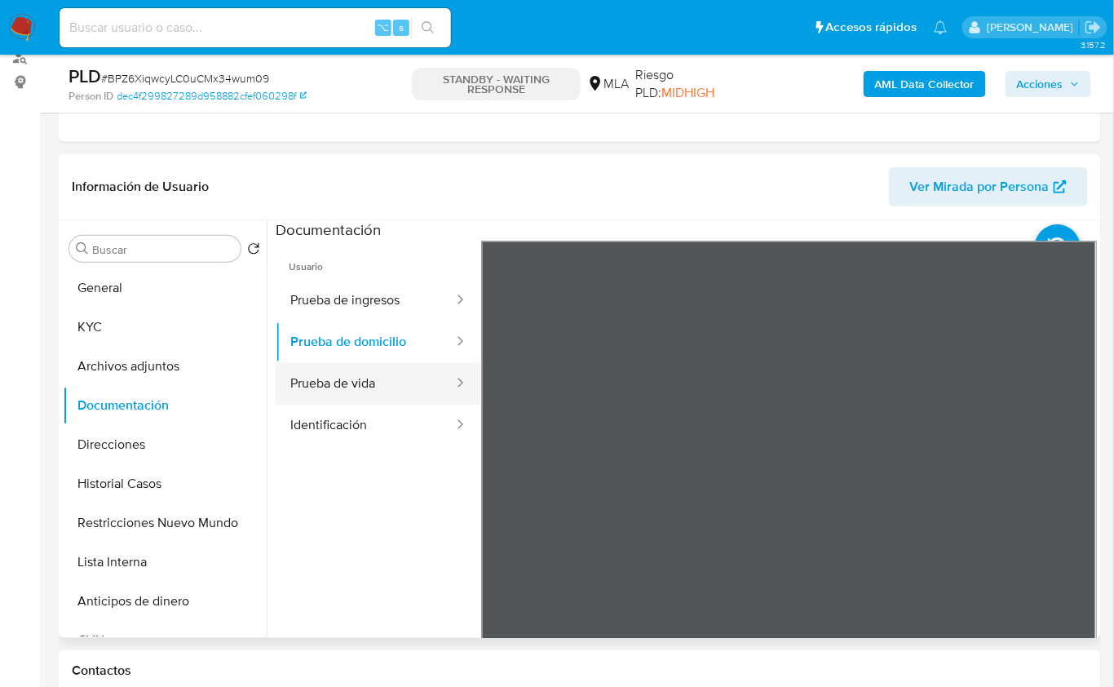
click at [365, 387] on button "Prueba de vida" at bounding box center [365, 384] width 179 height 42
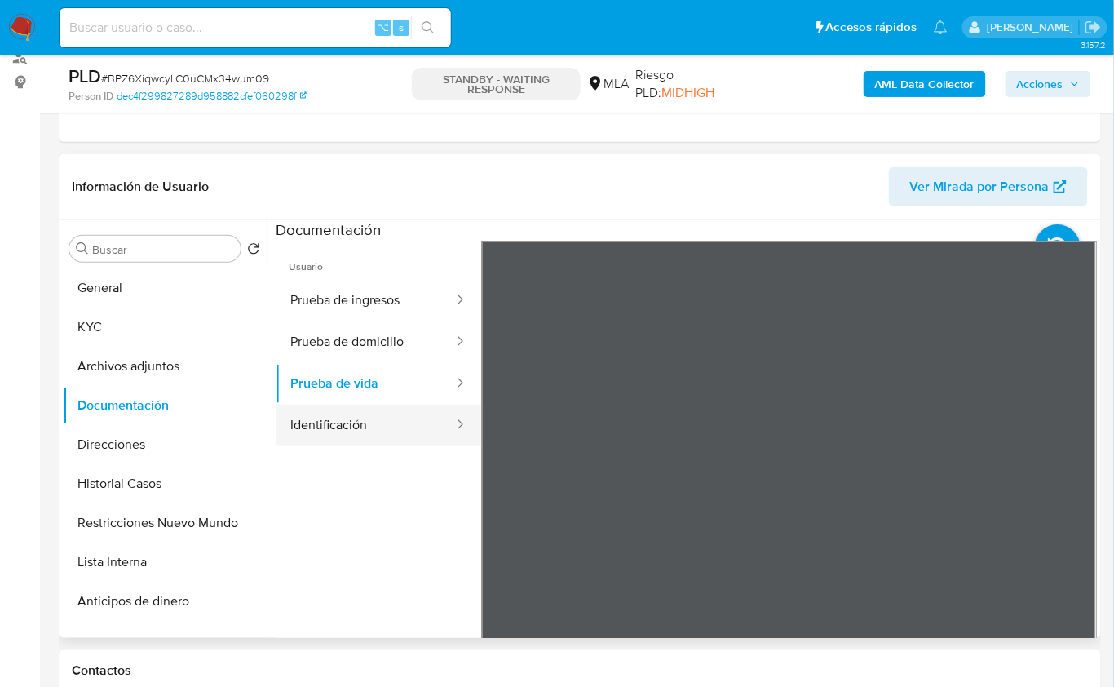
click at [365, 435] on button "Identificación" at bounding box center [365, 426] width 179 height 42
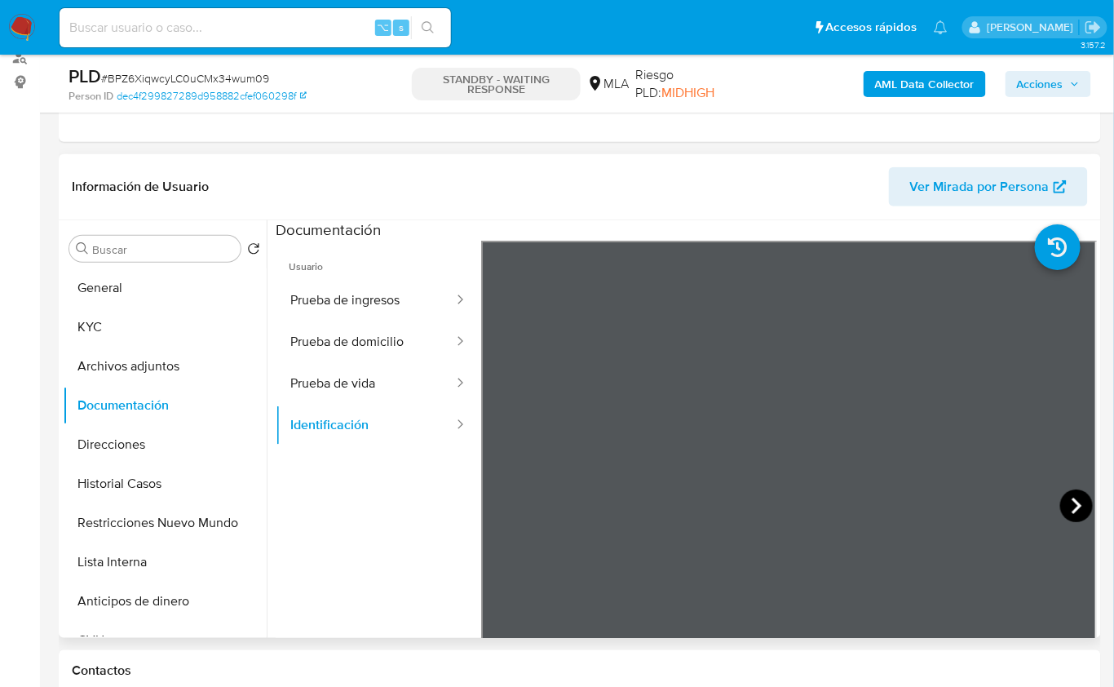
click at [1078, 502] on icon at bounding box center [1076, 505] width 33 height 33
click at [157, 338] on button "KYC" at bounding box center [158, 326] width 191 height 39
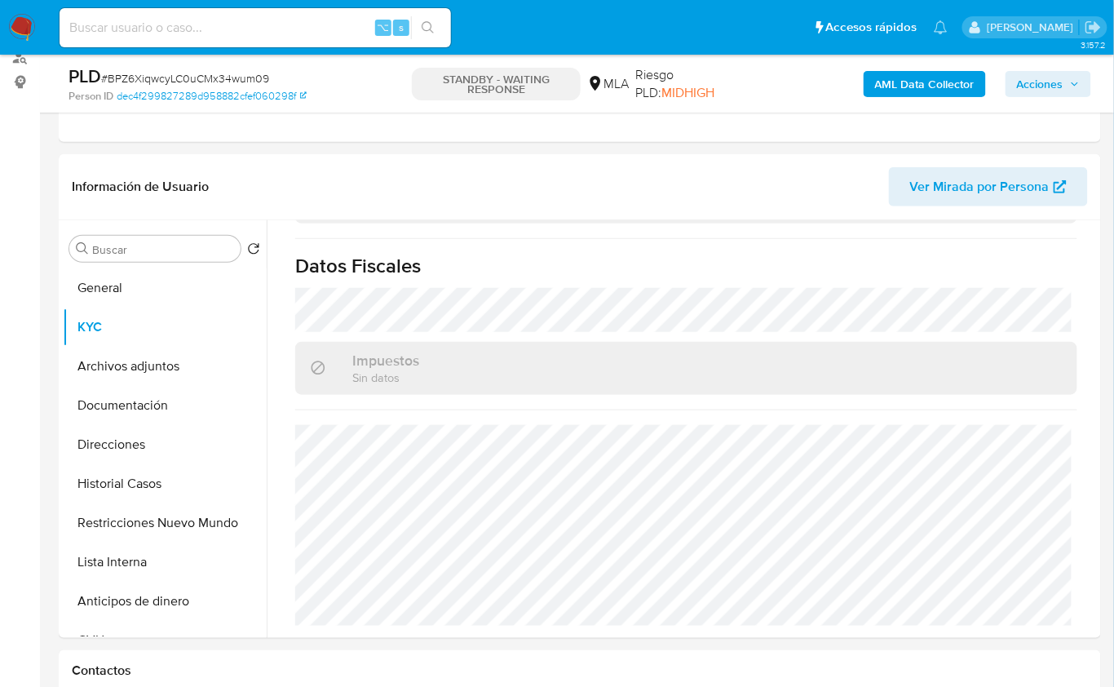
scroll to position [899, 0]
click at [135, 507] on button "Restricciones Nuevo Mundo" at bounding box center [158, 522] width 191 height 39
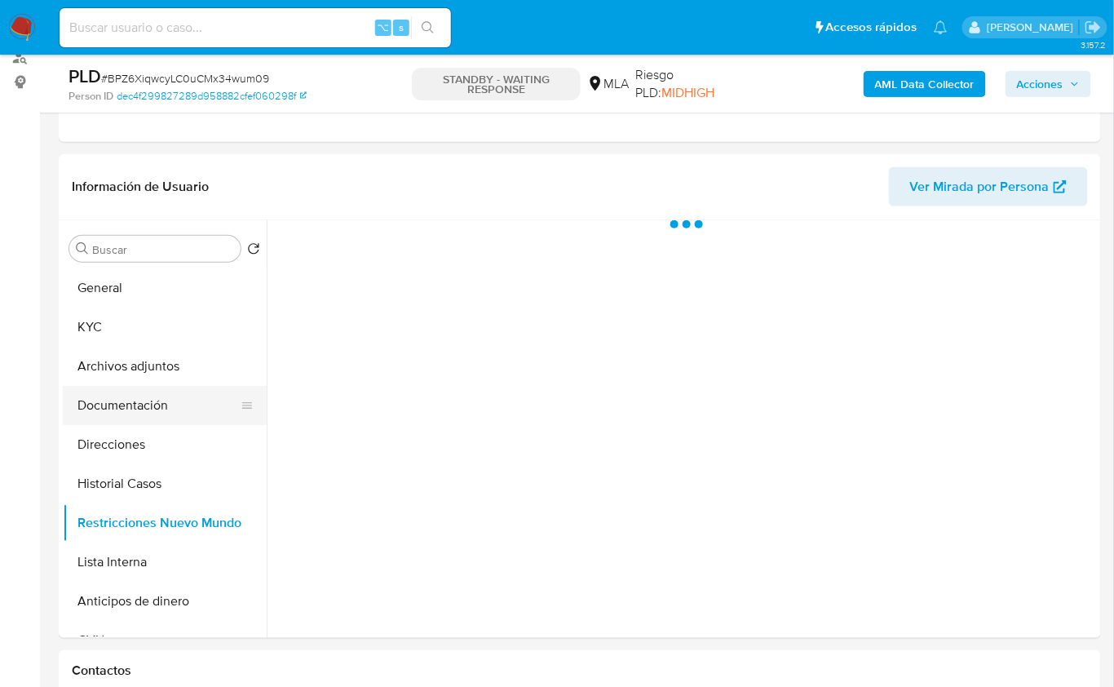
scroll to position [0, 0]
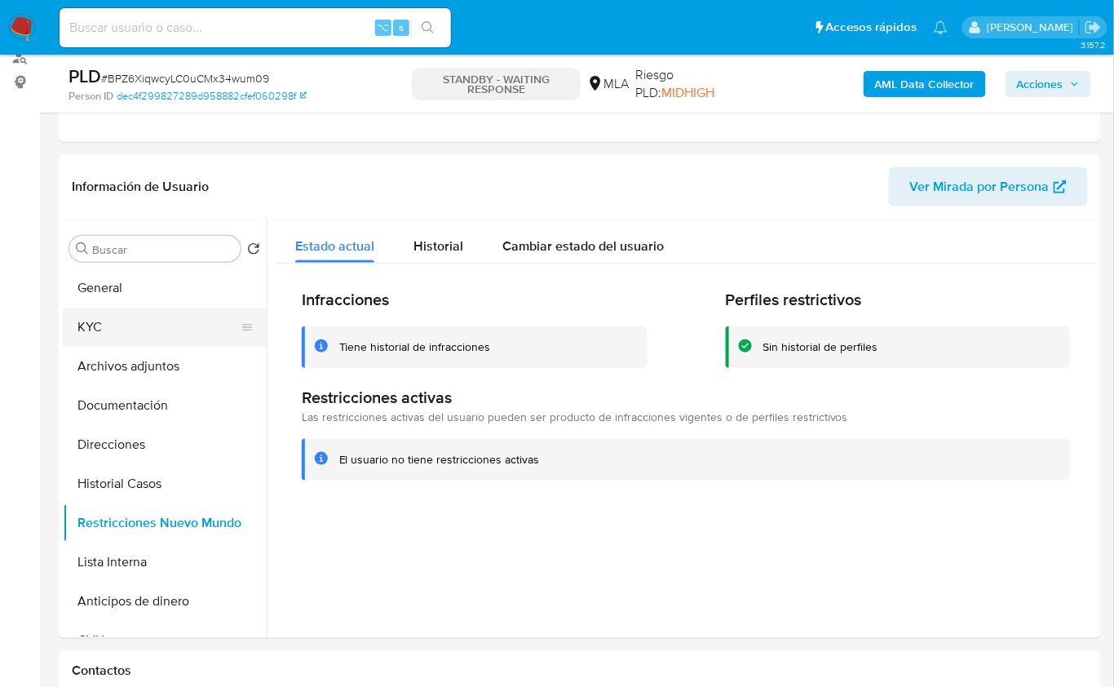
click at [111, 317] on button "KYC" at bounding box center [158, 326] width 191 height 39
